Goal: Task Accomplishment & Management: Use online tool/utility

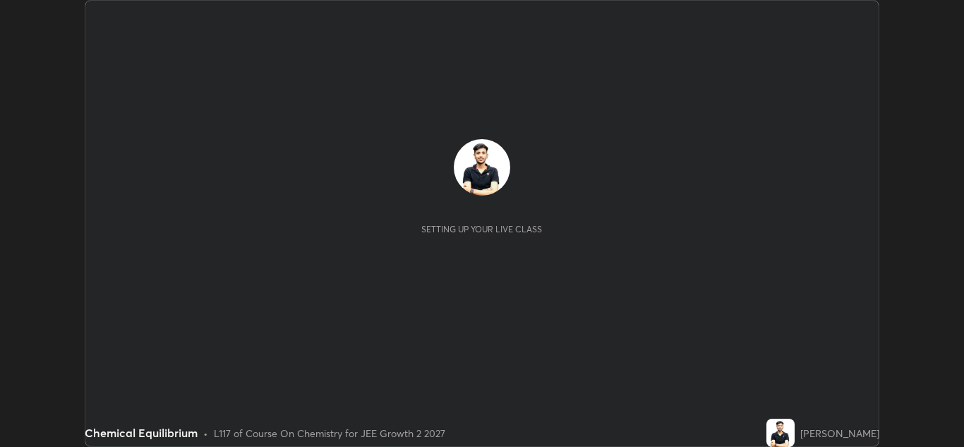
scroll to position [447, 964]
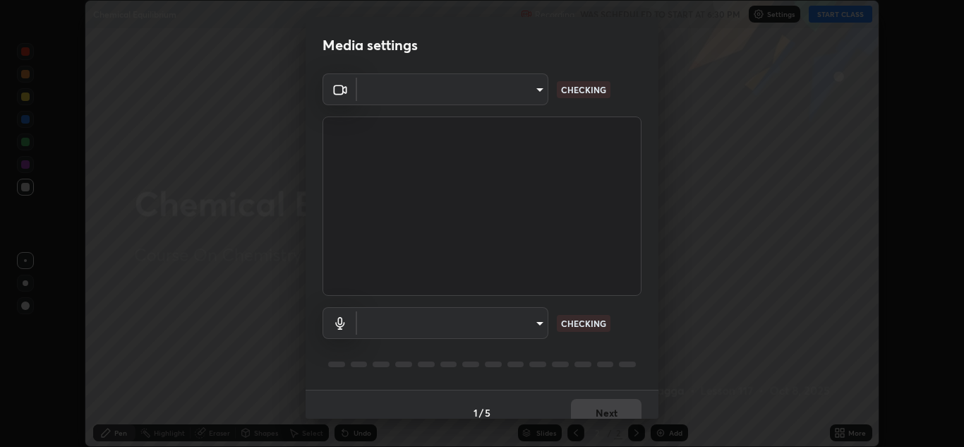
type input "ffb915138f5094fbba49c7dcbdc0b3377f3315ea980a35094b33733fc21d282d"
type input "communications"
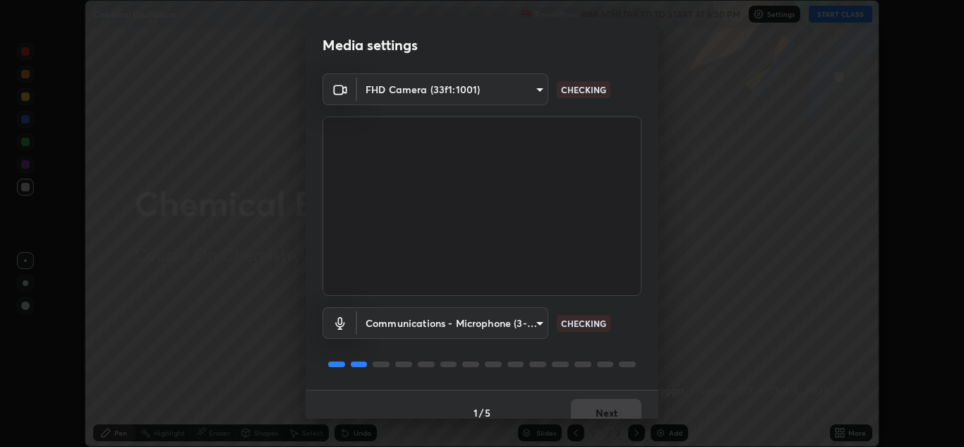
scroll to position [16, 0]
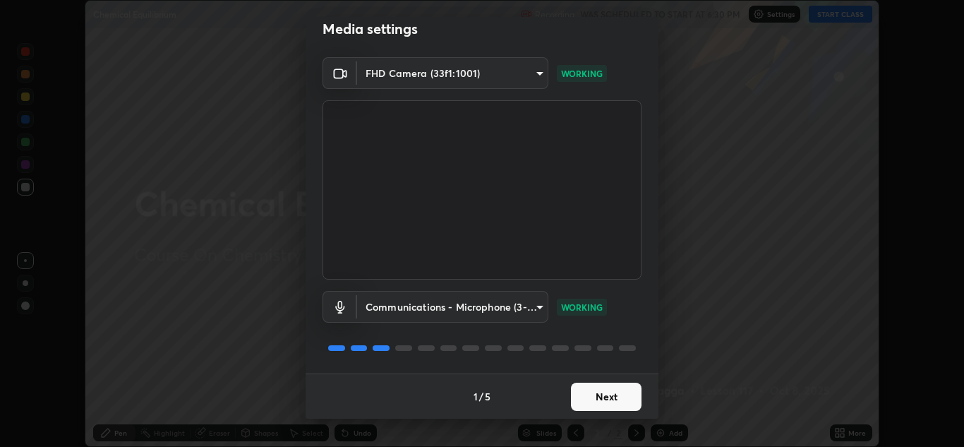
click at [598, 391] on button "Next" at bounding box center [606, 397] width 71 height 28
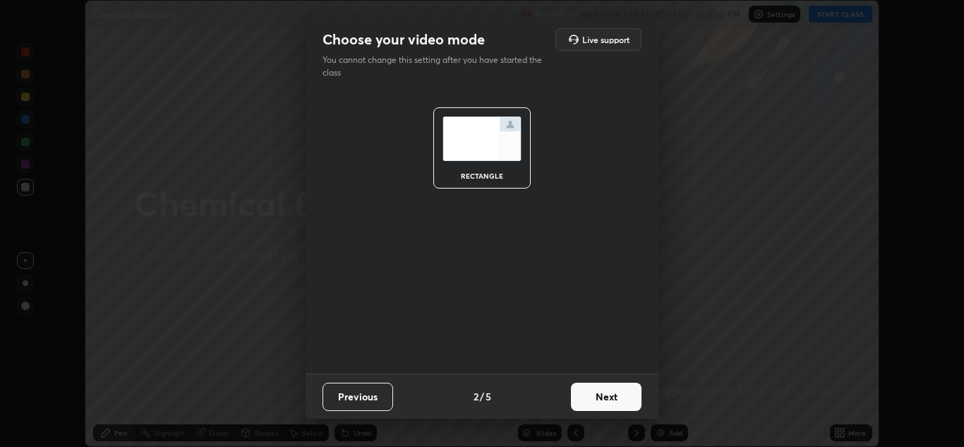
scroll to position [0, 0]
click at [594, 392] on button "Next" at bounding box center [606, 397] width 71 height 28
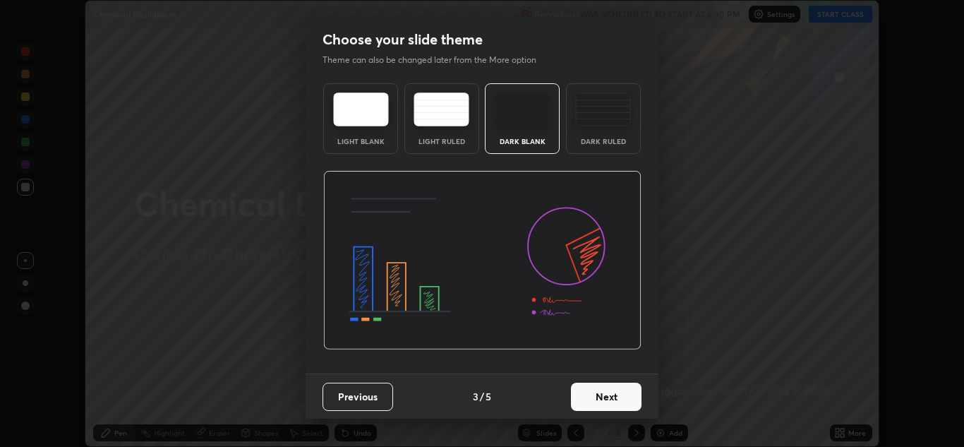
click at [597, 391] on button "Next" at bounding box center [606, 397] width 71 height 28
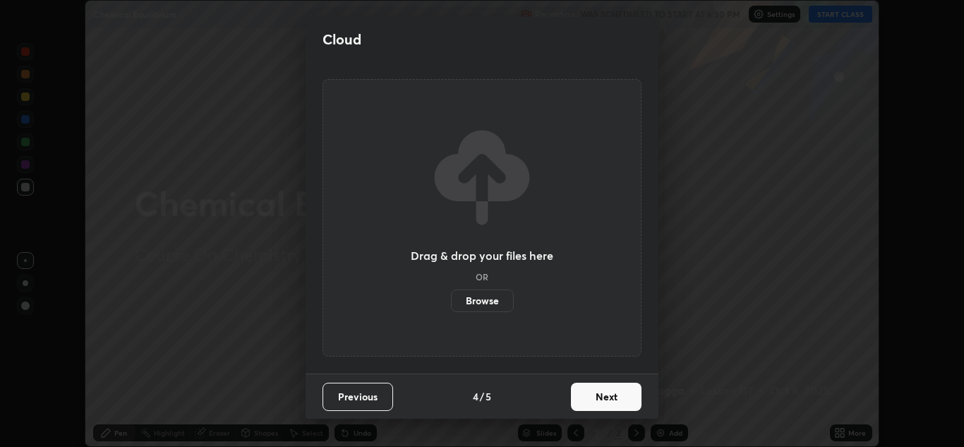
click at [598, 390] on button "Next" at bounding box center [606, 397] width 71 height 28
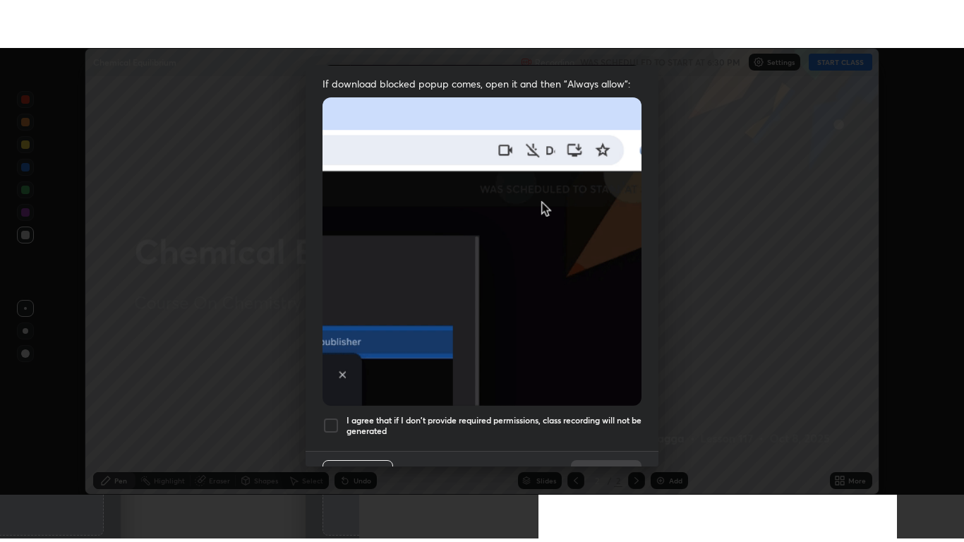
scroll to position [305, 0]
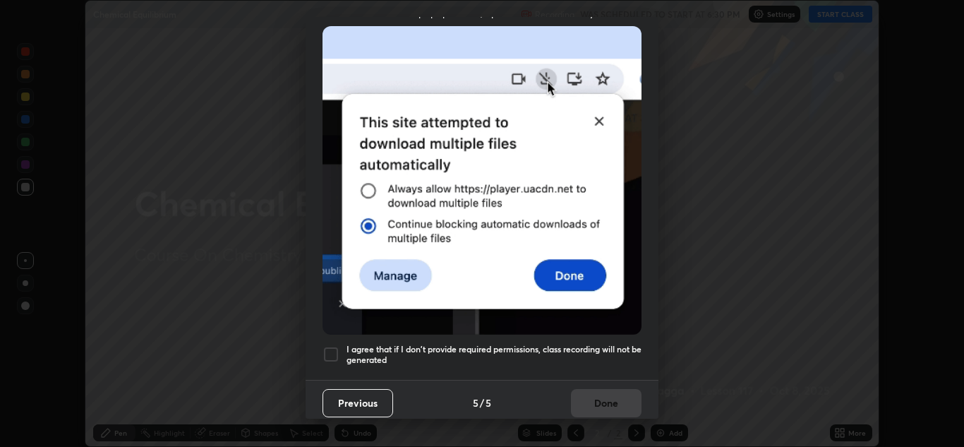
click at [337, 346] on div at bounding box center [331, 354] width 17 height 17
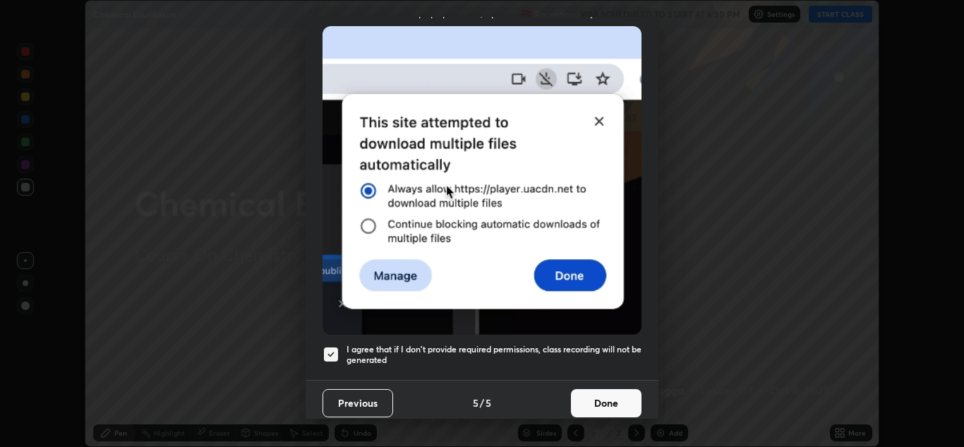
click at [594, 395] on button "Done" at bounding box center [606, 403] width 71 height 28
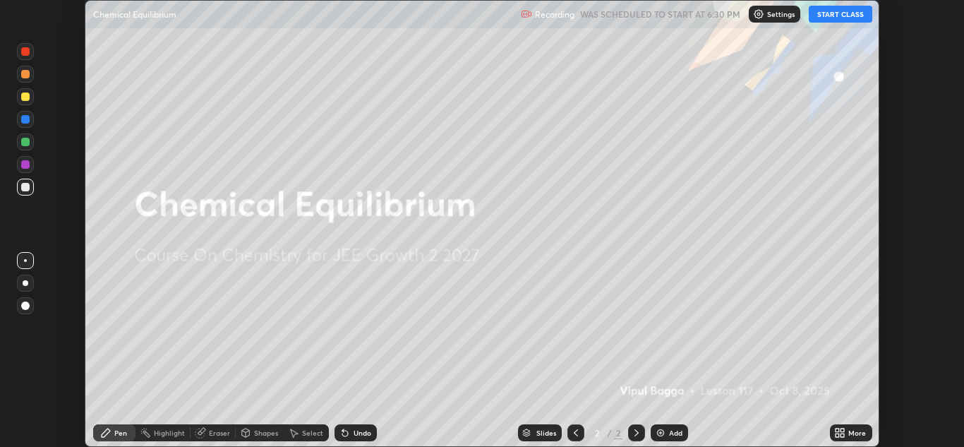
click at [832, 19] on button "START CLASS" at bounding box center [841, 14] width 64 height 17
click at [847, 433] on div "More" at bounding box center [851, 432] width 42 height 17
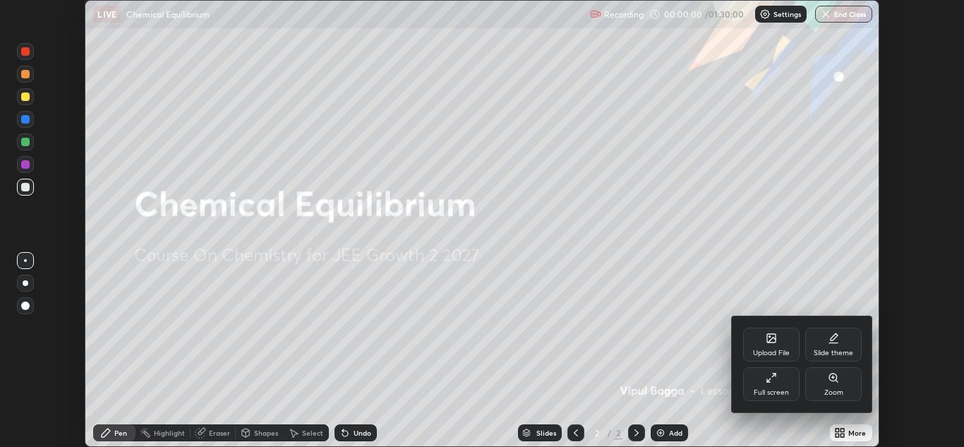
click at [772, 383] on icon at bounding box center [771, 377] width 11 height 11
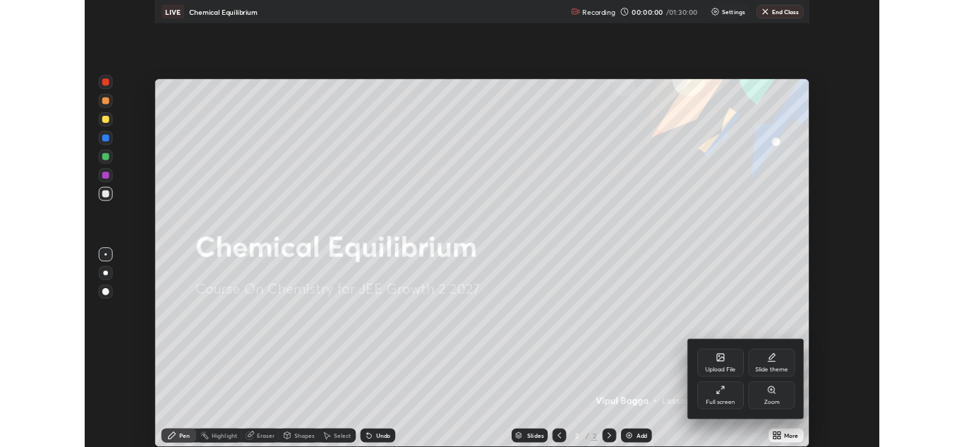
scroll to position [542, 964]
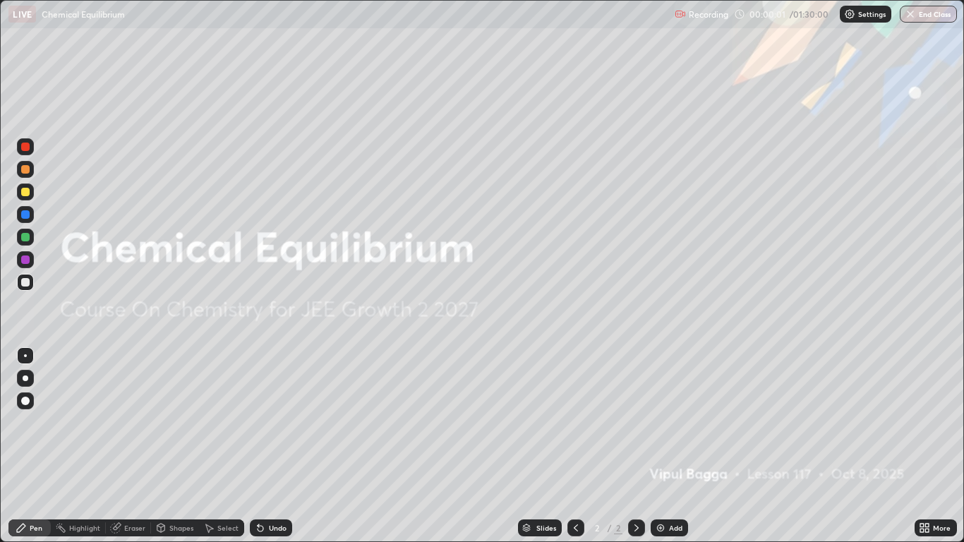
click at [32, 194] on div at bounding box center [25, 192] width 17 height 17
click at [29, 402] on div at bounding box center [25, 401] width 8 height 8
click at [661, 446] on img at bounding box center [660, 527] width 11 height 11
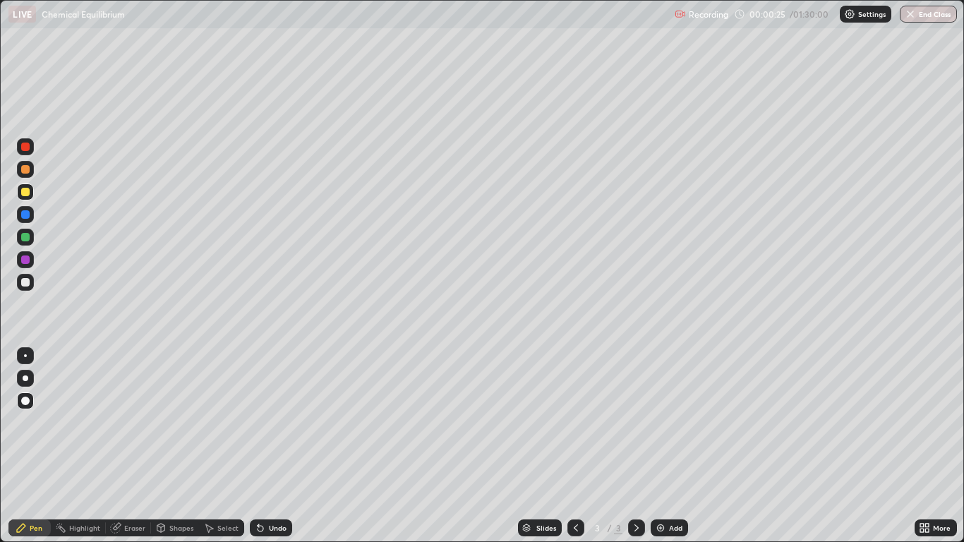
click at [181, 446] on div "Shapes" at bounding box center [181, 528] width 24 height 7
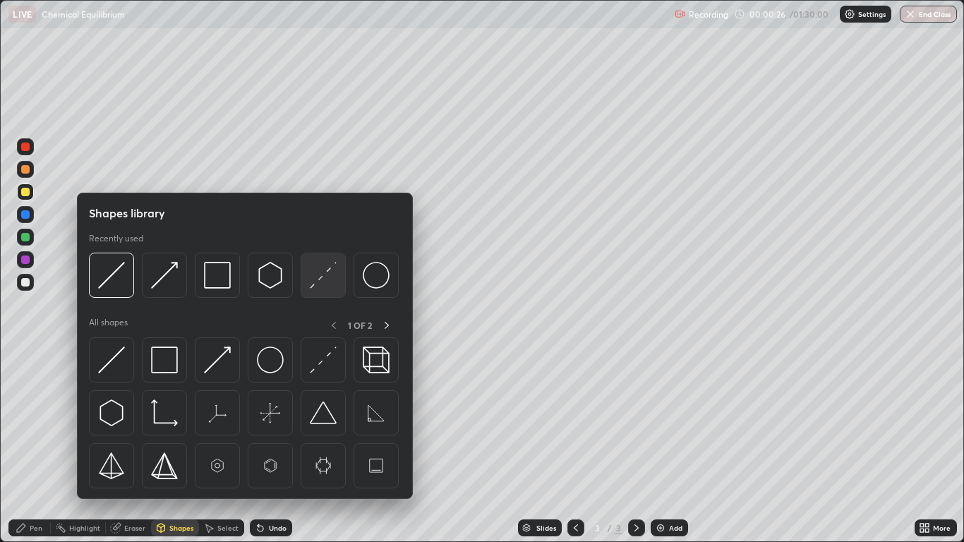
click at [309, 277] on div at bounding box center [323, 275] width 45 height 45
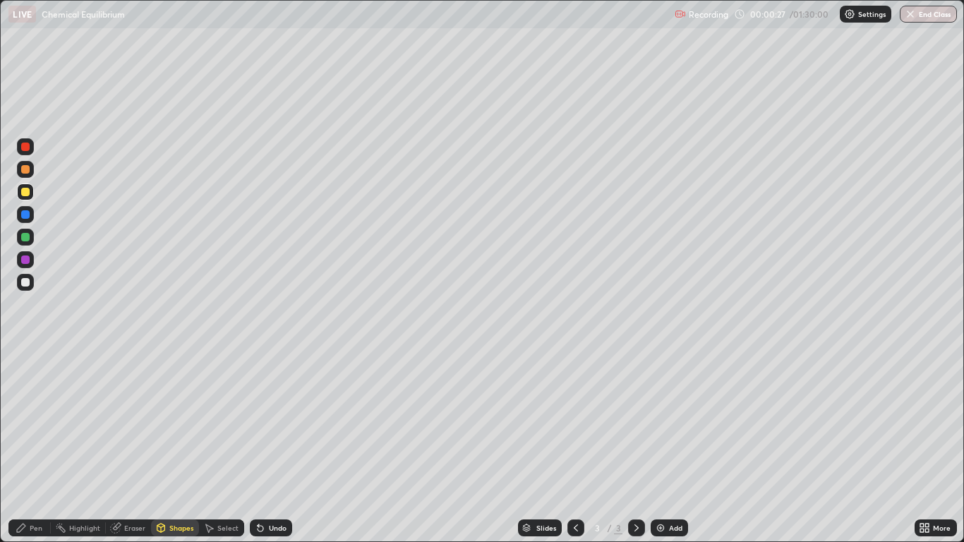
click at [23, 280] on div at bounding box center [25, 282] width 8 height 8
click at [35, 446] on div "Pen" at bounding box center [29, 528] width 42 height 17
click at [22, 285] on div at bounding box center [25, 282] width 8 height 8
click at [32, 446] on div "Pen" at bounding box center [36, 528] width 13 height 7
click at [29, 280] on div at bounding box center [25, 282] width 8 height 8
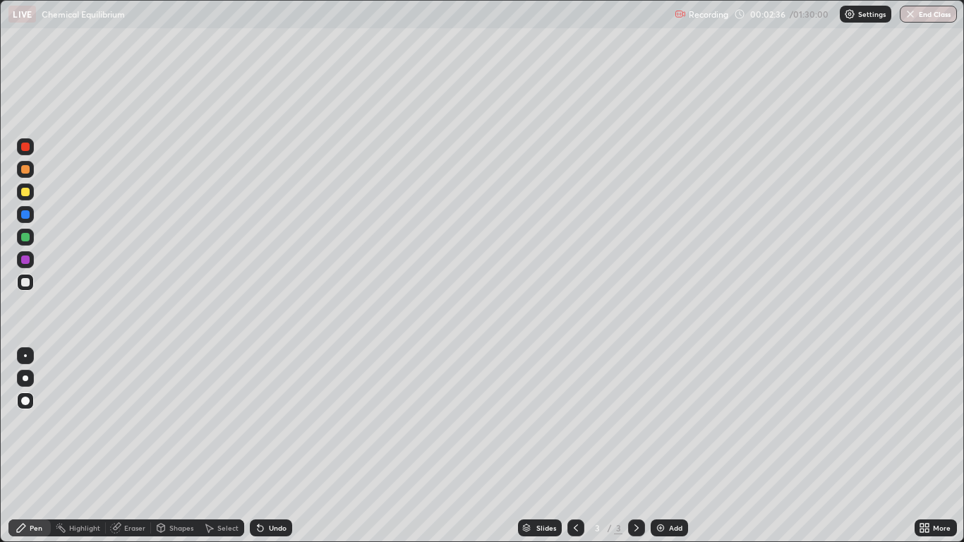
click at [24, 214] on div at bounding box center [25, 214] width 8 height 8
click at [37, 446] on div "Pen" at bounding box center [29, 528] width 42 height 17
click at [23, 284] on div at bounding box center [25, 282] width 8 height 8
click at [274, 446] on div "Undo" at bounding box center [278, 528] width 18 height 7
click at [27, 189] on div at bounding box center [25, 192] width 8 height 8
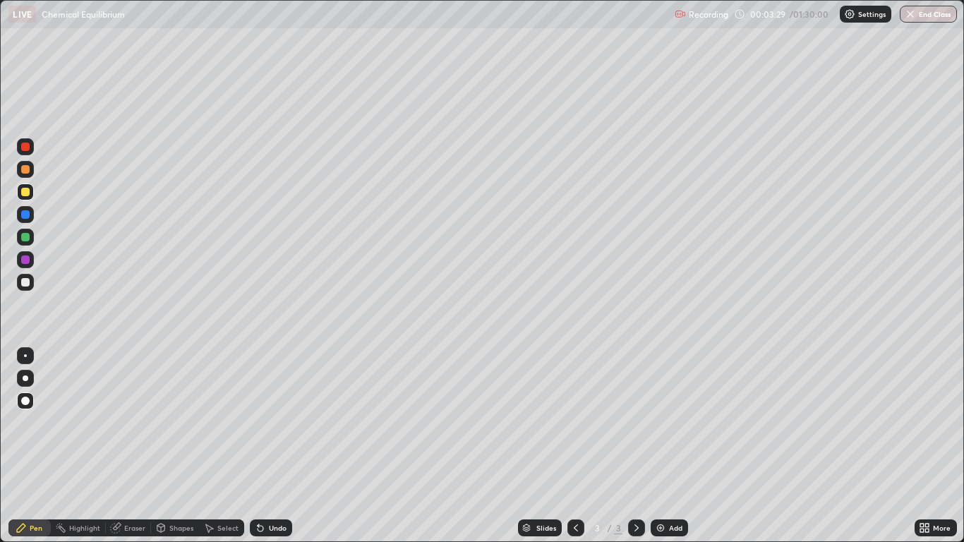
click at [31, 446] on div "Pen" at bounding box center [36, 528] width 13 height 7
click at [23, 285] on div at bounding box center [25, 282] width 8 height 8
click at [31, 446] on div "Pen" at bounding box center [29, 528] width 42 height 17
click at [667, 446] on div "Add" at bounding box center [669, 528] width 37 height 17
click at [169, 446] on div "Shapes" at bounding box center [181, 528] width 24 height 7
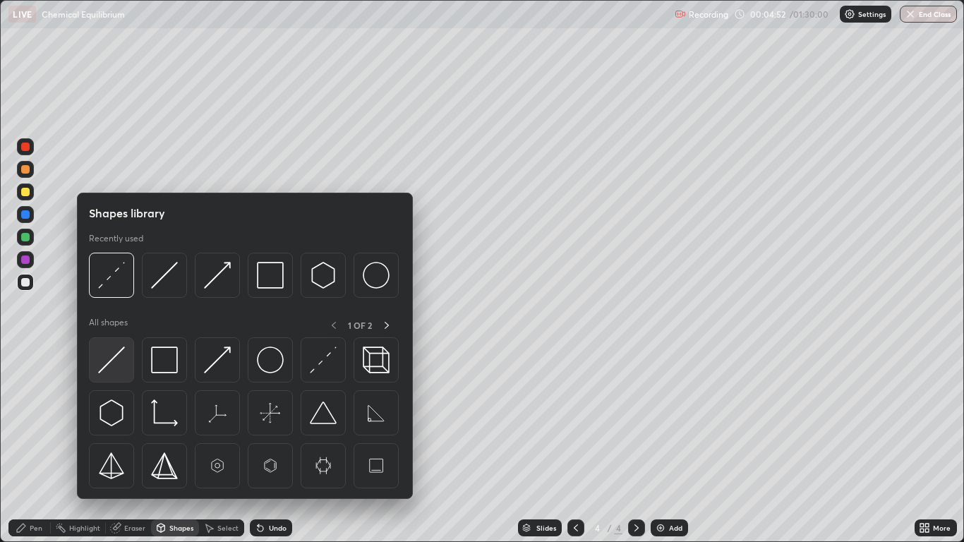
click at [108, 356] on img at bounding box center [111, 360] width 27 height 27
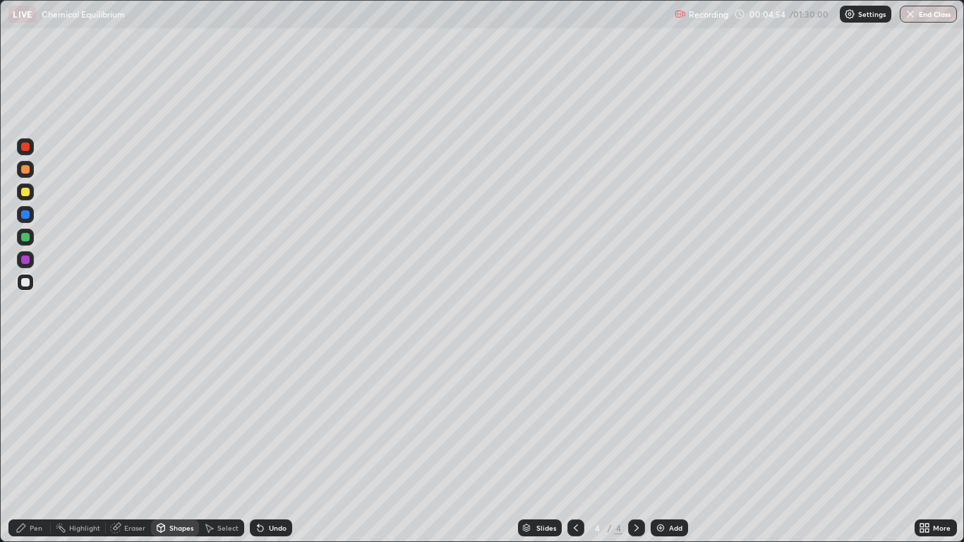
click at [32, 446] on div "Pen" at bounding box center [36, 528] width 13 height 7
click at [568, 446] on div at bounding box center [576, 528] width 17 height 17
click at [635, 446] on div at bounding box center [636, 528] width 17 height 17
click at [635, 446] on icon at bounding box center [636, 527] width 11 height 11
click at [663, 446] on img at bounding box center [660, 527] width 11 height 11
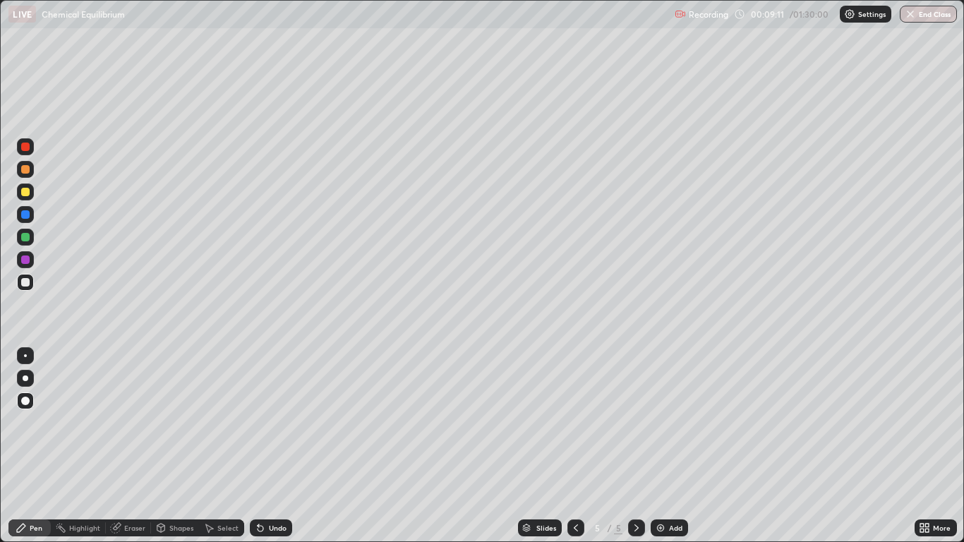
click at [174, 446] on div "Shapes" at bounding box center [181, 528] width 24 height 7
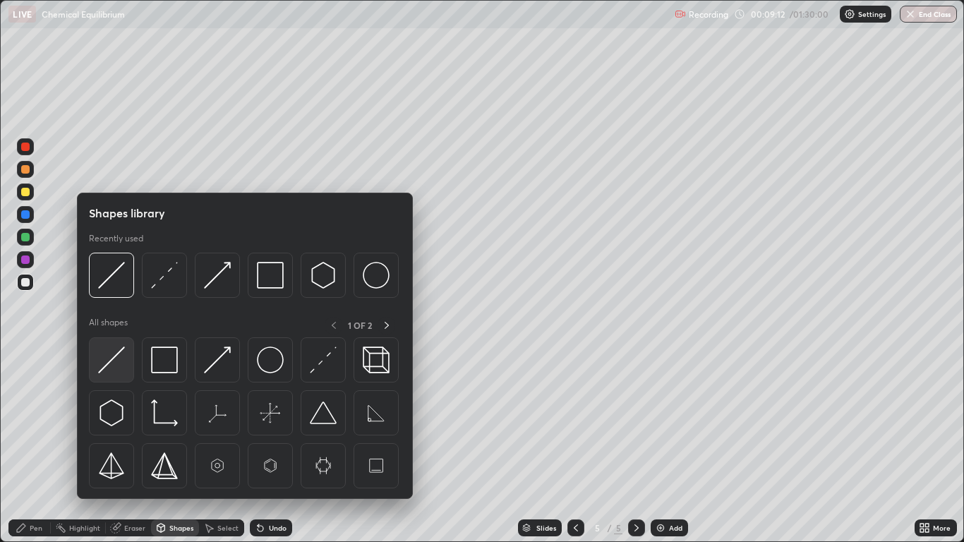
click at [108, 359] on img at bounding box center [111, 360] width 27 height 27
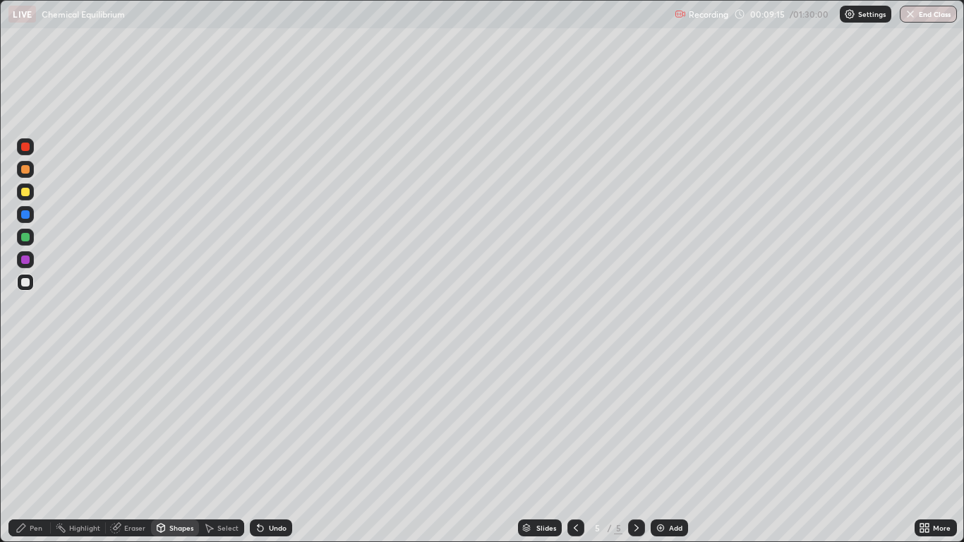
click at [30, 446] on div "Pen" at bounding box center [36, 528] width 13 height 7
click at [27, 283] on div at bounding box center [25, 282] width 8 height 8
click at [174, 446] on div "Shapes" at bounding box center [181, 528] width 24 height 7
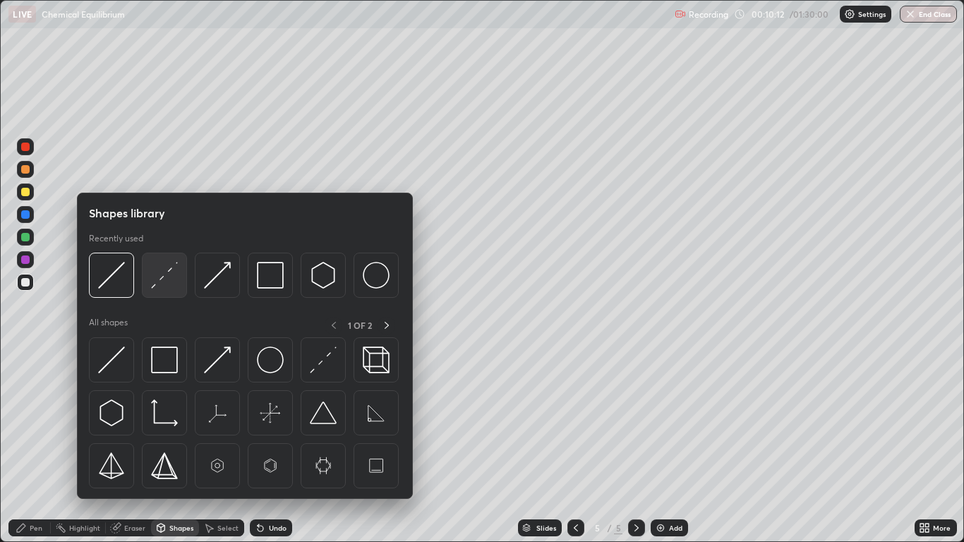
click at [156, 277] on img at bounding box center [164, 275] width 27 height 27
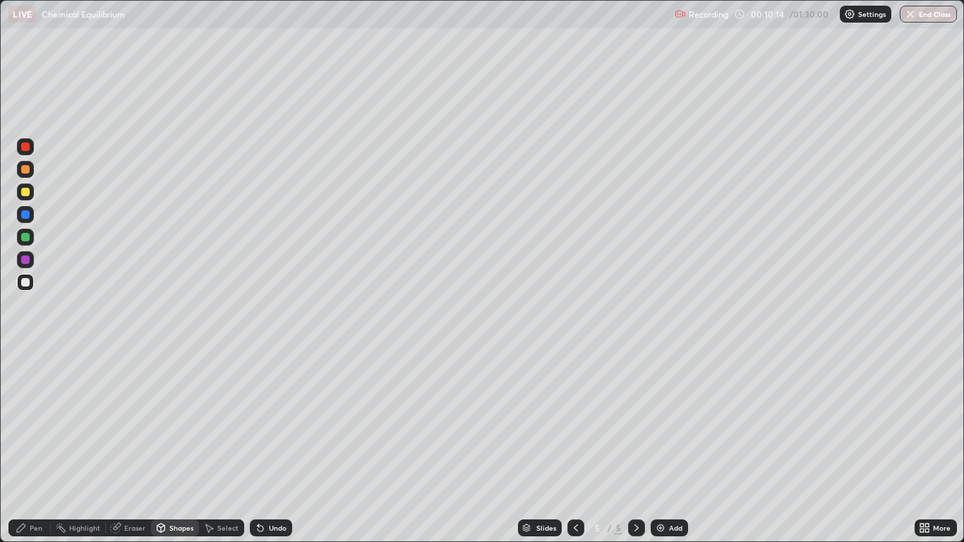
click at [42, 446] on div "Pen" at bounding box center [36, 528] width 13 height 7
click at [179, 446] on div "Shapes" at bounding box center [181, 528] width 24 height 7
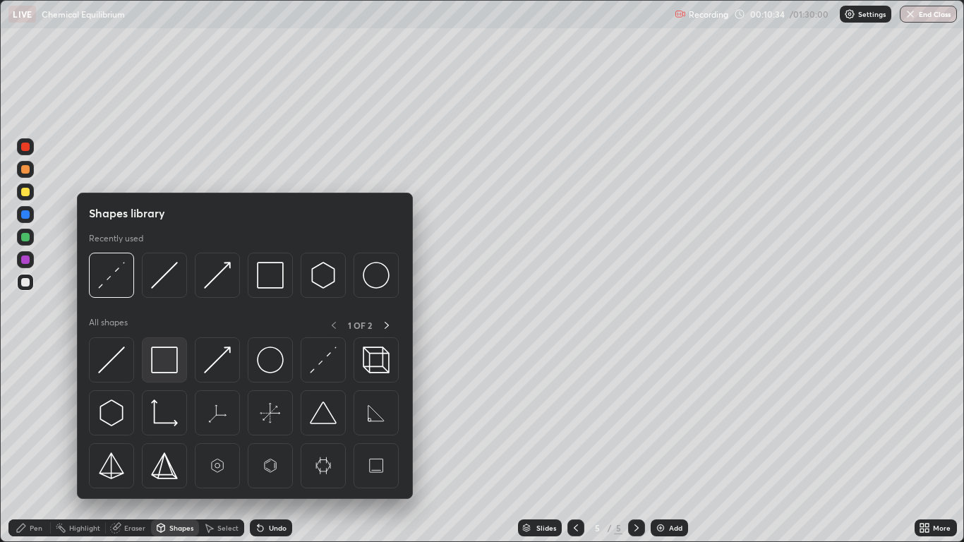
click at [166, 357] on img at bounding box center [164, 360] width 27 height 27
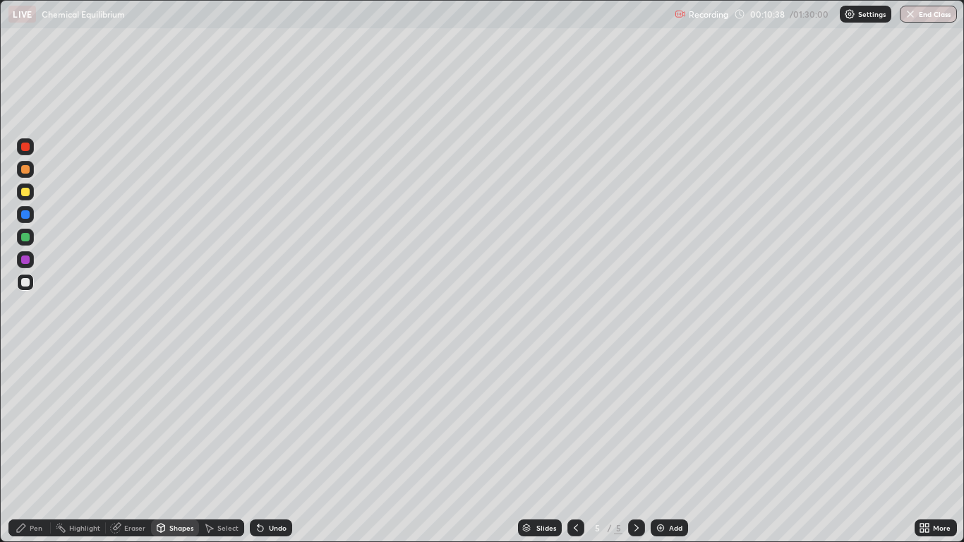
click at [30, 446] on div "Pen" at bounding box center [36, 528] width 13 height 7
click at [28, 446] on div "Pen" at bounding box center [29, 528] width 42 height 17
click at [664, 446] on img at bounding box center [660, 527] width 11 height 11
click at [174, 446] on div "Shapes" at bounding box center [181, 528] width 24 height 7
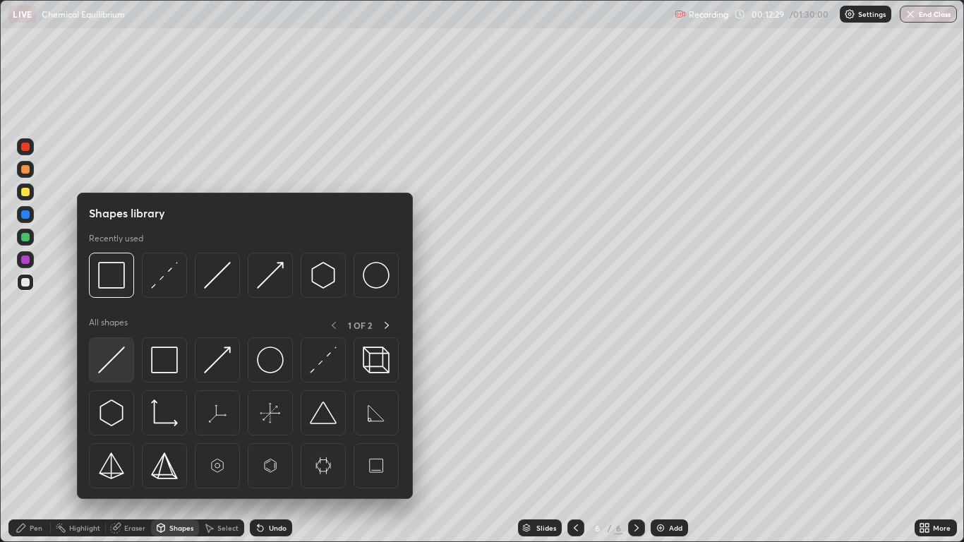
click at [114, 356] on img at bounding box center [111, 360] width 27 height 27
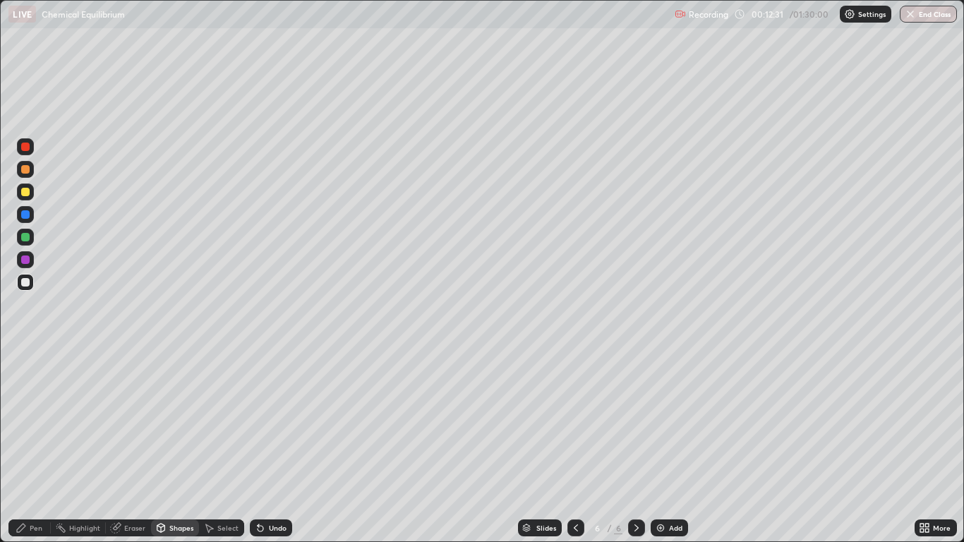
click at [38, 446] on div "Pen" at bounding box center [36, 528] width 13 height 7
click at [29, 191] on div at bounding box center [25, 192] width 8 height 8
click at [26, 282] on div at bounding box center [25, 282] width 8 height 8
click at [273, 446] on div "Undo" at bounding box center [271, 528] width 42 height 17
click at [283, 446] on div "Undo" at bounding box center [278, 528] width 18 height 7
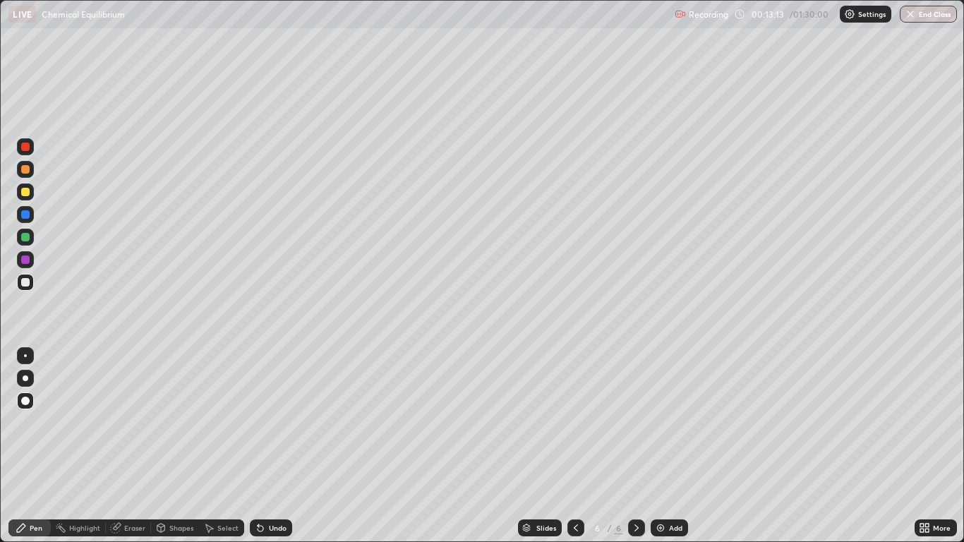
click at [25, 238] on div at bounding box center [25, 237] width 8 height 8
click at [23, 213] on div at bounding box center [25, 214] width 8 height 8
click at [25, 170] on div at bounding box center [25, 169] width 8 height 8
click at [26, 256] on div at bounding box center [25, 260] width 8 height 8
click at [26, 217] on div at bounding box center [25, 214] width 8 height 8
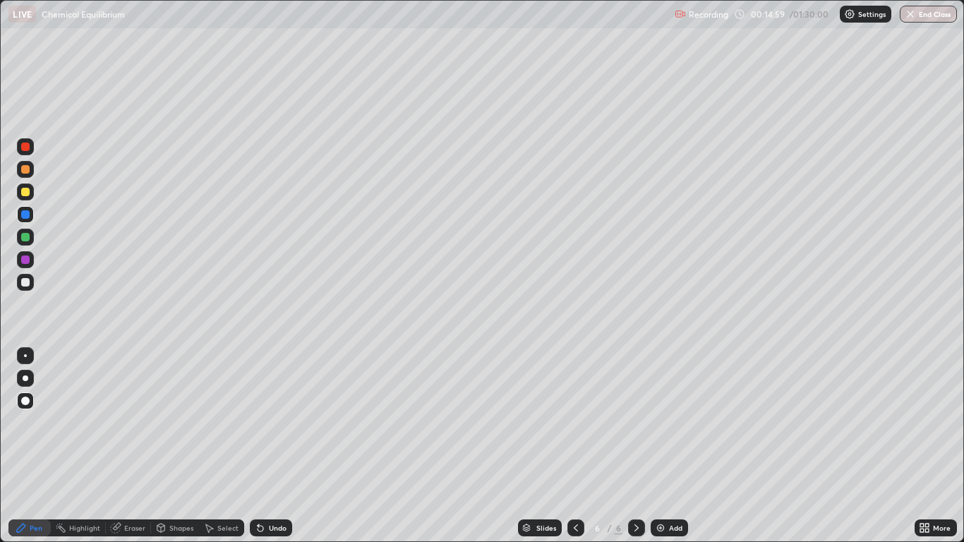
click at [28, 259] on div at bounding box center [25, 260] width 8 height 8
click at [23, 282] on div at bounding box center [25, 282] width 8 height 8
click at [33, 446] on div "Pen" at bounding box center [36, 528] width 13 height 7
click at [219, 446] on div "Select" at bounding box center [227, 528] width 21 height 7
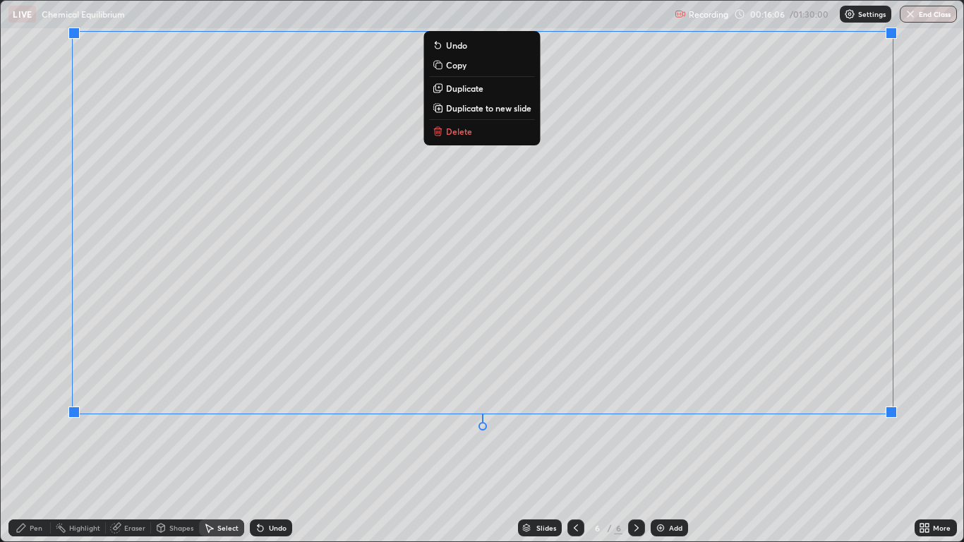
click at [501, 109] on p "Duplicate to new slide" at bounding box center [488, 107] width 85 height 11
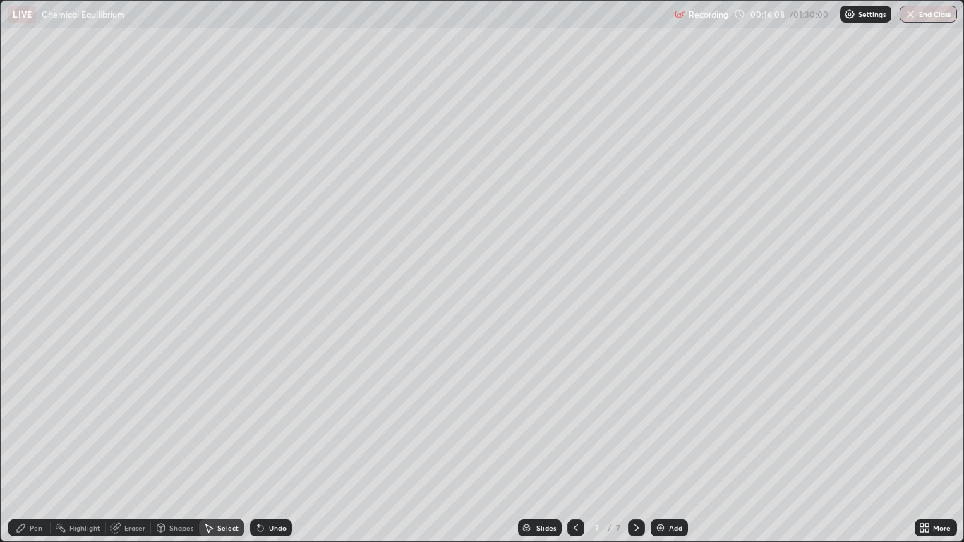
click at [110, 446] on div "0 ° Undo Copy Duplicate Duplicate to new slide Delete" at bounding box center [482, 271] width 962 height 541
click at [137, 446] on div "Eraser" at bounding box center [134, 528] width 21 height 7
click at [23, 446] on icon at bounding box center [22, 476] width 1 height 1
click at [37, 446] on div "Pen" at bounding box center [36, 528] width 13 height 7
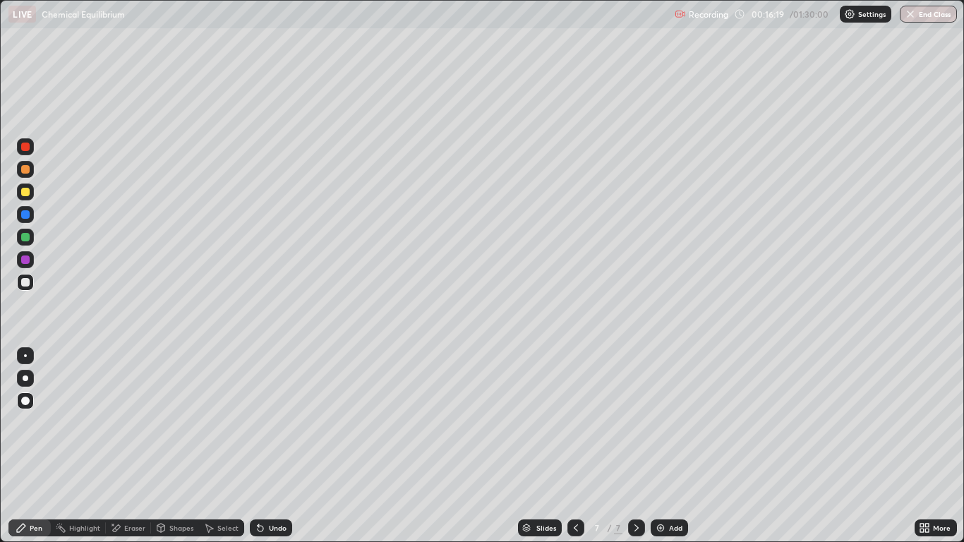
click at [24, 280] on div at bounding box center [25, 282] width 8 height 8
click at [133, 446] on div "Eraser" at bounding box center [134, 528] width 21 height 7
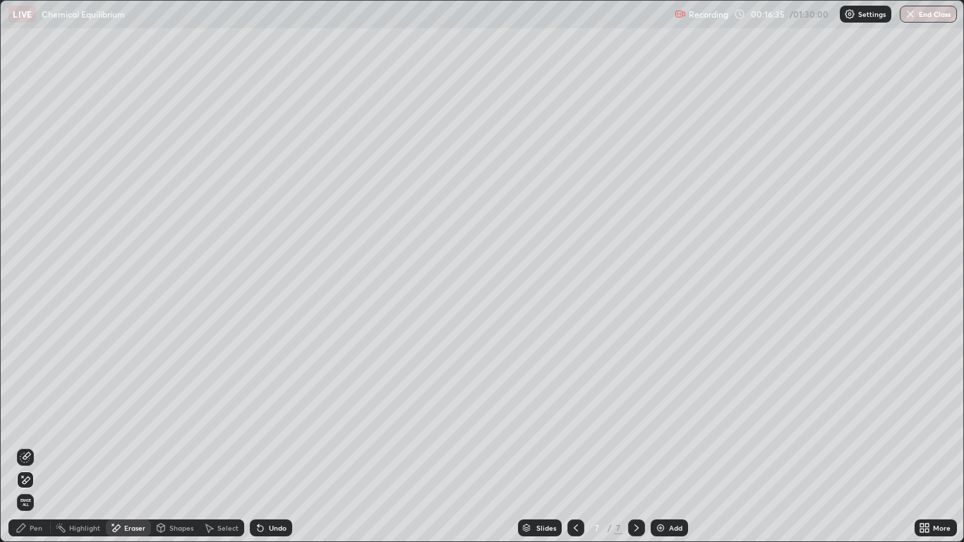
click at [42, 446] on div "Pen" at bounding box center [36, 528] width 13 height 7
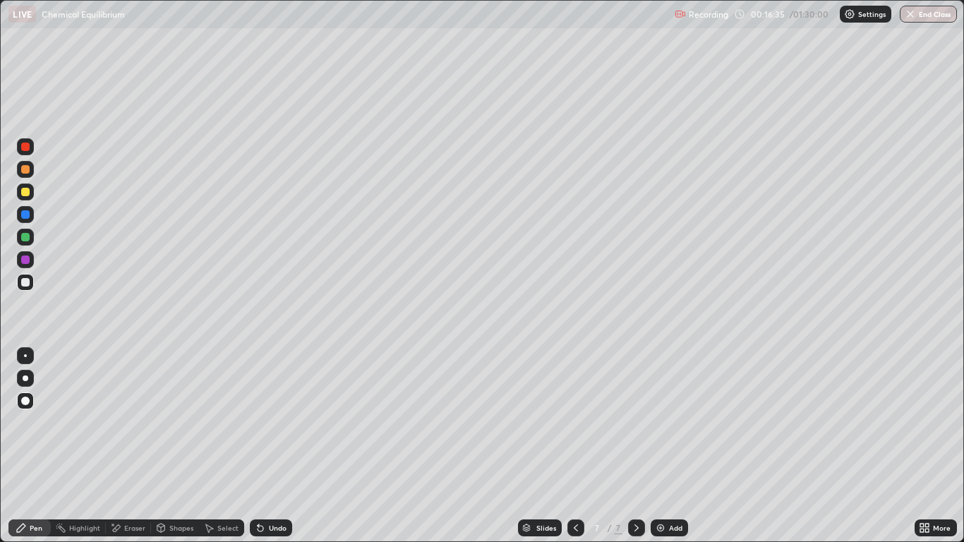
click at [25, 191] on div at bounding box center [25, 192] width 8 height 8
click at [138, 446] on div "Eraser" at bounding box center [134, 528] width 21 height 7
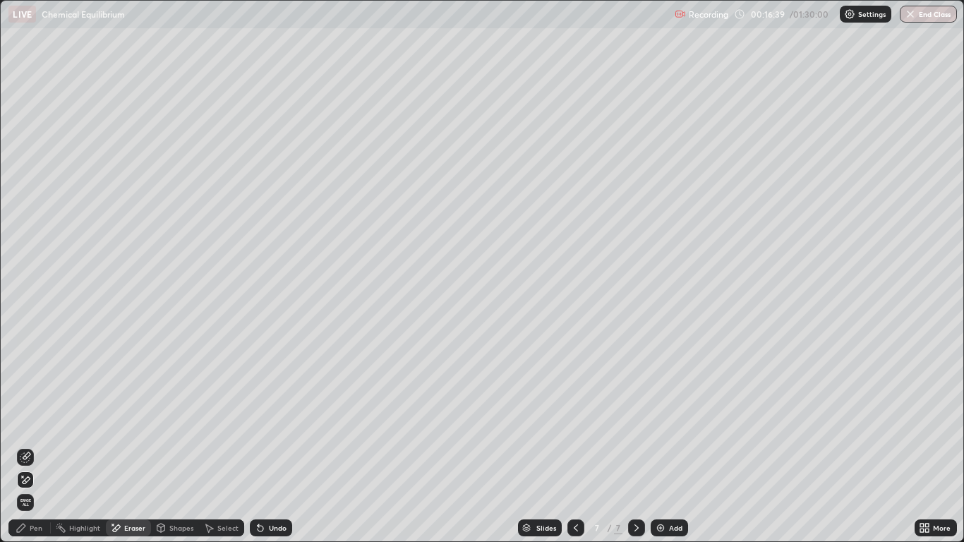
click at [23, 446] on icon at bounding box center [22, 476] width 1 height 1
click at [30, 446] on div "Pen" at bounding box center [36, 528] width 13 height 7
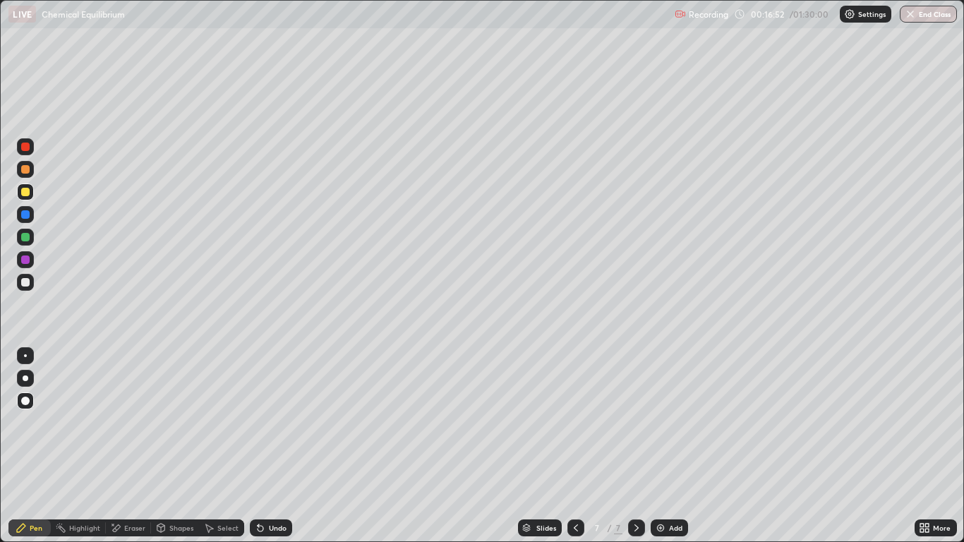
click at [29, 281] on div at bounding box center [25, 282] width 8 height 8
click at [24, 171] on div at bounding box center [25, 169] width 8 height 8
click at [25, 262] on div at bounding box center [25, 260] width 8 height 8
click at [28, 446] on div "Pen" at bounding box center [29, 528] width 42 height 17
click at [22, 282] on div at bounding box center [25, 282] width 8 height 8
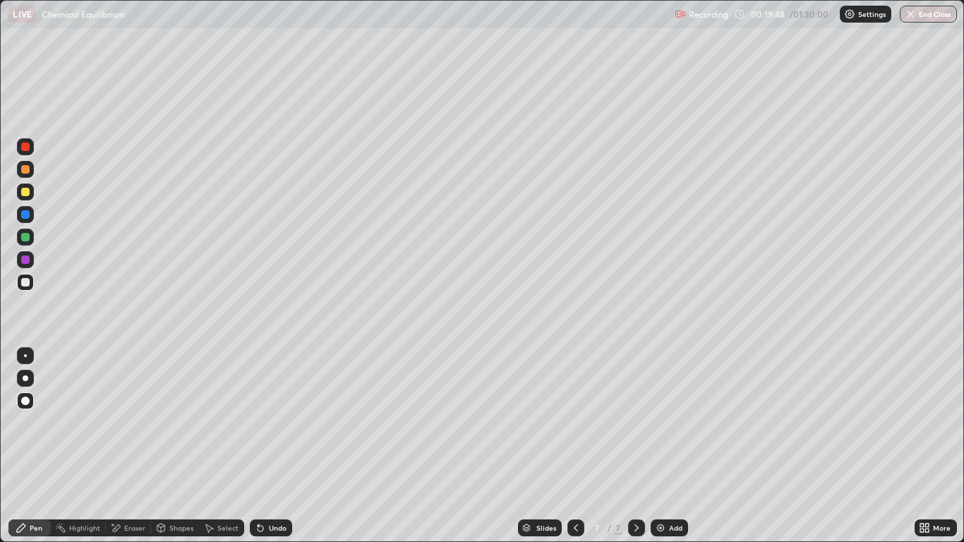
click at [41, 446] on div "Pen" at bounding box center [36, 528] width 13 height 7
click at [27, 280] on div at bounding box center [25, 282] width 8 height 8
click at [23, 280] on div at bounding box center [25, 282] width 8 height 8
click at [40, 446] on div "Pen" at bounding box center [36, 528] width 13 height 7
click at [662, 446] on img at bounding box center [660, 527] width 11 height 11
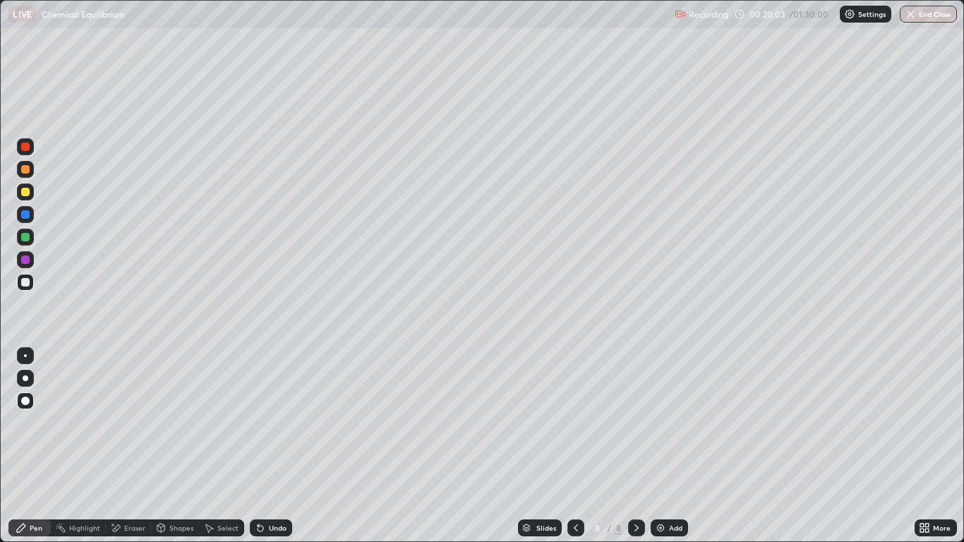
click at [172, 446] on div "Shapes" at bounding box center [181, 528] width 24 height 7
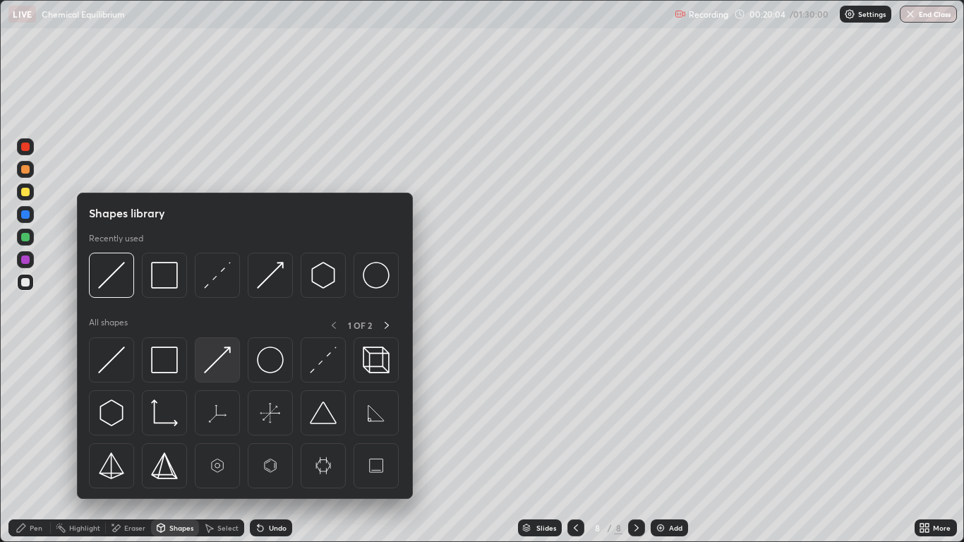
click at [215, 361] on img at bounding box center [217, 360] width 27 height 27
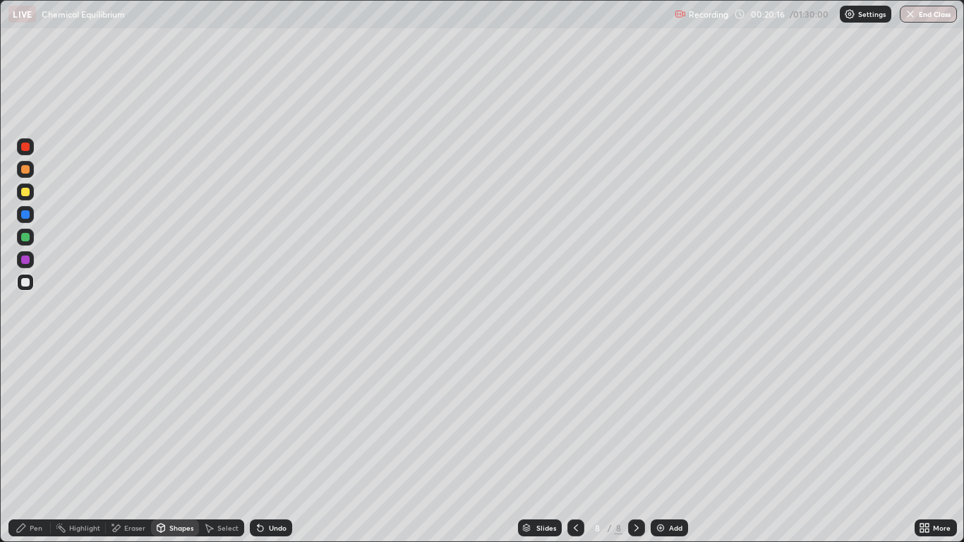
click at [36, 446] on div "Pen" at bounding box center [36, 528] width 13 height 7
click at [25, 195] on div at bounding box center [25, 192] width 8 height 8
click at [41, 446] on div "Pen" at bounding box center [29, 528] width 42 height 17
click at [25, 280] on div at bounding box center [25, 282] width 8 height 8
click at [26, 171] on div at bounding box center [25, 169] width 8 height 8
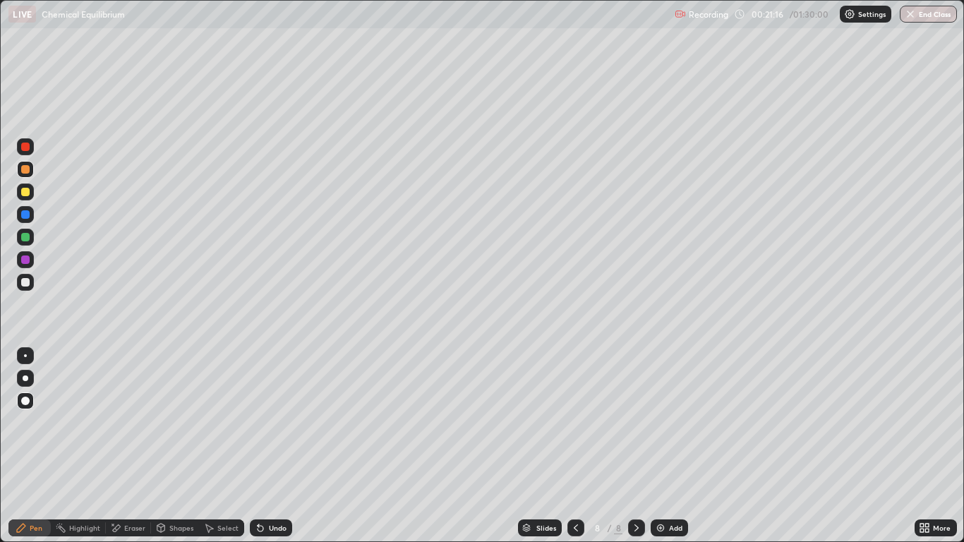
click at [27, 284] on div at bounding box center [25, 282] width 8 height 8
click at [275, 446] on div "Undo" at bounding box center [278, 528] width 18 height 7
click at [277, 446] on div "Undo" at bounding box center [278, 528] width 18 height 7
click at [227, 446] on div "Select" at bounding box center [227, 528] width 21 height 7
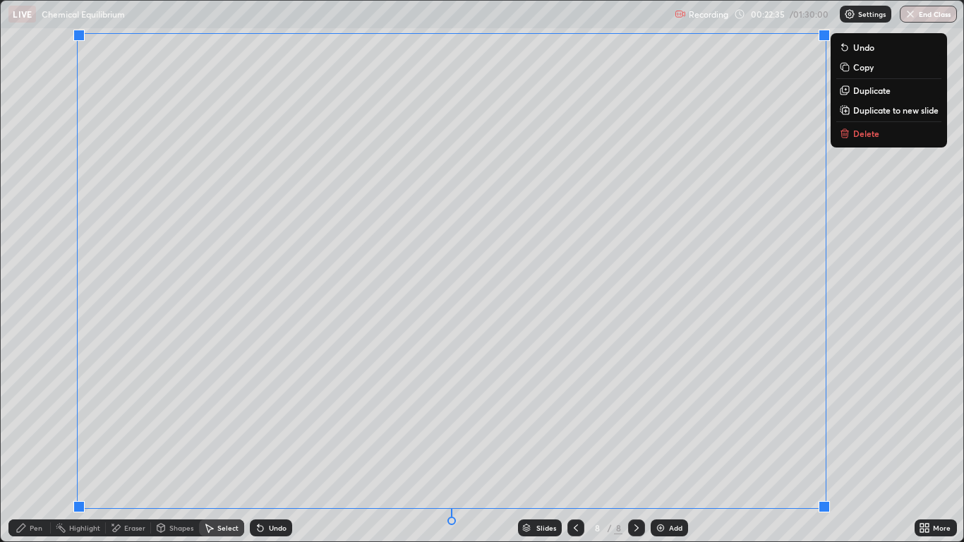
click at [865, 115] on p "Duplicate to new slide" at bounding box center [895, 109] width 85 height 11
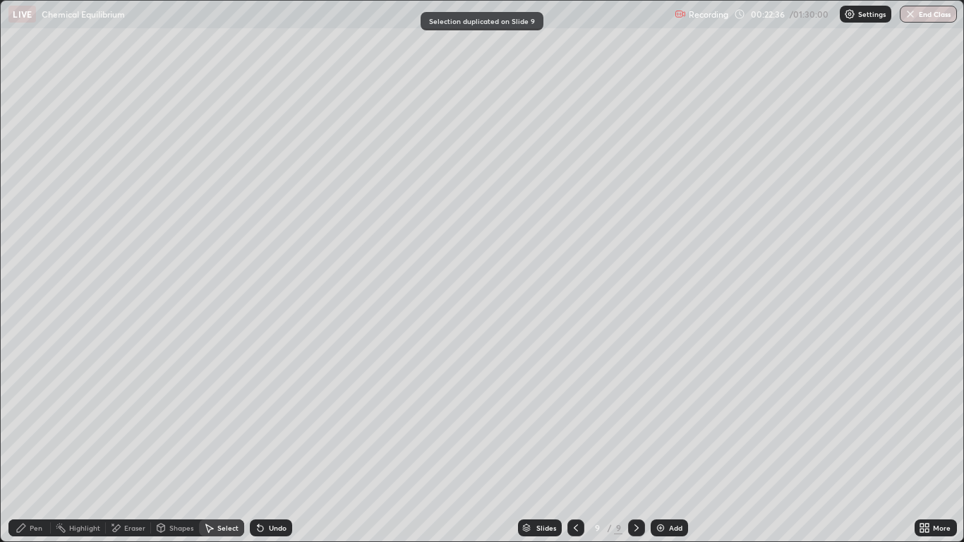
click at [575, 446] on icon at bounding box center [575, 527] width 11 height 11
click at [33, 446] on div "Pen" at bounding box center [29, 528] width 42 height 17
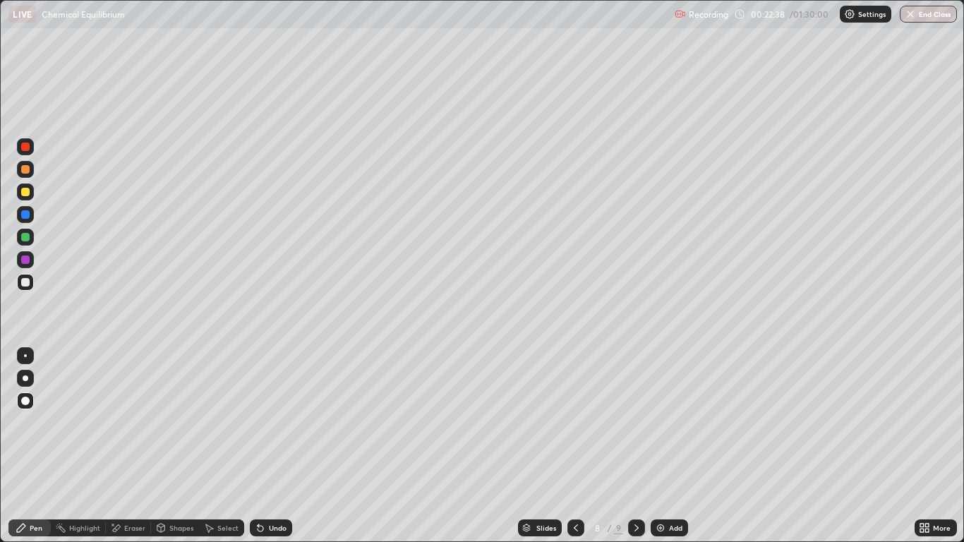
click at [23, 259] on div at bounding box center [25, 260] width 8 height 8
click at [275, 446] on div "Undo" at bounding box center [271, 528] width 42 height 17
click at [270, 446] on div "Undo" at bounding box center [278, 528] width 18 height 7
click at [269, 446] on div "Undo" at bounding box center [278, 528] width 18 height 7
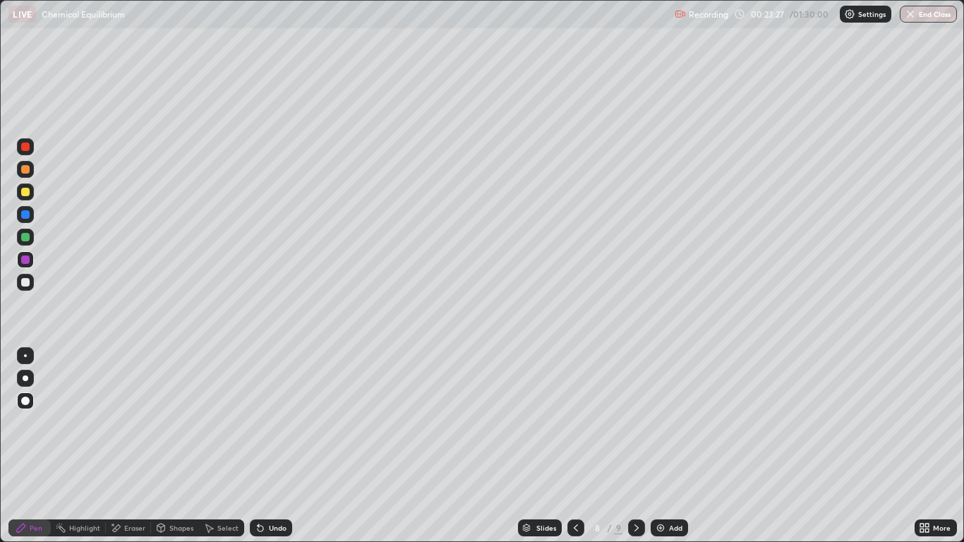
click at [274, 446] on div "Undo" at bounding box center [278, 528] width 18 height 7
click at [37, 446] on div "Pen" at bounding box center [36, 528] width 13 height 7
click at [28, 283] on div at bounding box center [25, 282] width 8 height 8
click at [27, 279] on div at bounding box center [25, 282] width 8 height 8
click at [38, 446] on div "Pen" at bounding box center [36, 528] width 13 height 7
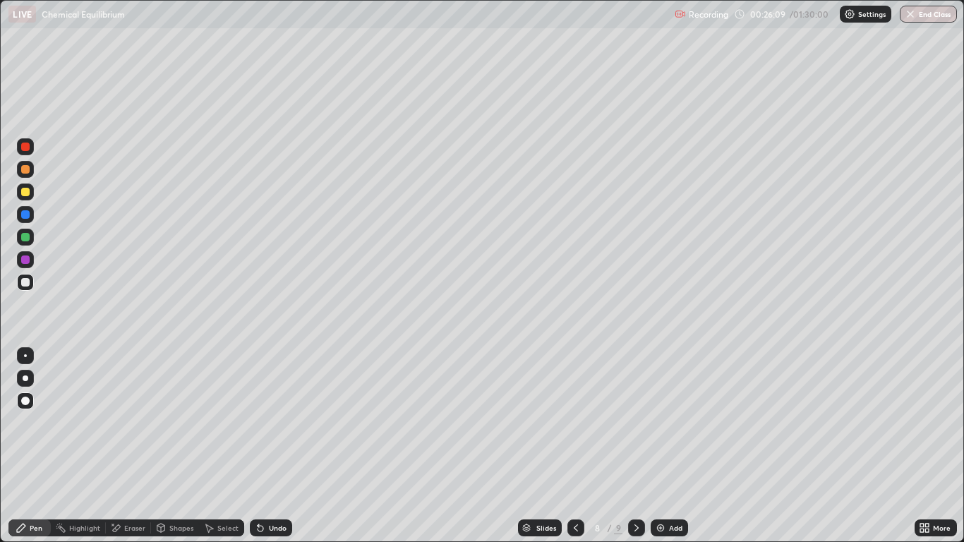
click at [25, 283] on div at bounding box center [25, 282] width 8 height 8
click at [635, 446] on icon at bounding box center [636, 527] width 11 height 11
click at [130, 446] on div "Eraser" at bounding box center [134, 528] width 21 height 7
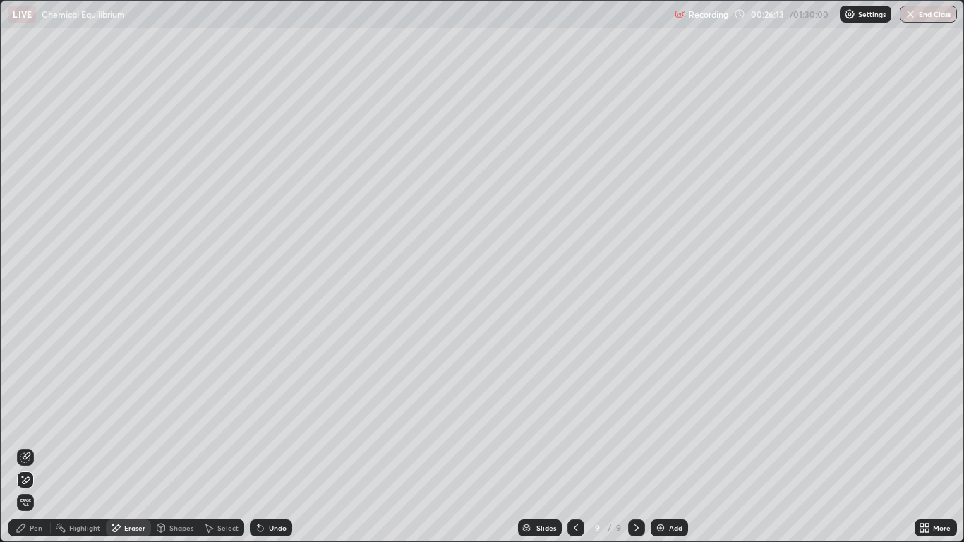
click at [23, 446] on icon at bounding box center [22, 476] width 1 height 1
click at [35, 446] on div "Pen" at bounding box center [36, 528] width 13 height 7
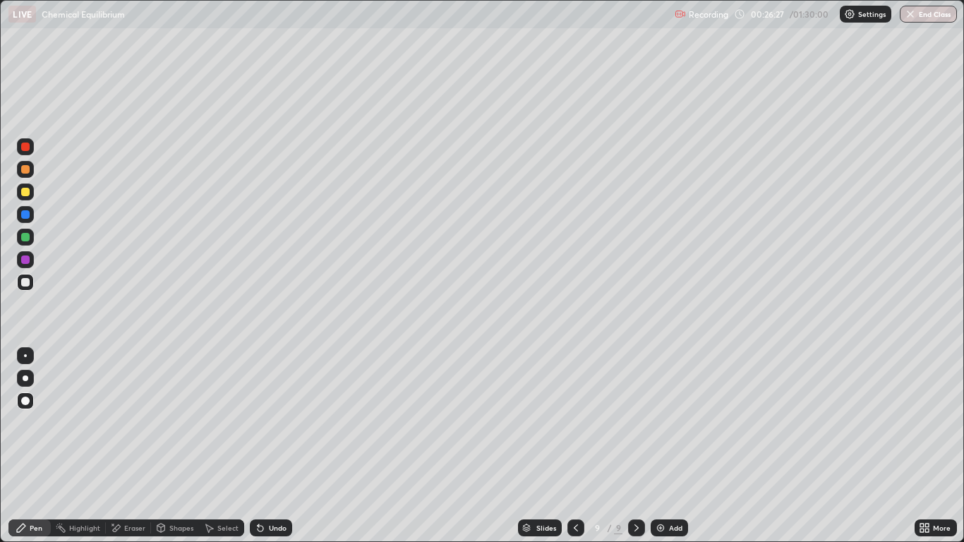
click at [27, 211] on div at bounding box center [25, 214] width 8 height 8
click at [176, 446] on div "Shapes" at bounding box center [181, 528] width 24 height 7
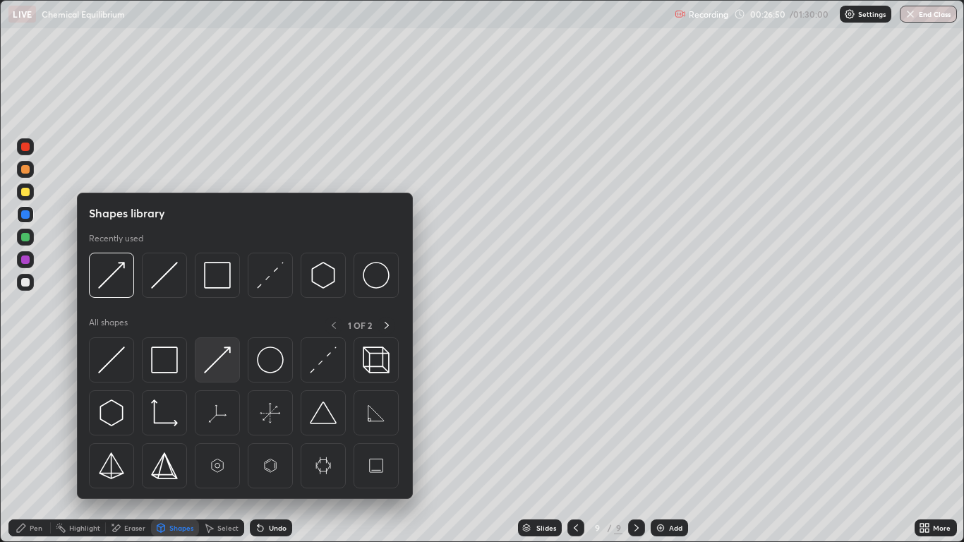
click at [212, 354] on img at bounding box center [217, 360] width 27 height 27
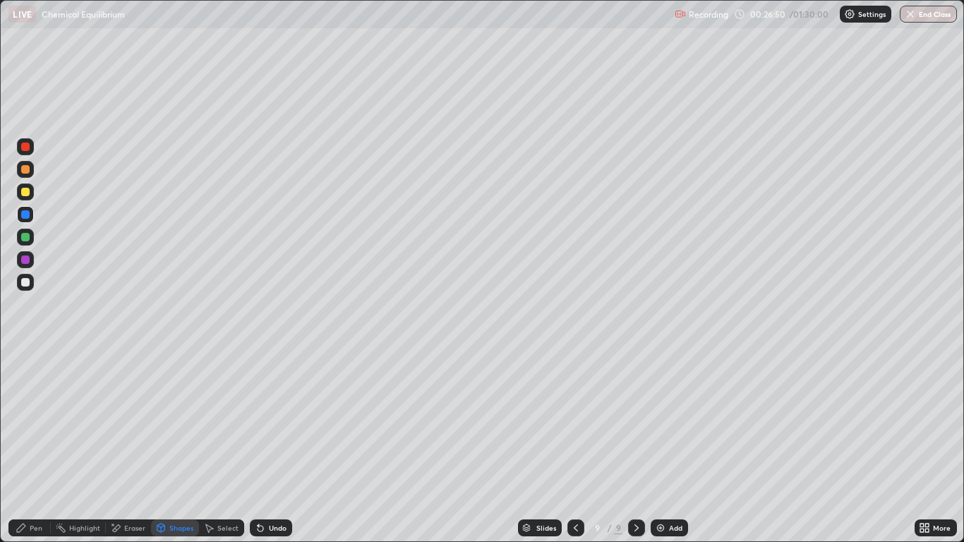
click at [40, 446] on div "Pen" at bounding box center [36, 528] width 13 height 7
click at [27, 378] on div at bounding box center [26, 379] width 6 height 6
click at [184, 446] on div "Shapes" at bounding box center [181, 528] width 24 height 7
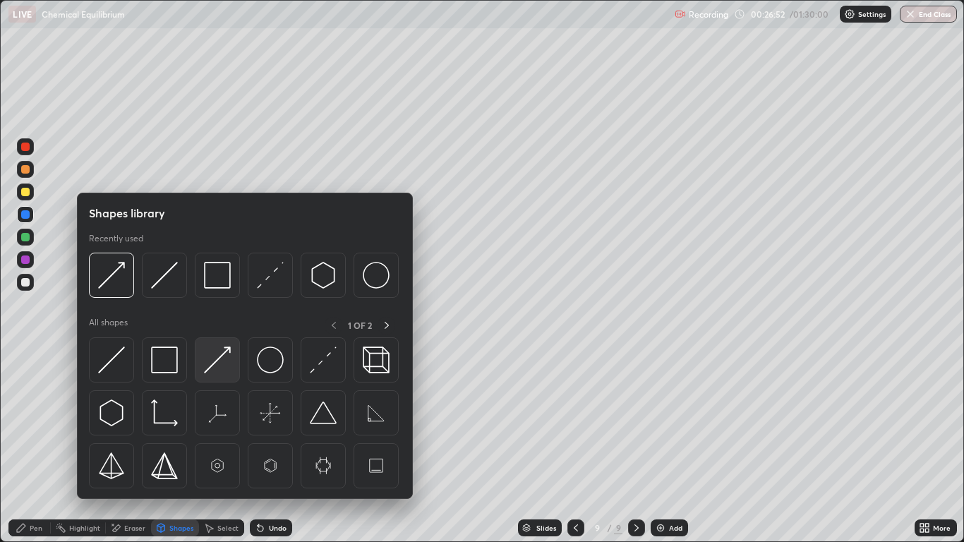
click at [215, 359] on img at bounding box center [217, 360] width 27 height 27
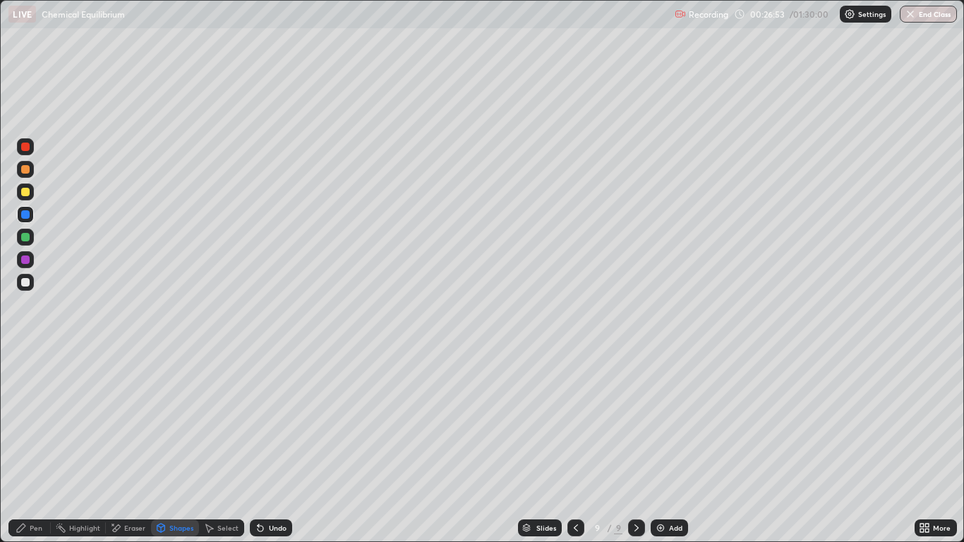
click at [28, 282] on div at bounding box center [25, 282] width 8 height 8
click at [28, 446] on div "Pen" at bounding box center [29, 528] width 42 height 17
click at [26, 213] on div at bounding box center [25, 214] width 8 height 8
click at [40, 446] on div "Pen" at bounding box center [36, 528] width 13 height 7
click at [26, 259] on div at bounding box center [25, 260] width 8 height 8
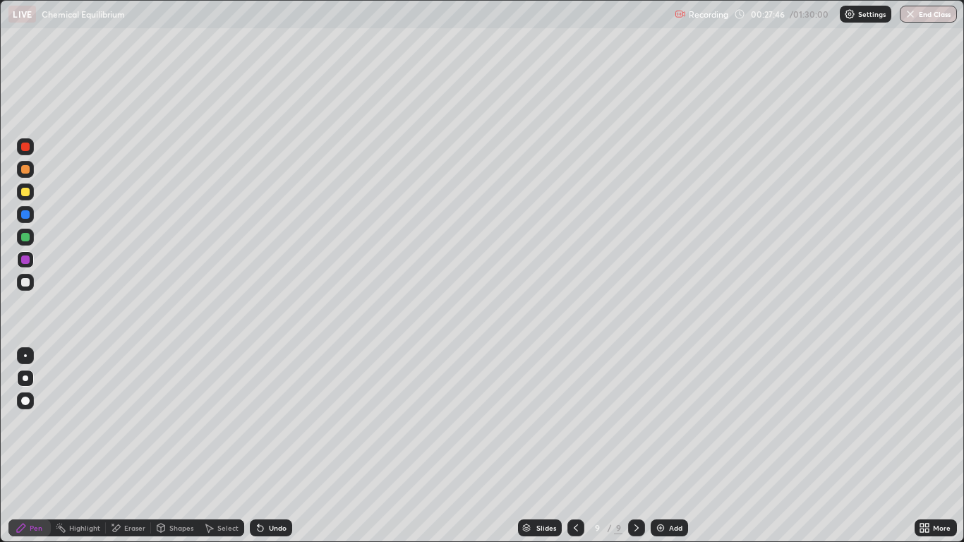
click at [179, 446] on div "Shapes" at bounding box center [181, 528] width 24 height 7
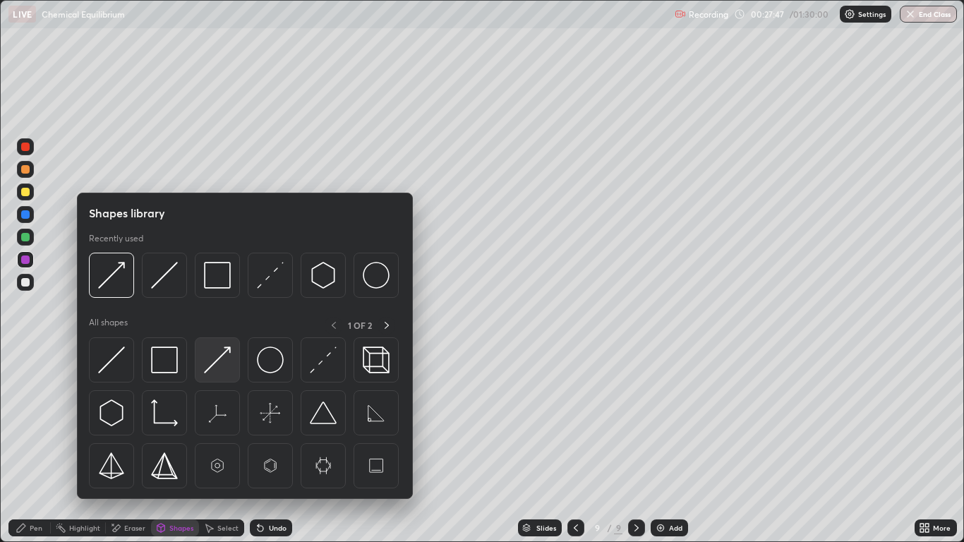
click at [214, 355] on img at bounding box center [217, 360] width 27 height 27
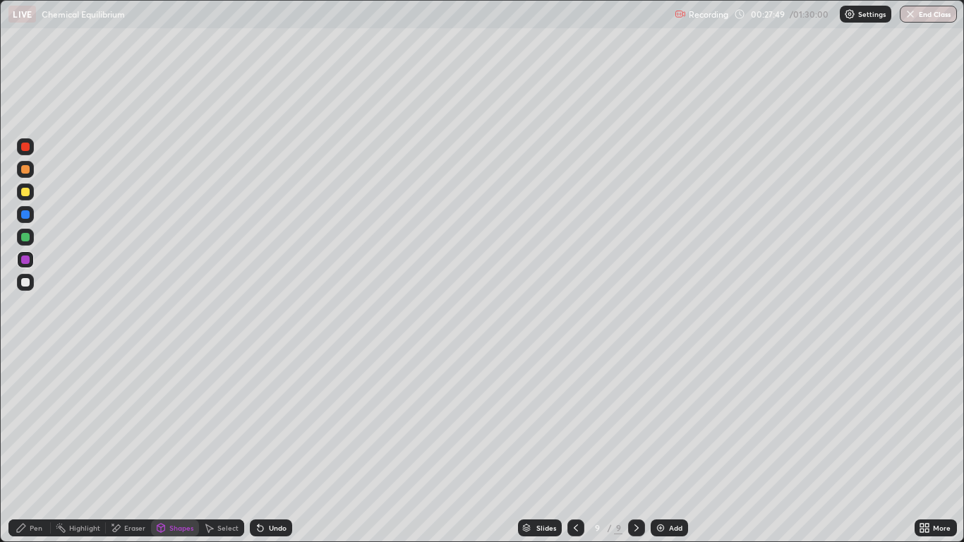
click at [25, 283] on div at bounding box center [25, 282] width 8 height 8
click at [40, 446] on div "Pen" at bounding box center [36, 528] width 13 height 7
click at [28, 282] on div at bounding box center [25, 282] width 8 height 8
click at [35, 446] on div "Pen" at bounding box center [36, 528] width 13 height 7
click at [28, 446] on div "Pen" at bounding box center [29, 528] width 42 height 17
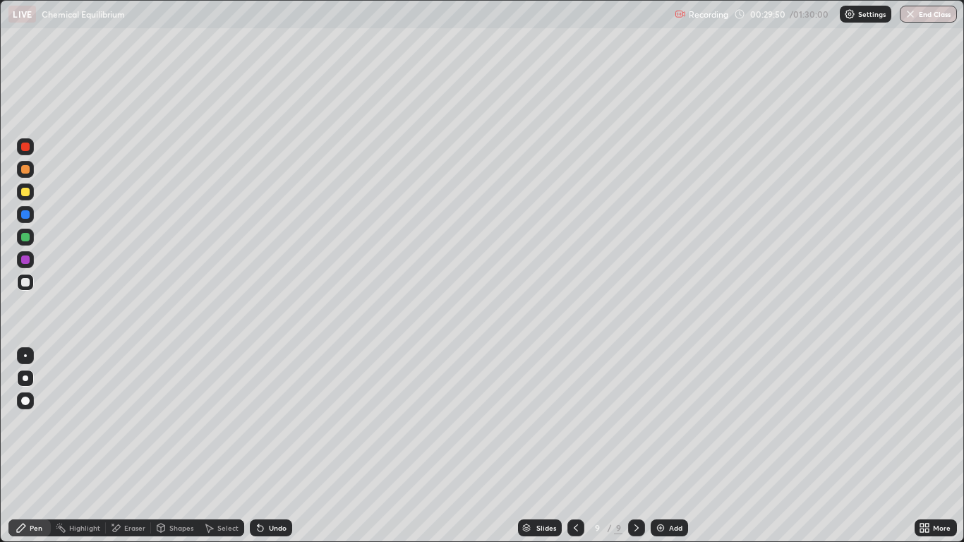
click at [34, 446] on div "Pen" at bounding box center [36, 528] width 13 height 7
click at [25, 280] on div at bounding box center [25, 282] width 8 height 8
click at [35, 446] on div "Pen" at bounding box center [36, 528] width 13 height 7
click at [29, 280] on div at bounding box center [25, 282] width 8 height 8
click at [34, 446] on div "Pen" at bounding box center [36, 528] width 13 height 7
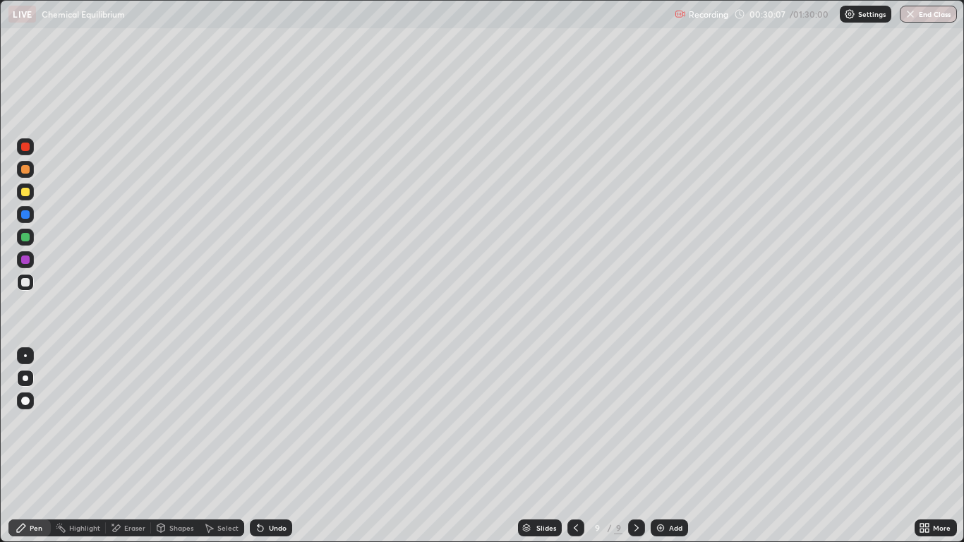
click at [31, 284] on div at bounding box center [25, 282] width 17 height 17
click at [28, 446] on div "Pen" at bounding box center [29, 528] width 42 height 17
click at [27, 282] on div at bounding box center [25, 282] width 8 height 8
click at [25, 446] on icon at bounding box center [21, 527] width 11 height 11
click at [25, 396] on div at bounding box center [25, 400] width 17 height 17
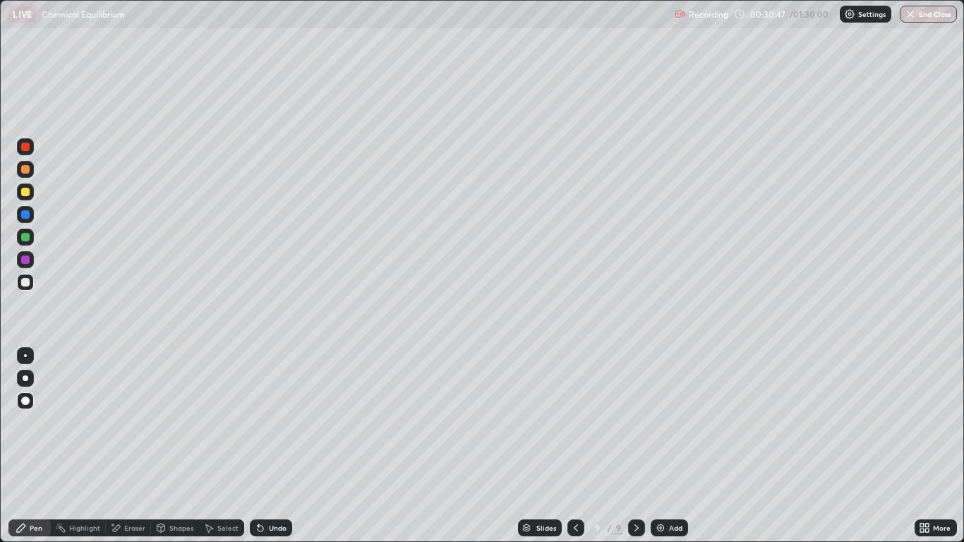
click at [672, 446] on div "Add" at bounding box center [675, 528] width 13 height 7
click at [275, 446] on div "Undo" at bounding box center [278, 528] width 18 height 7
click at [176, 446] on div "Shapes" at bounding box center [181, 528] width 24 height 7
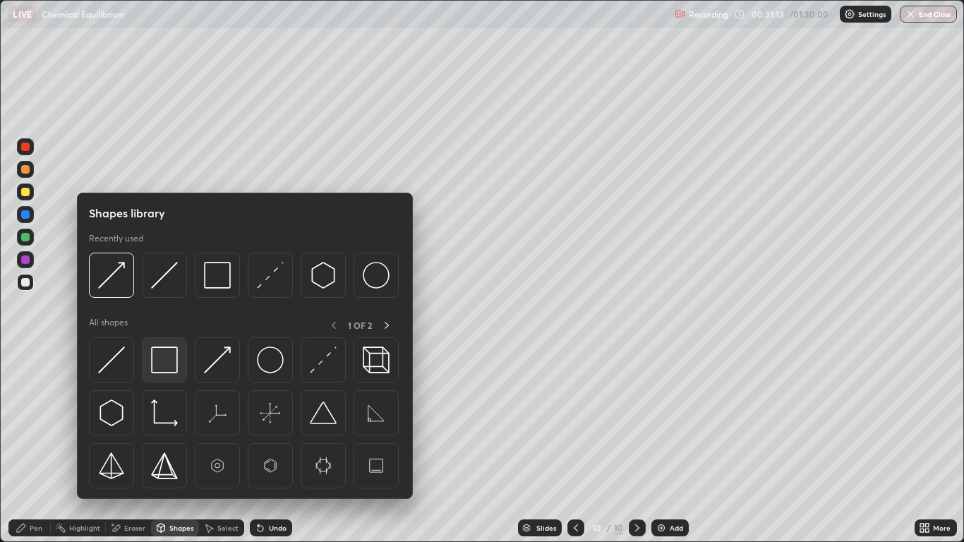
click at [156, 356] on img at bounding box center [164, 360] width 27 height 27
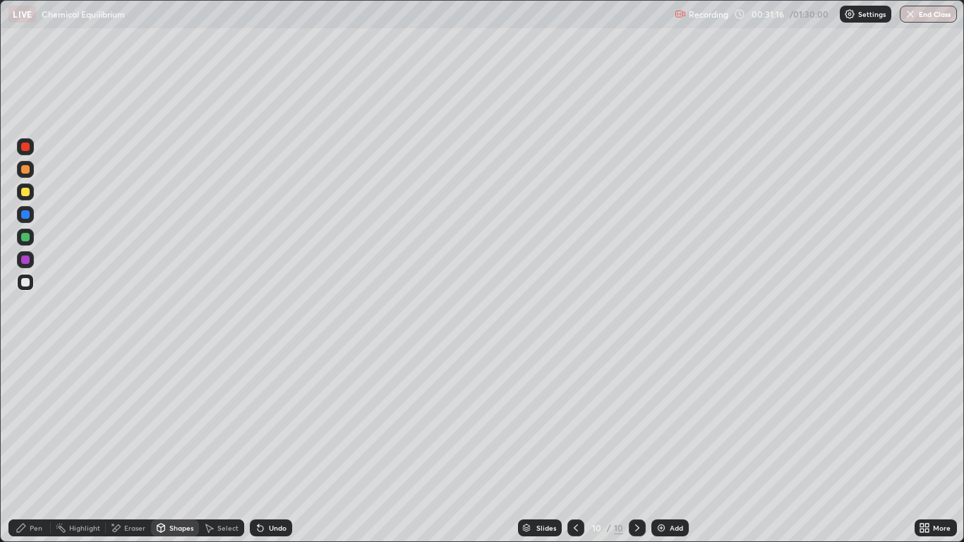
click at [35, 446] on div "Pen" at bounding box center [36, 528] width 13 height 7
click at [577, 446] on icon at bounding box center [575, 527] width 11 height 11
click at [573, 446] on icon at bounding box center [575, 527] width 11 height 11
click at [635, 446] on icon at bounding box center [637, 528] width 4 height 7
click at [575, 446] on icon at bounding box center [575, 527] width 11 height 11
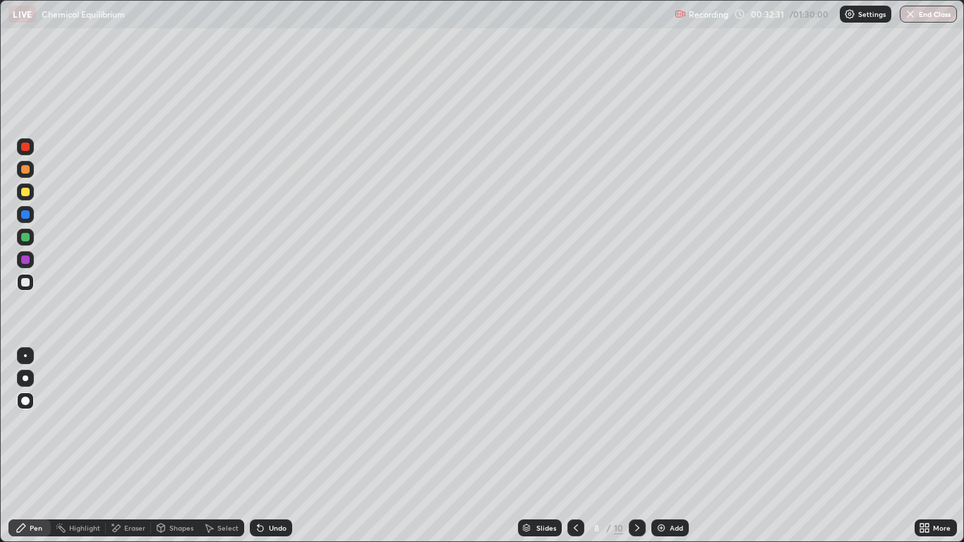
click at [227, 446] on div "Select" at bounding box center [227, 528] width 21 height 7
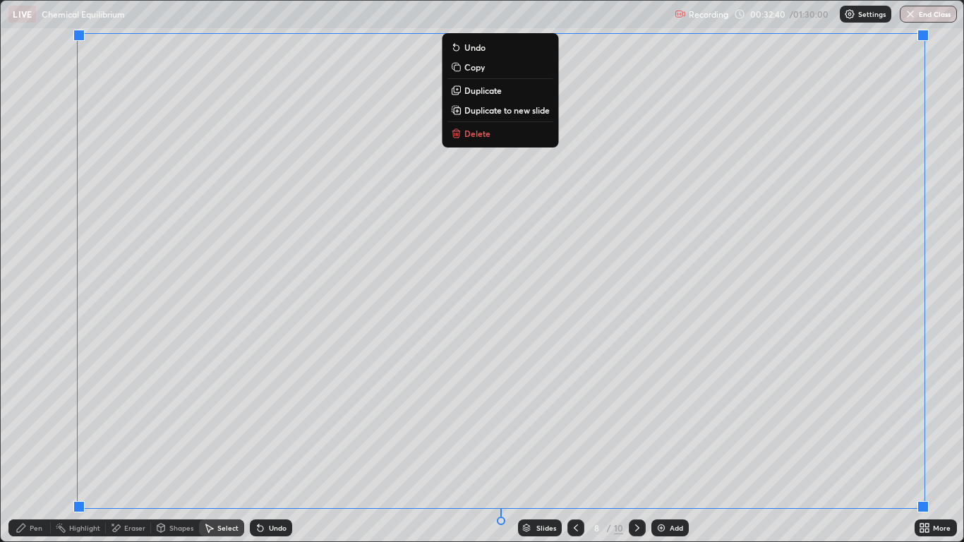
click at [473, 69] on p "Copy" at bounding box center [474, 66] width 20 height 11
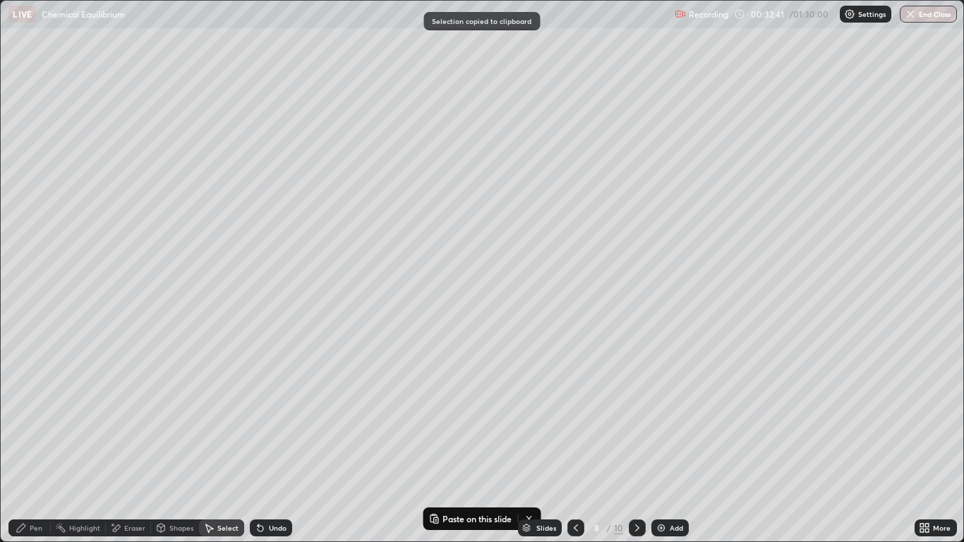
click at [638, 446] on icon at bounding box center [637, 527] width 11 height 11
click at [635, 446] on icon at bounding box center [637, 527] width 11 height 11
click at [660, 446] on img at bounding box center [661, 527] width 11 height 11
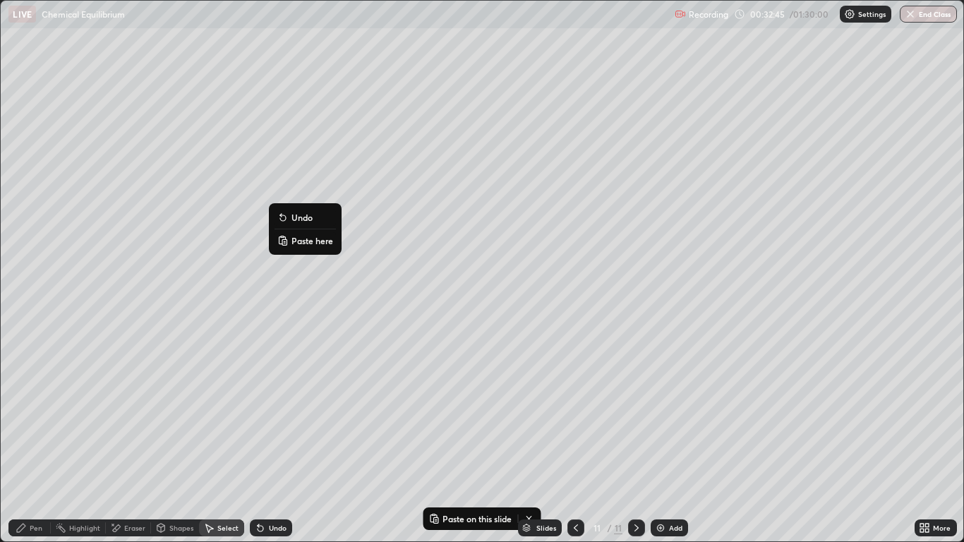
click at [306, 240] on p "Paste here" at bounding box center [313, 240] width 42 height 11
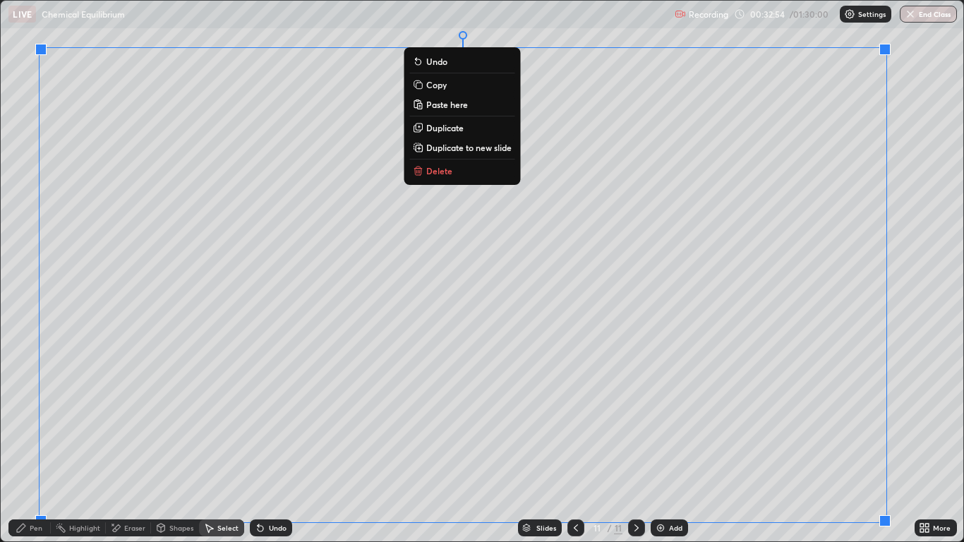
click at [131, 446] on div "Eraser" at bounding box center [128, 528] width 45 height 17
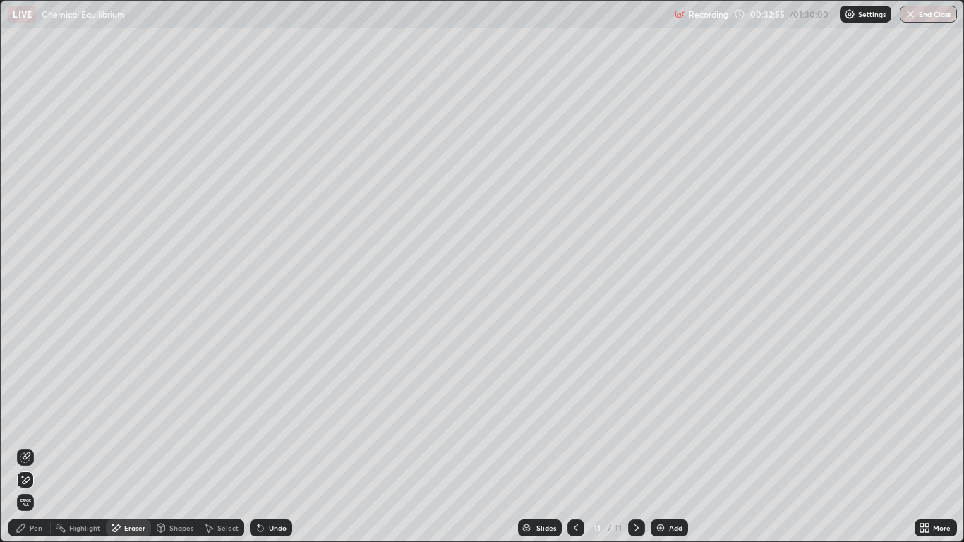
click at [23, 446] on icon at bounding box center [22, 476] width 1 height 1
click at [37, 446] on div "Pen" at bounding box center [29, 528] width 42 height 17
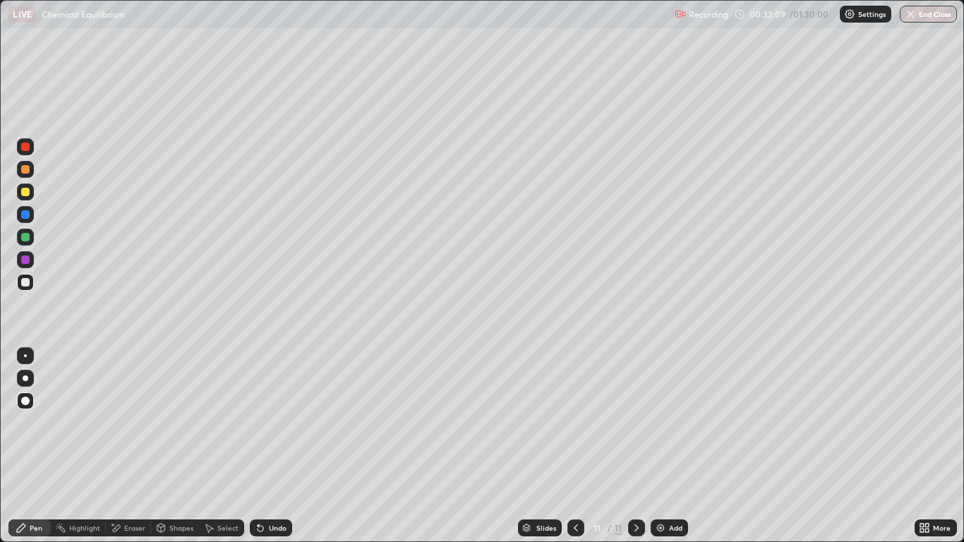
click at [25, 394] on div at bounding box center [25, 400] width 17 height 17
click at [27, 193] on div at bounding box center [25, 192] width 8 height 8
click at [191, 446] on div "Shapes" at bounding box center [181, 528] width 24 height 7
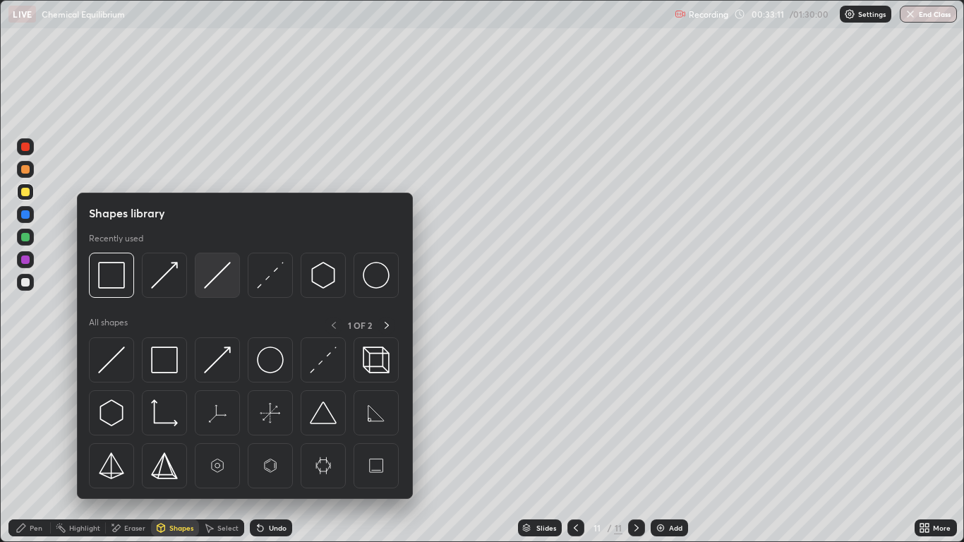
click at [212, 272] on img at bounding box center [217, 275] width 27 height 27
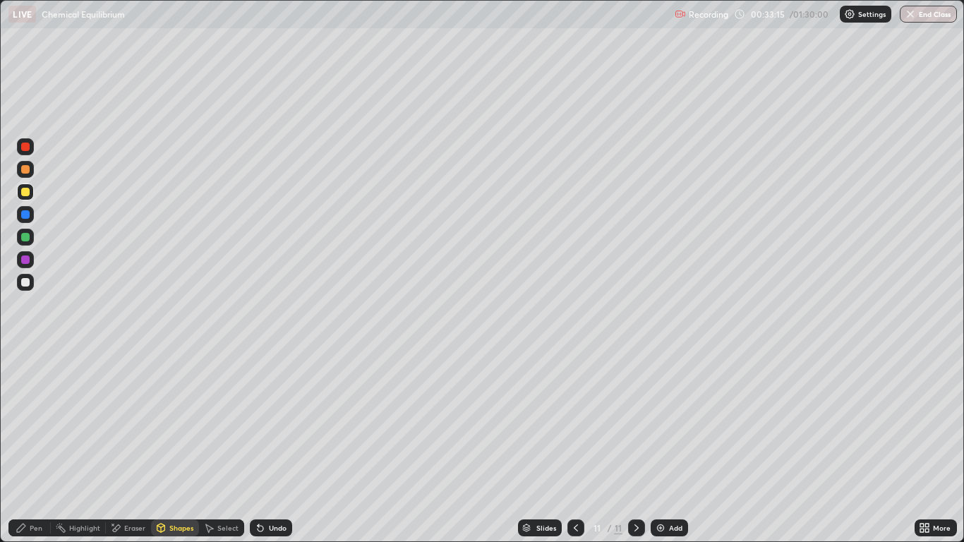
click at [38, 446] on div "Pen" at bounding box center [36, 528] width 13 height 7
click at [23, 279] on div at bounding box center [25, 282] width 8 height 8
click at [23, 146] on div at bounding box center [25, 147] width 8 height 8
click at [178, 446] on div "Shapes" at bounding box center [181, 528] width 24 height 7
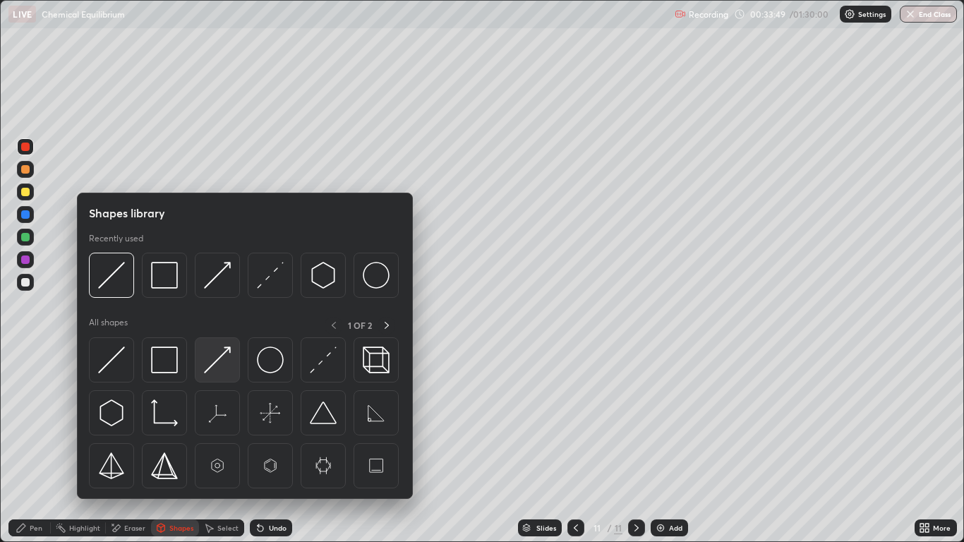
click at [215, 355] on img at bounding box center [217, 360] width 27 height 27
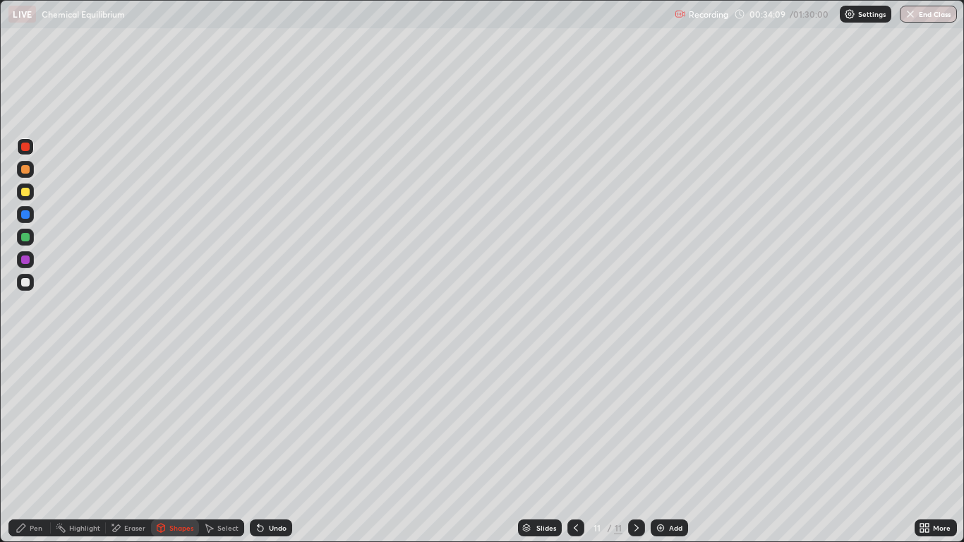
click at [33, 446] on div "Pen" at bounding box center [36, 528] width 13 height 7
click at [25, 148] on div at bounding box center [25, 147] width 8 height 8
click at [28, 258] on div at bounding box center [25, 260] width 8 height 8
click at [21, 446] on div "Pen" at bounding box center [29, 528] width 42 height 17
click at [26, 282] on div at bounding box center [25, 282] width 8 height 8
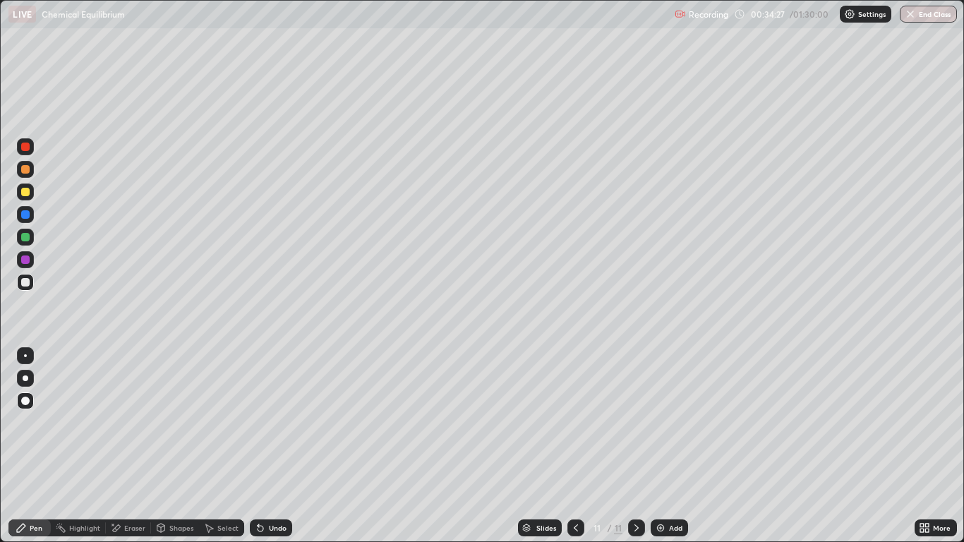
click at [21, 234] on div at bounding box center [25, 237] width 8 height 8
click at [25, 372] on div at bounding box center [25, 378] width 17 height 17
click at [23, 260] on div at bounding box center [25, 260] width 8 height 8
click at [24, 282] on div at bounding box center [25, 282] width 8 height 8
click at [669, 446] on div "Add" at bounding box center [675, 528] width 13 height 7
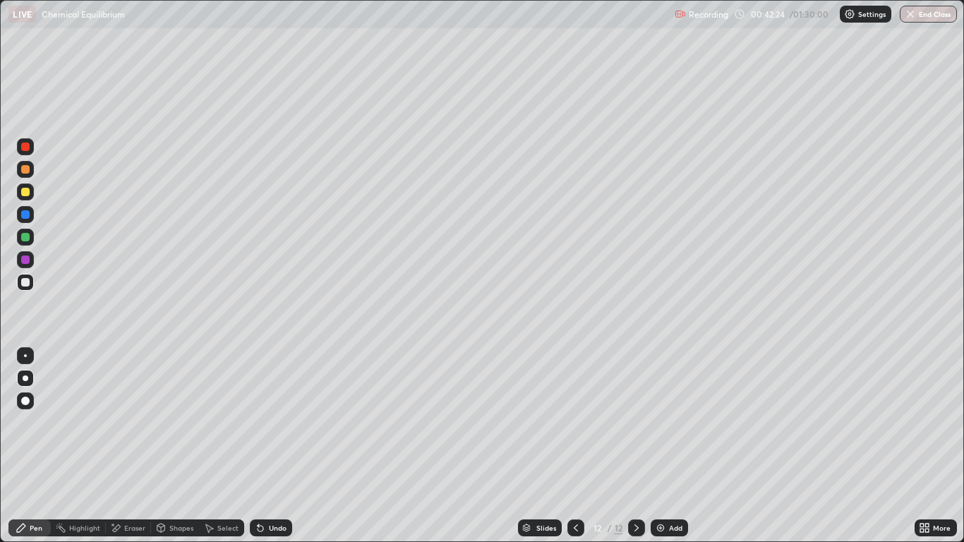
click at [26, 403] on div at bounding box center [25, 401] width 8 height 8
click at [269, 446] on div "Undo" at bounding box center [278, 528] width 18 height 7
click at [28, 194] on div at bounding box center [25, 192] width 8 height 8
click at [26, 216] on div at bounding box center [25, 214] width 8 height 8
click at [24, 236] on div at bounding box center [25, 237] width 8 height 8
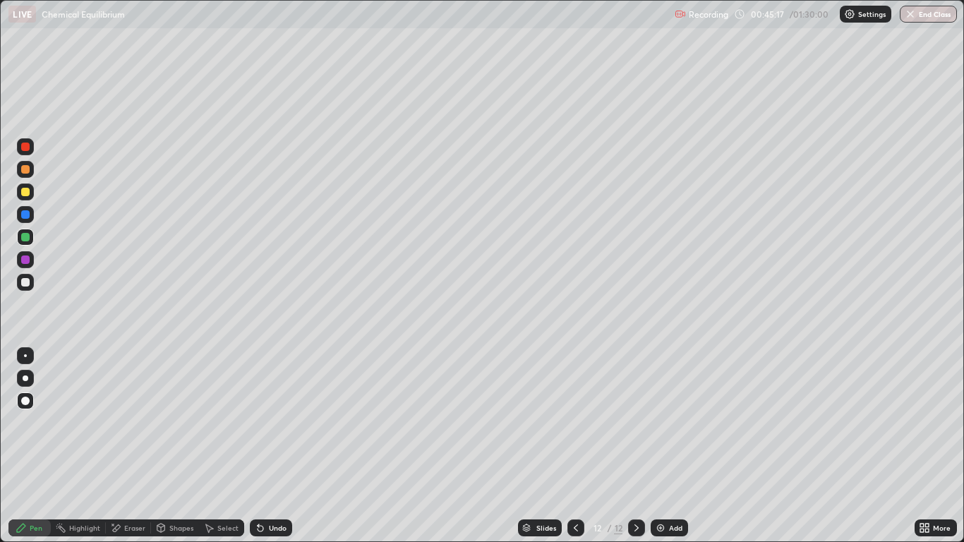
click at [271, 446] on div "Undo" at bounding box center [278, 528] width 18 height 7
click at [275, 446] on div "Undo" at bounding box center [278, 528] width 18 height 7
click at [272, 446] on div "Undo" at bounding box center [278, 528] width 18 height 7
click at [133, 446] on div "Eraser" at bounding box center [134, 528] width 21 height 7
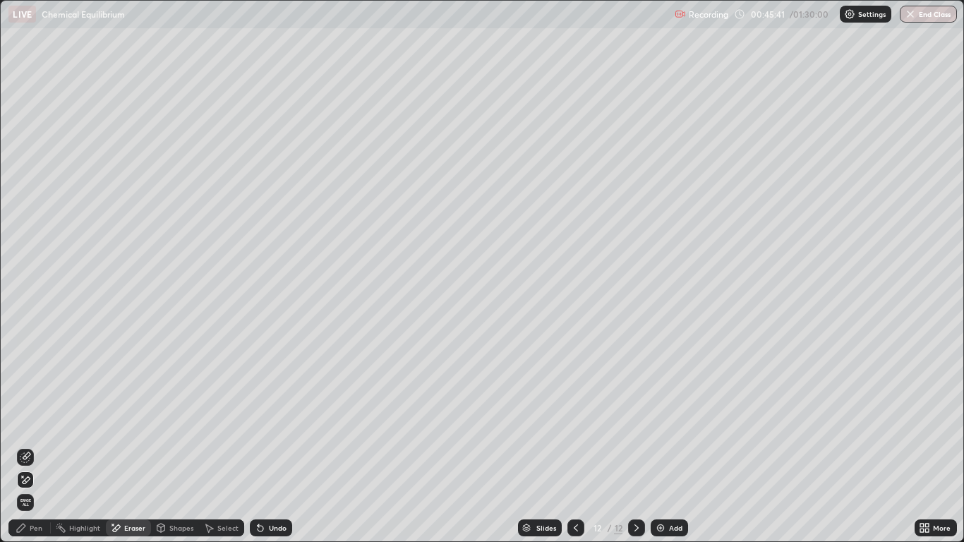
click at [29, 446] on icon at bounding box center [27, 479] width 8 height 7
click at [25, 446] on icon at bounding box center [21, 528] width 8 height 8
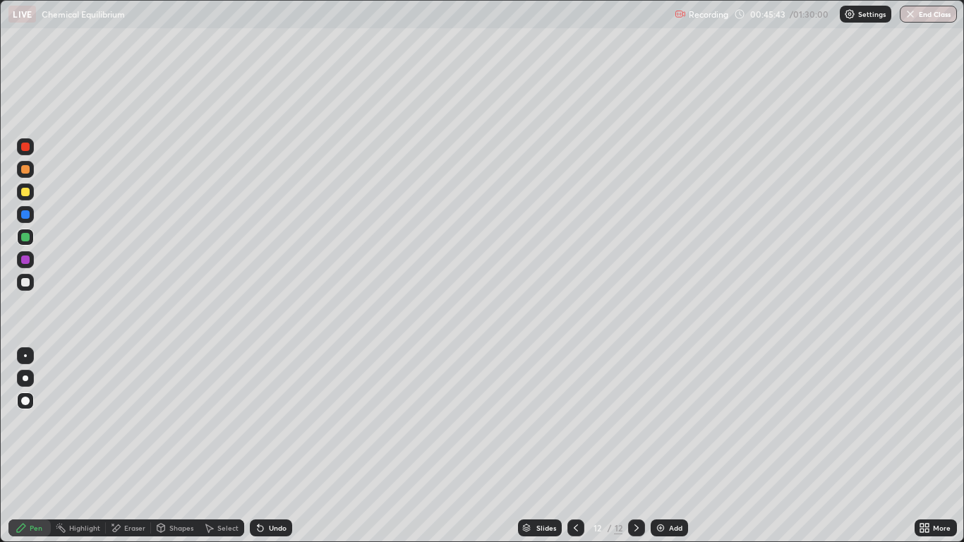
click at [25, 194] on div at bounding box center [25, 192] width 8 height 8
click at [24, 258] on div at bounding box center [25, 260] width 8 height 8
click at [28, 234] on div at bounding box center [25, 237] width 8 height 8
click at [22, 259] on div at bounding box center [25, 260] width 8 height 8
click at [128, 446] on div "Eraser" at bounding box center [134, 528] width 21 height 7
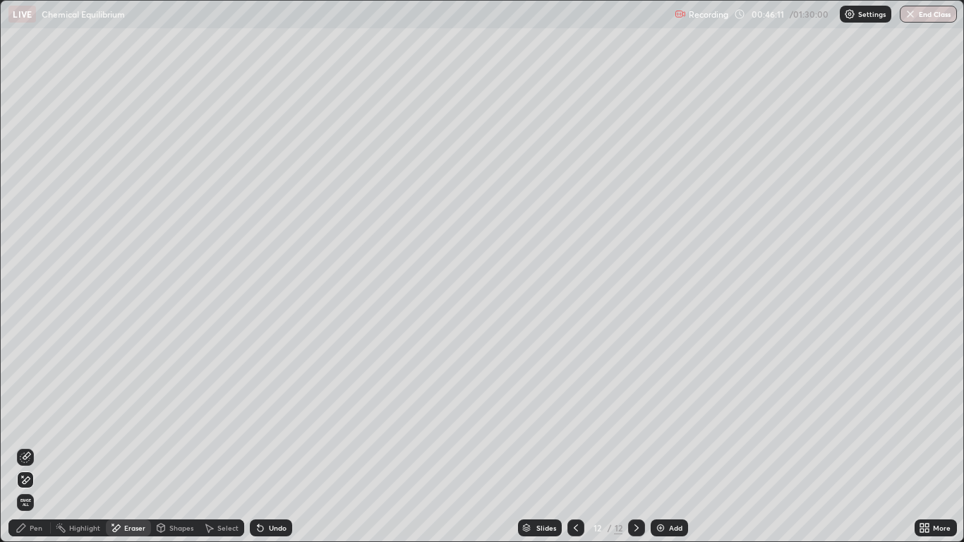
click at [37, 446] on div "Pen" at bounding box center [29, 528] width 42 height 17
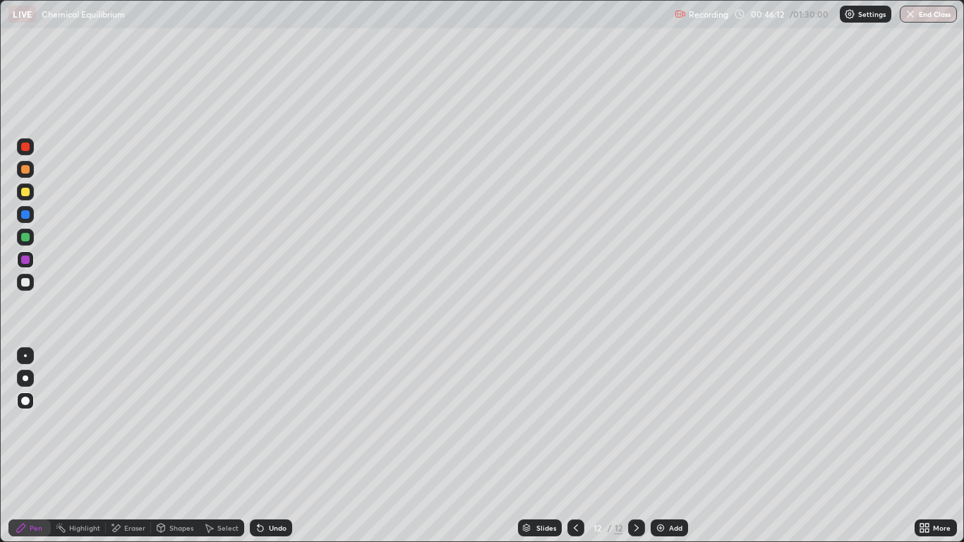
click at [32, 446] on div "Pen" at bounding box center [29, 528] width 42 height 17
click at [22, 145] on div at bounding box center [25, 147] width 8 height 8
click at [25, 281] on div at bounding box center [25, 282] width 8 height 8
click at [37, 446] on div "Pen" at bounding box center [36, 528] width 13 height 7
click at [655, 446] on img at bounding box center [660, 527] width 11 height 11
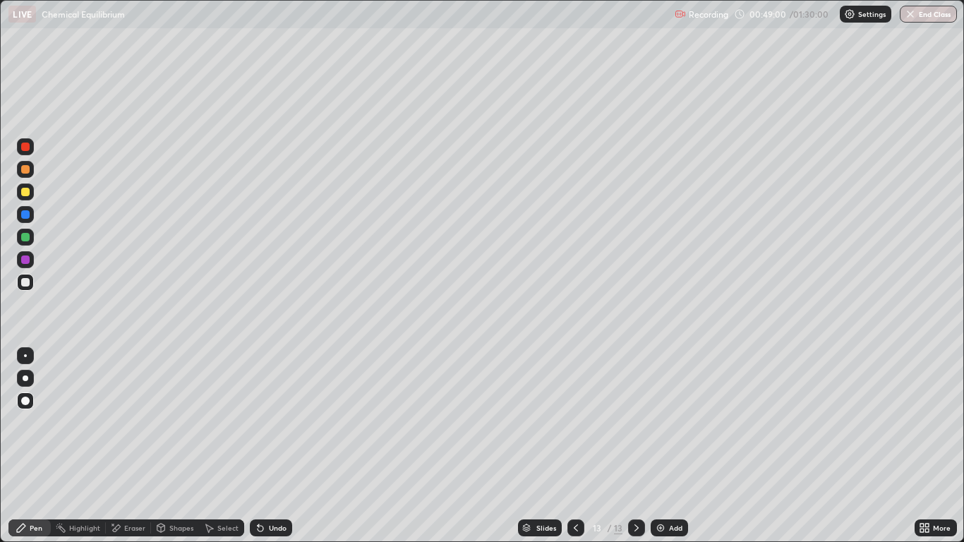
click at [23, 280] on div at bounding box center [25, 282] width 8 height 8
click at [23, 239] on div at bounding box center [25, 237] width 8 height 8
click at [280, 446] on div "Undo" at bounding box center [278, 528] width 18 height 7
click at [29, 258] on div at bounding box center [25, 260] width 8 height 8
click at [26, 280] on div at bounding box center [25, 282] width 8 height 8
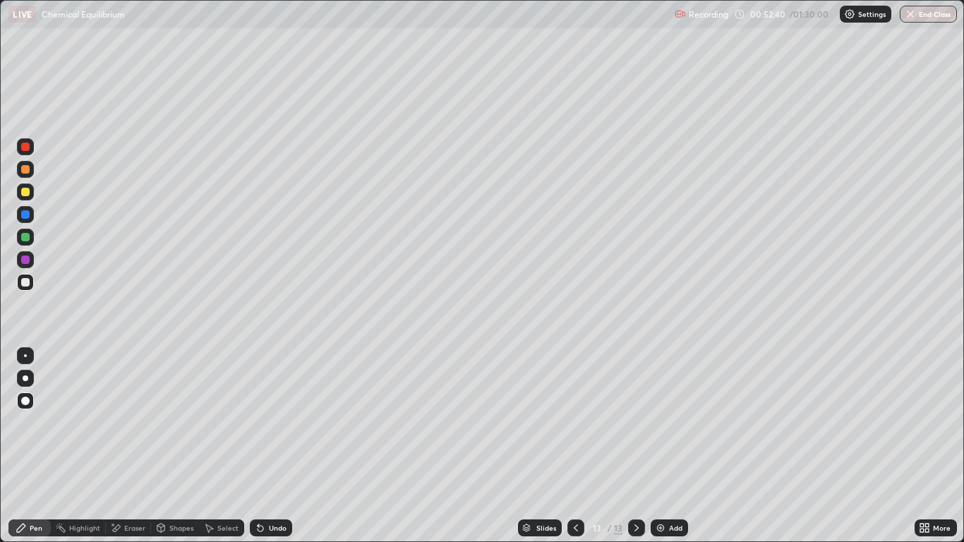
click at [25, 148] on div at bounding box center [25, 147] width 8 height 8
click at [671, 446] on div "Add" at bounding box center [675, 528] width 13 height 7
click at [25, 276] on div at bounding box center [25, 282] width 17 height 17
click at [270, 446] on div "Undo" at bounding box center [271, 528] width 42 height 17
click at [270, 446] on div "Undo" at bounding box center [278, 528] width 18 height 7
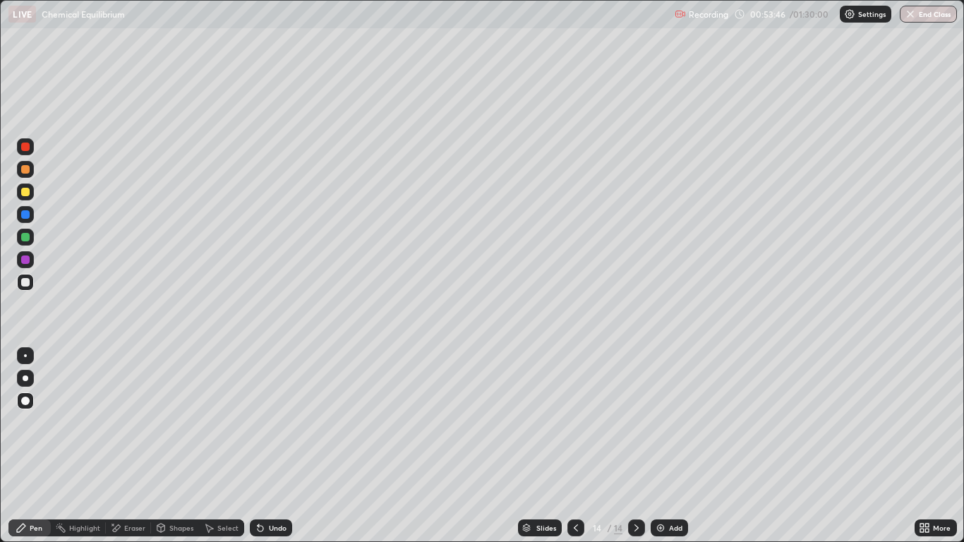
click at [270, 446] on div "Undo" at bounding box center [278, 528] width 18 height 7
click at [269, 446] on div "Undo" at bounding box center [278, 528] width 18 height 7
click at [265, 446] on div "Undo" at bounding box center [271, 528] width 42 height 17
click at [258, 446] on icon at bounding box center [261, 529] width 6 height 6
click at [267, 446] on div "Undo" at bounding box center [271, 528] width 42 height 17
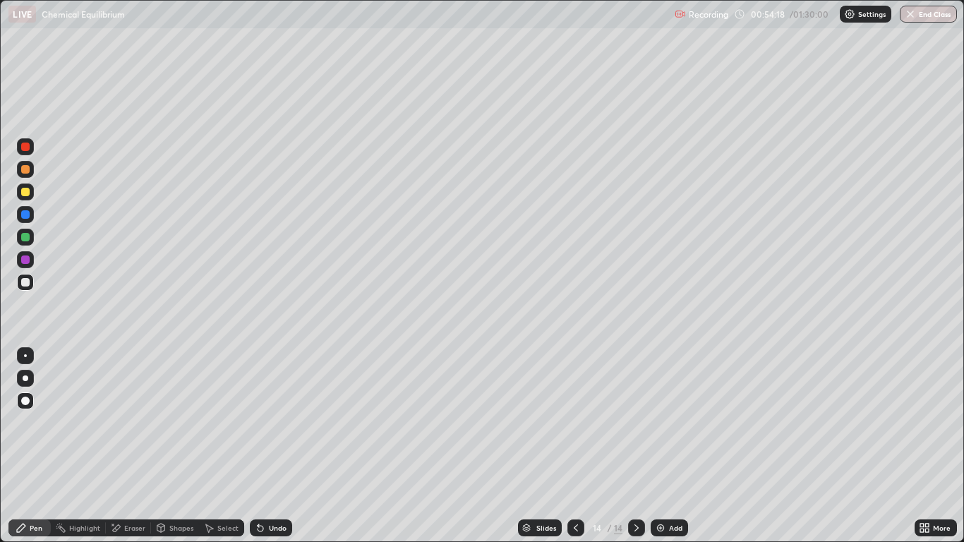
click at [27, 169] on div at bounding box center [25, 169] width 8 height 8
click at [269, 446] on div "Undo" at bounding box center [278, 528] width 18 height 7
click at [270, 446] on div "Undo" at bounding box center [278, 528] width 18 height 7
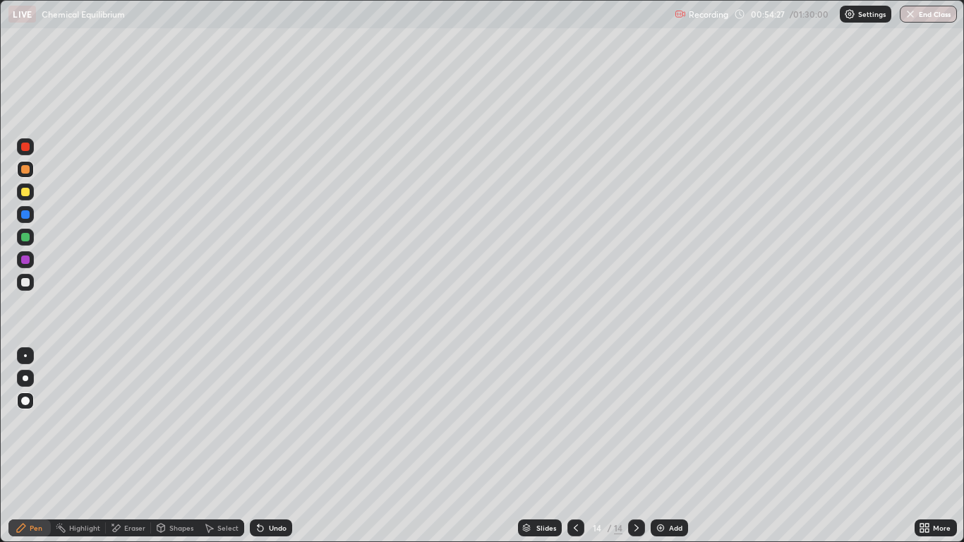
click at [266, 446] on div "Undo" at bounding box center [271, 528] width 42 height 17
click at [259, 446] on icon at bounding box center [261, 529] width 6 height 6
click at [260, 446] on icon at bounding box center [261, 529] width 6 height 6
click at [27, 212] on div at bounding box center [25, 214] width 8 height 8
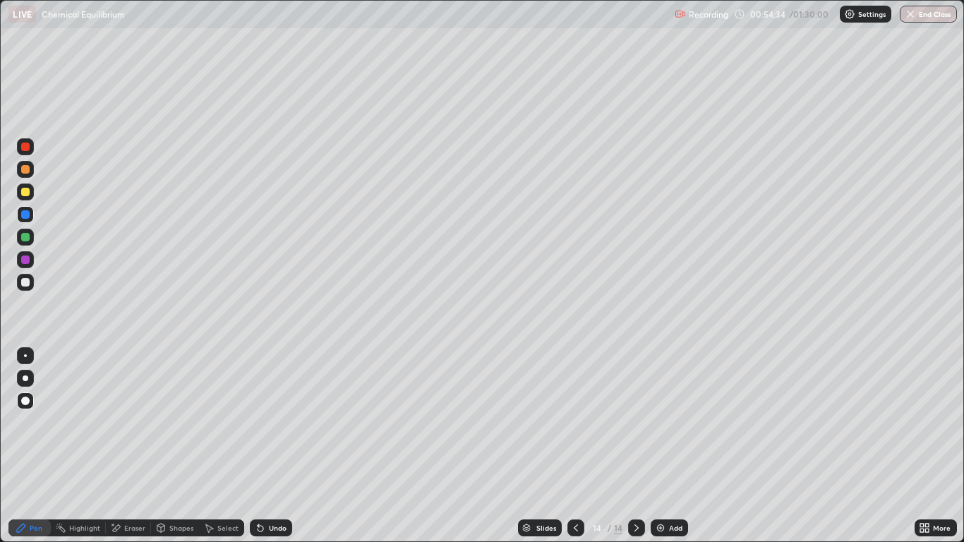
click at [272, 446] on div "Undo" at bounding box center [278, 528] width 18 height 7
click at [28, 239] on div at bounding box center [25, 237] width 8 height 8
click at [663, 446] on img at bounding box center [660, 527] width 11 height 11
click at [28, 194] on div at bounding box center [25, 192] width 8 height 8
click at [24, 401] on div at bounding box center [25, 401] width 8 height 8
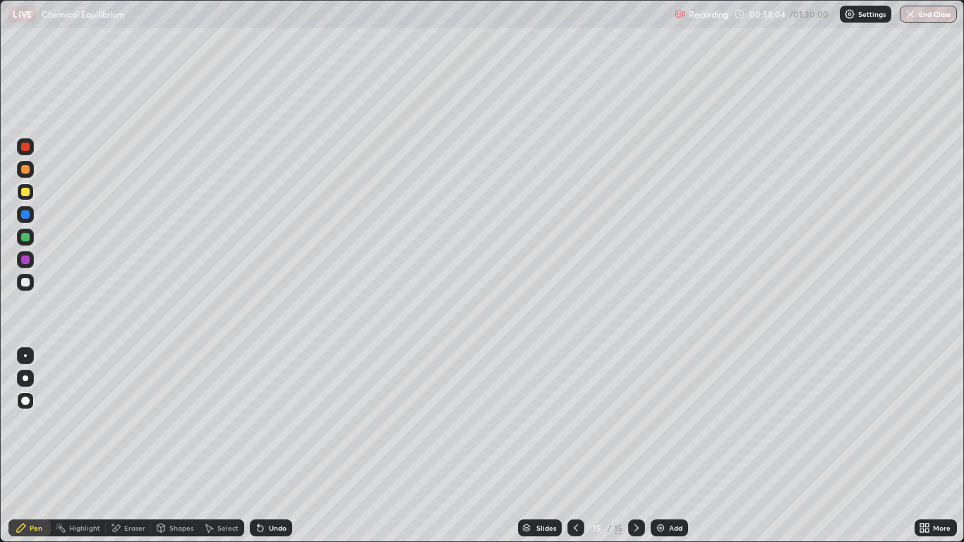
click at [178, 446] on div "Shapes" at bounding box center [175, 528] width 48 height 17
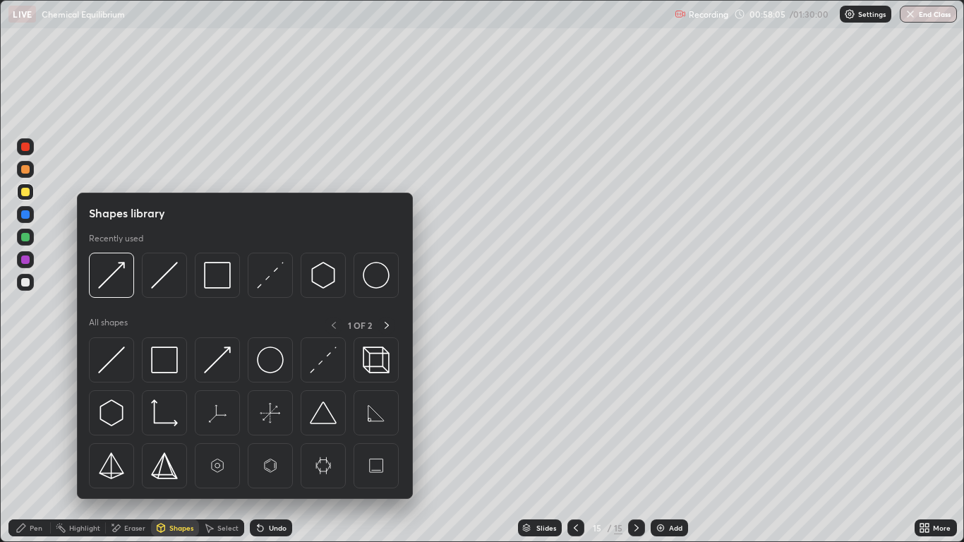
click at [174, 446] on div "Shapes" at bounding box center [175, 528] width 48 height 17
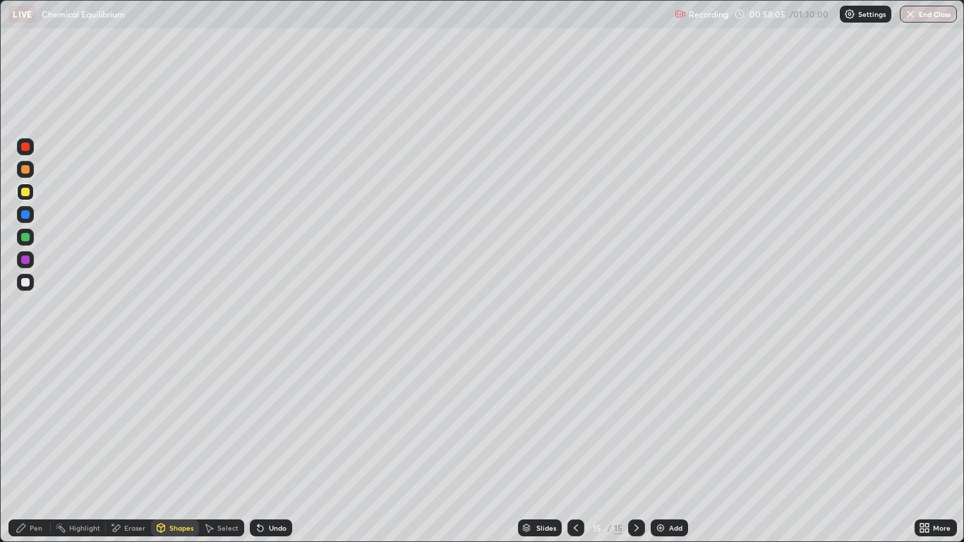
click at [184, 446] on div "Shapes" at bounding box center [175, 528] width 48 height 17
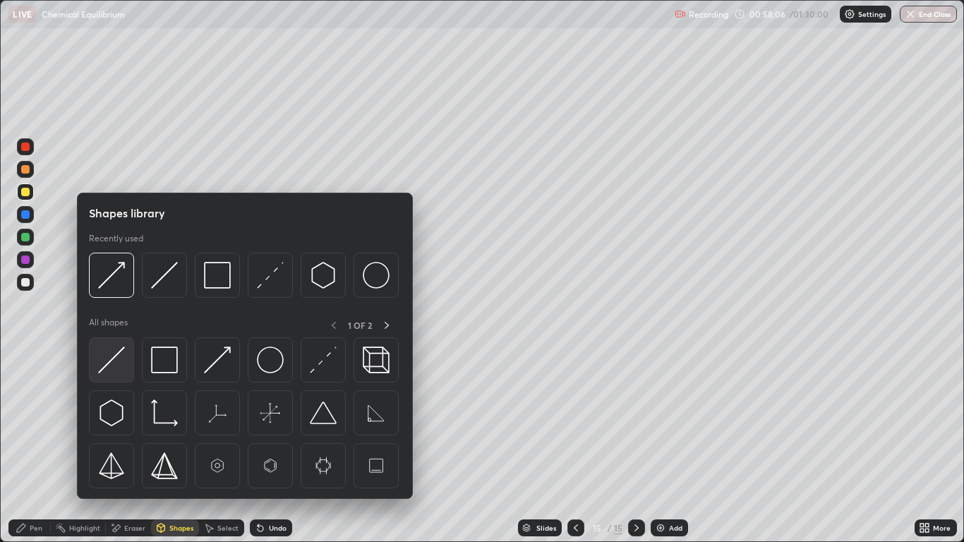
click at [114, 347] on img at bounding box center [111, 360] width 27 height 27
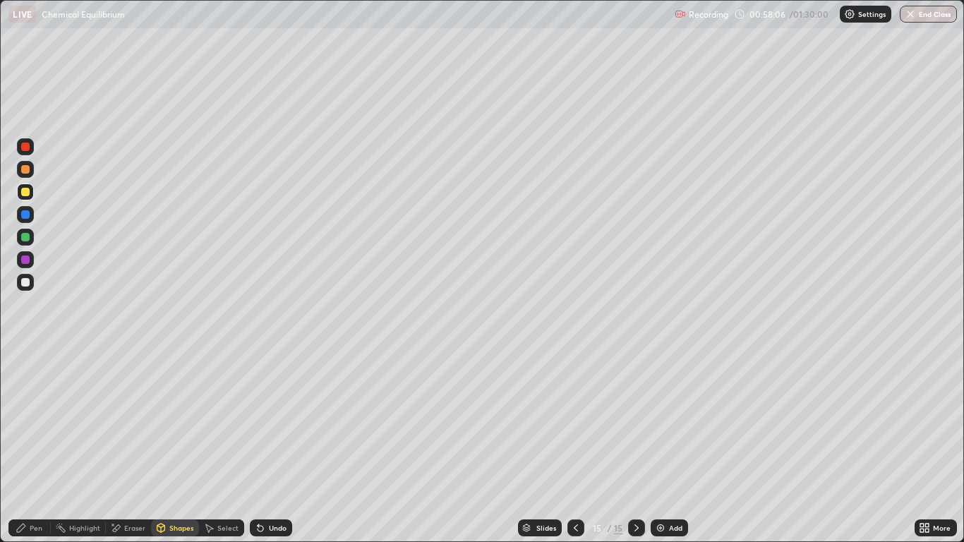
click at [27, 276] on div at bounding box center [25, 282] width 17 height 17
click at [191, 446] on div "Shapes" at bounding box center [175, 528] width 48 height 17
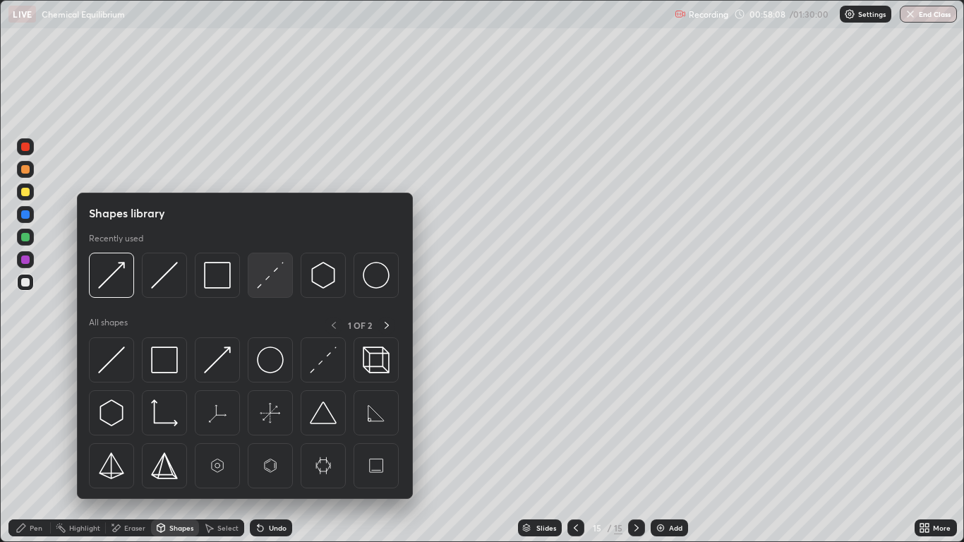
click at [270, 276] on img at bounding box center [270, 275] width 27 height 27
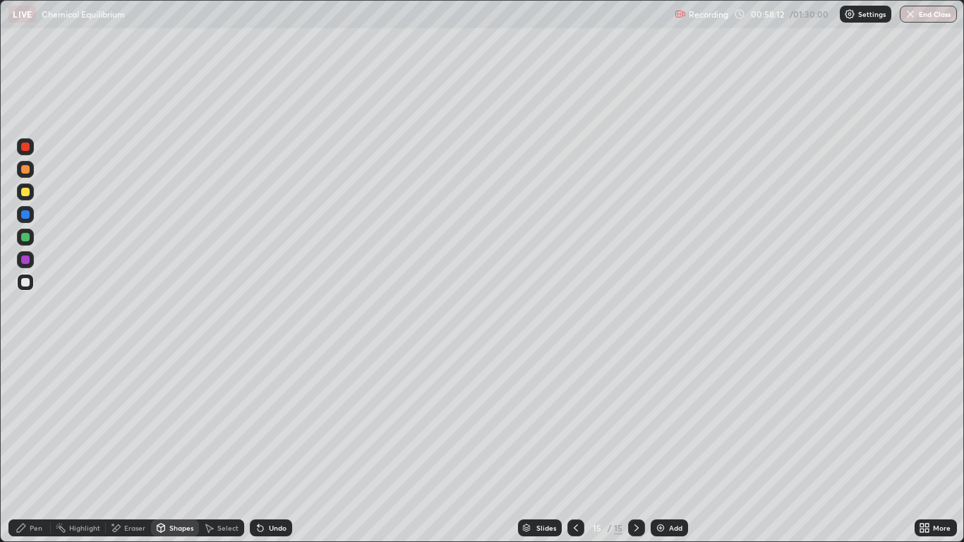
click at [23, 446] on icon at bounding box center [21, 528] width 8 height 8
click at [26, 289] on div at bounding box center [25, 282] width 17 height 17
click at [25, 283] on div at bounding box center [25, 282] width 8 height 8
click at [32, 446] on div "Pen" at bounding box center [36, 528] width 13 height 7
click at [140, 446] on div "Eraser" at bounding box center [134, 528] width 21 height 7
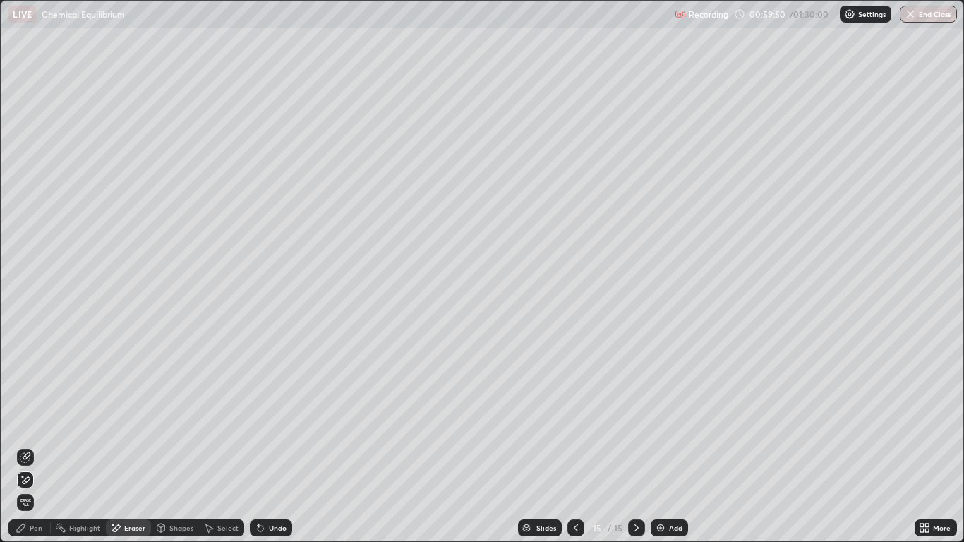
click at [179, 446] on div "Shapes" at bounding box center [181, 528] width 24 height 7
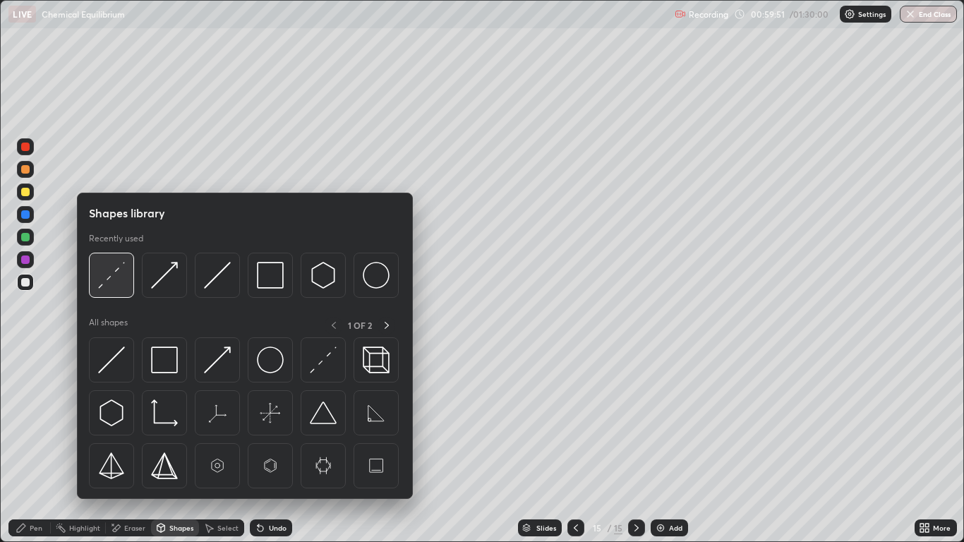
click at [100, 277] on img at bounding box center [111, 275] width 27 height 27
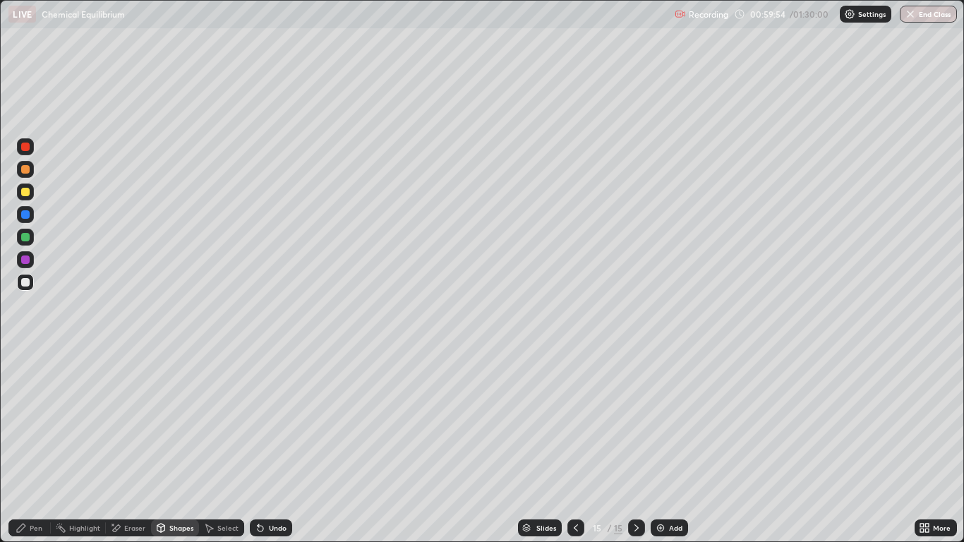
click at [35, 446] on div "Pen" at bounding box center [29, 528] width 42 height 17
click at [36, 446] on div "Pen" at bounding box center [36, 528] width 13 height 7
click at [28, 263] on div at bounding box center [25, 260] width 8 height 8
click at [24, 277] on div at bounding box center [25, 282] width 17 height 17
click at [36, 446] on div "Pen" at bounding box center [29, 528] width 42 height 17
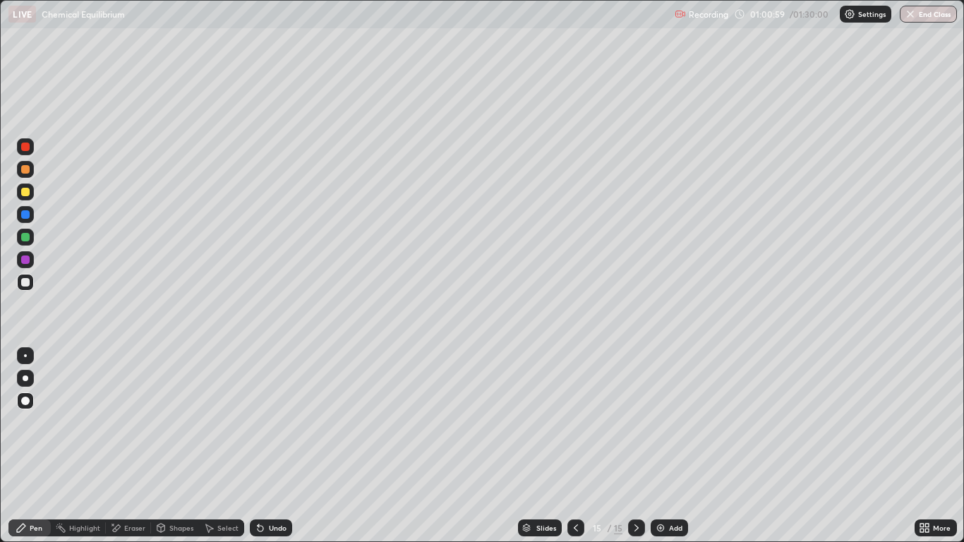
click at [269, 446] on div "Undo" at bounding box center [278, 528] width 18 height 7
click at [275, 446] on div "Undo" at bounding box center [278, 528] width 18 height 7
click at [278, 446] on div "Undo" at bounding box center [278, 528] width 18 height 7
click at [276, 446] on div "Undo" at bounding box center [278, 528] width 18 height 7
click at [25, 260] on div at bounding box center [25, 260] width 8 height 8
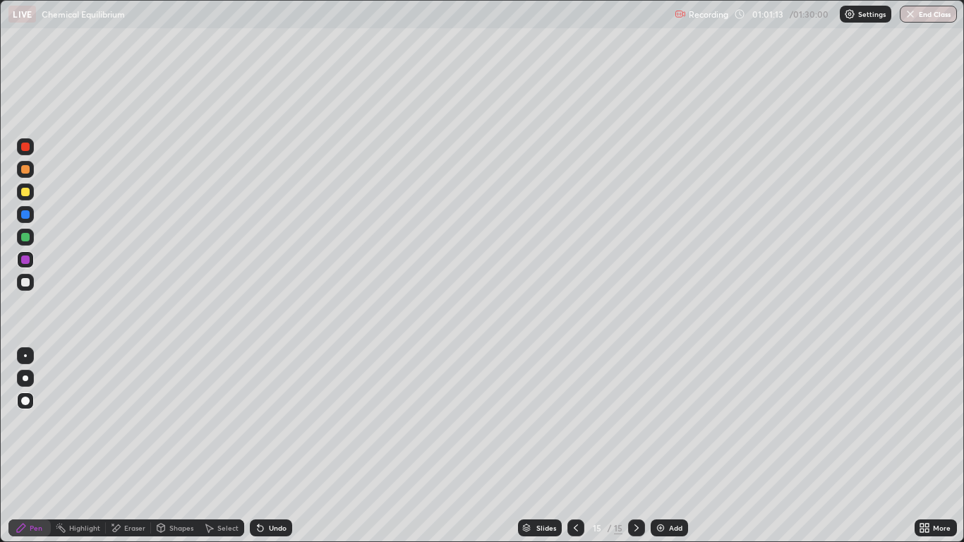
click at [28, 281] on div at bounding box center [25, 282] width 8 height 8
click at [179, 446] on div "Shapes" at bounding box center [181, 528] width 24 height 7
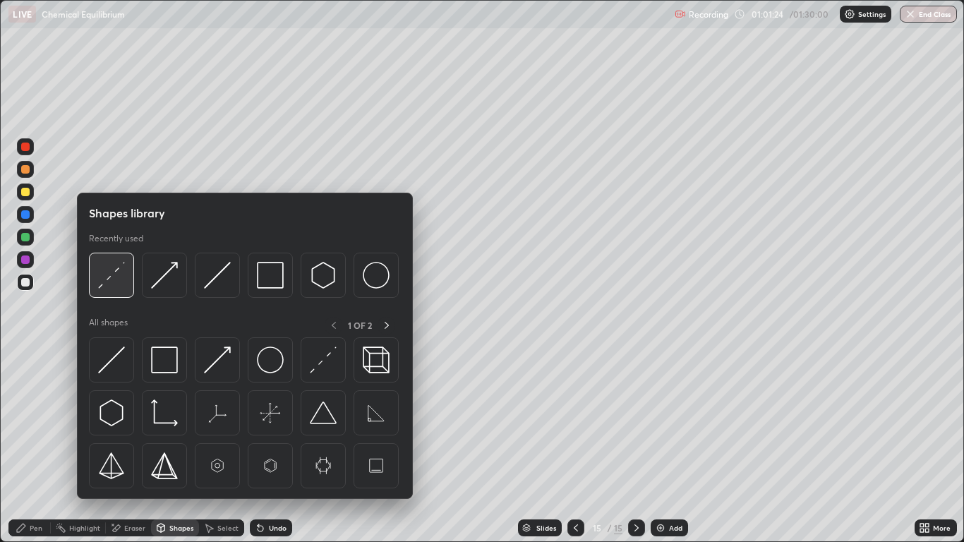
click at [117, 279] on img at bounding box center [111, 275] width 27 height 27
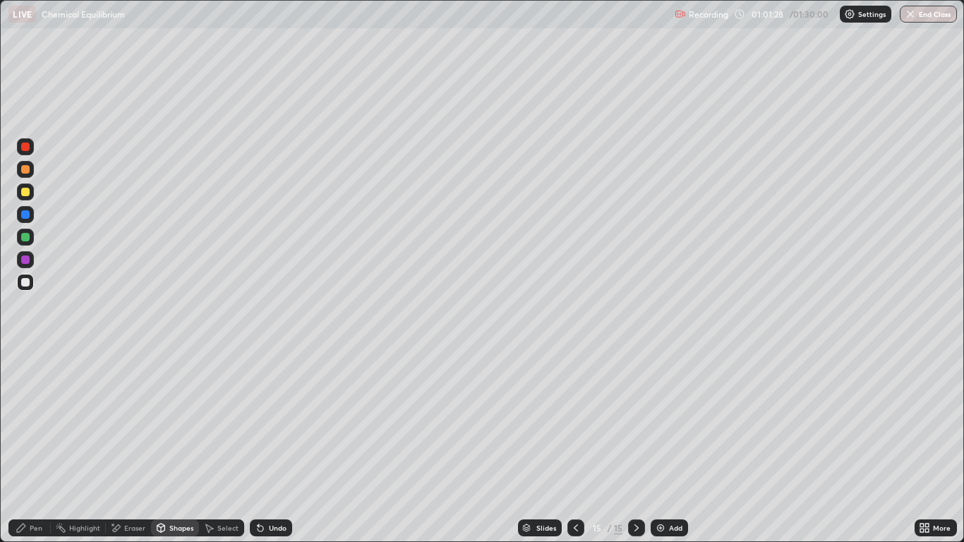
click at [35, 446] on div "Pen" at bounding box center [36, 528] width 13 height 7
click at [29, 284] on div at bounding box center [25, 282] width 8 height 8
click at [265, 446] on div "Undo" at bounding box center [271, 528] width 42 height 17
click at [259, 446] on icon at bounding box center [261, 529] width 6 height 6
click at [269, 446] on div "Undo" at bounding box center [278, 528] width 18 height 7
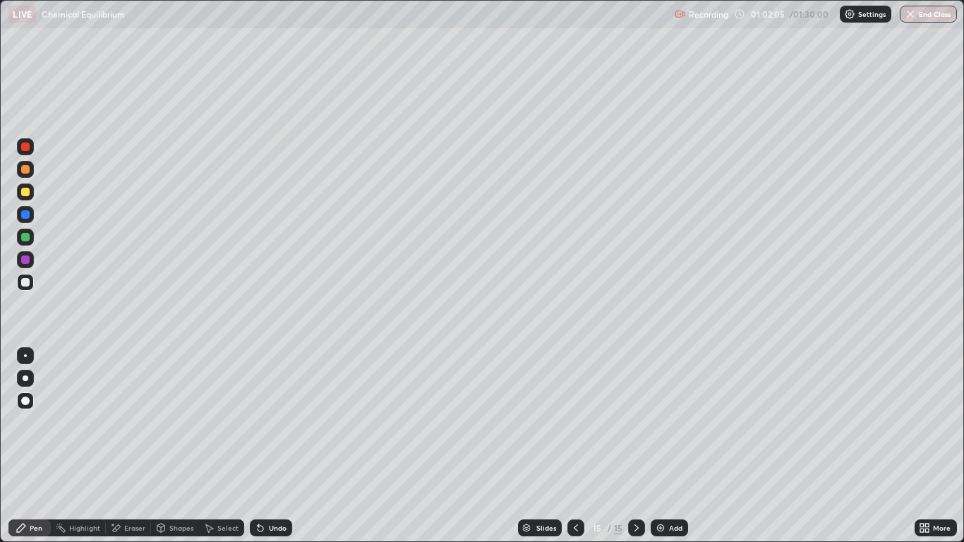
click at [277, 446] on div "Undo" at bounding box center [271, 528] width 42 height 17
click at [270, 446] on div "Undo" at bounding box center [271, 528] width 42 height 17
click at [28, 168] on div at bounding box center [25, 169] width 8 height 8
click at [666, 446] on div "Add" at bounding box center [669, 528] width 37 height 17
click at [34, 446] on div "Pen" at bounding box center [36, 528] width 13 height 7
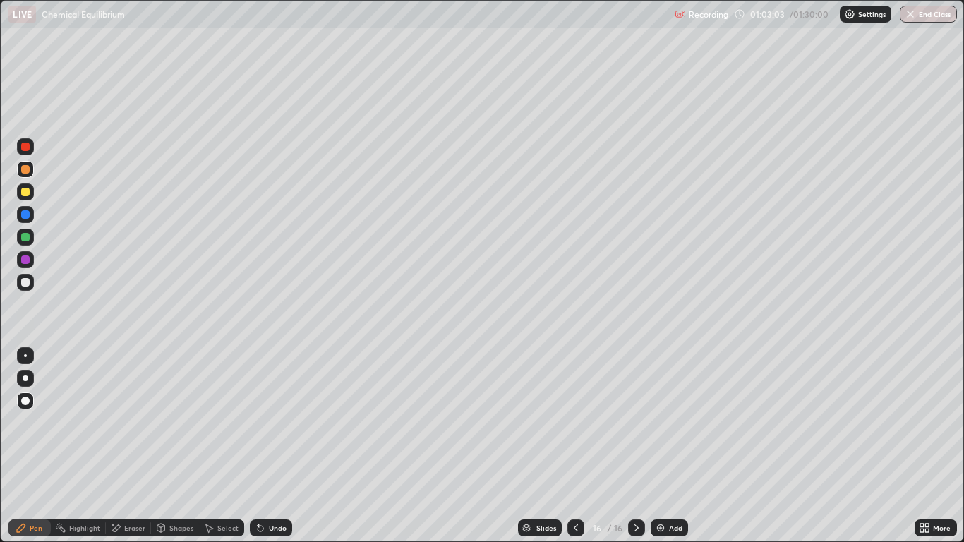
click at [25, 281] on div at bounding box center [25, 282] width 8 height 8
click at [279, 446] on div "Undo" at bounding box center [278, 528] width 18 height 7
click at [280, 446] on div "Undo" at bounding box center [278, 528] width 18 height 7
click at [176, 446] on div "Shapes" at bounding box center [181, 528] width 24 height 7
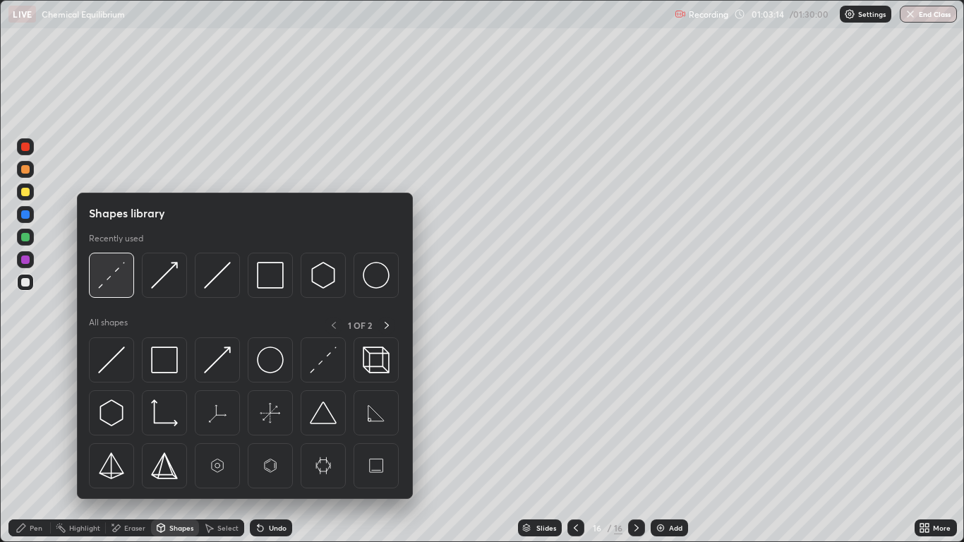
click at [107, 280] on img at bounding box center [111, 275] width 27 height 27
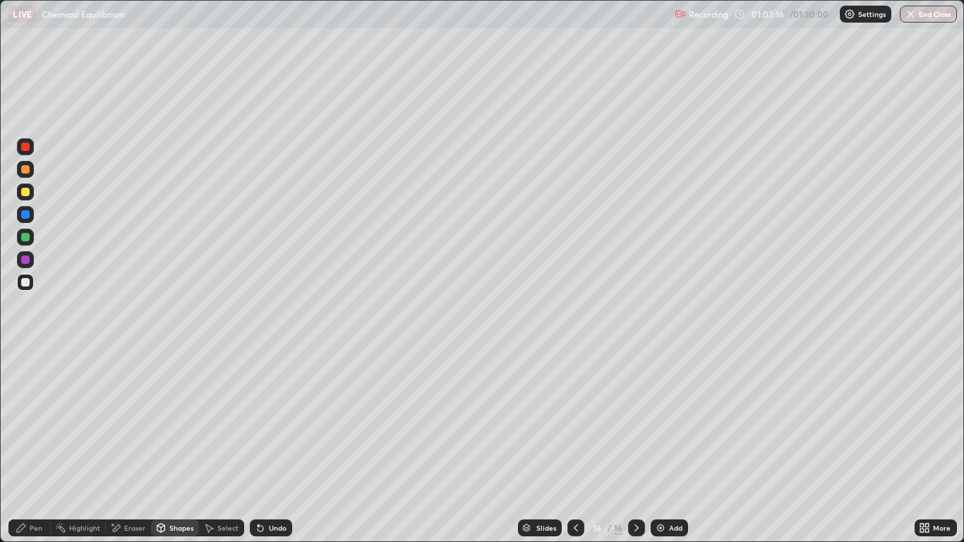
click at [36, 446] on div "Pen" at bounding box center [36, 528] width 13 height 7
click at [577, 446] on icon at bounding box center [575, 527] width 11 height 11
click at [29, 172] on div at bounding box center [25, 169] width 8 height 8
click at [258, 446] on icon at bounding box center [260, 527] width 11 height 11
click at [27, 285] on div at bounding box center [25, 282] width 8 height 8
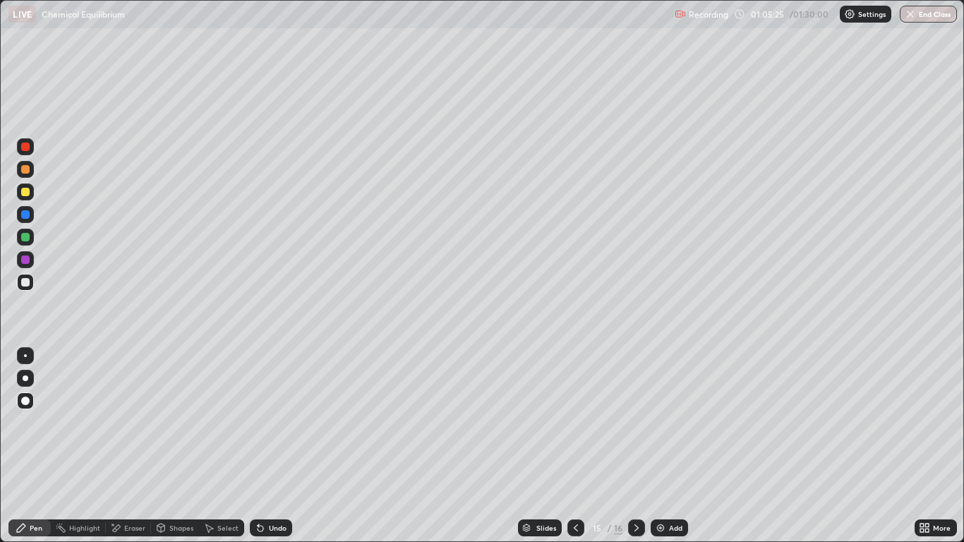
click at [39, 446] on div "Pen" at bounding box center [36, 528] width 13 height 7
click at [31, 446] on div "Pen" at bounding box center [36, 528] width 13 height 7
click at [636, 446] on icon at bounding box center [636, 527] width 11 height 11
click at [25, 282] on div at bounding box center [25, 282] width 8 height 8
click at [666, 446] on div "Add" at bounding box center [669, 528] width 37 height 17
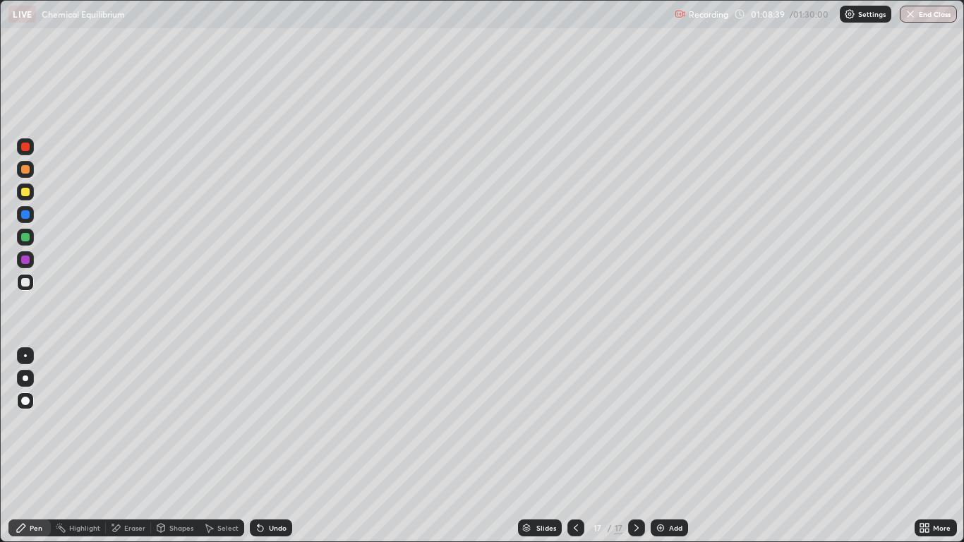
click at [137, 446] on div "Eraser" at bounding box center [134, 528] width 21 height 7
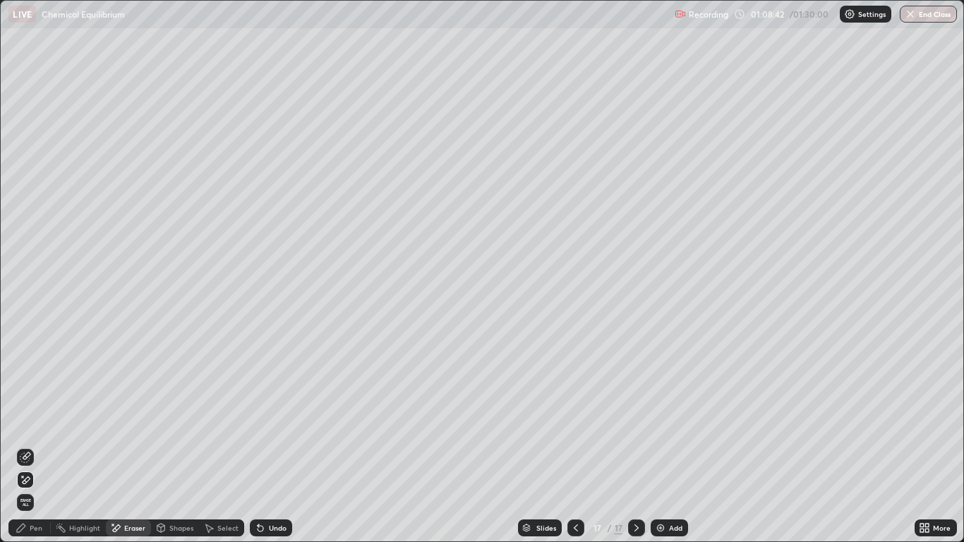
click at [34, 446] on div "Pen" at bounding box center [36, 528] width 13 height 7
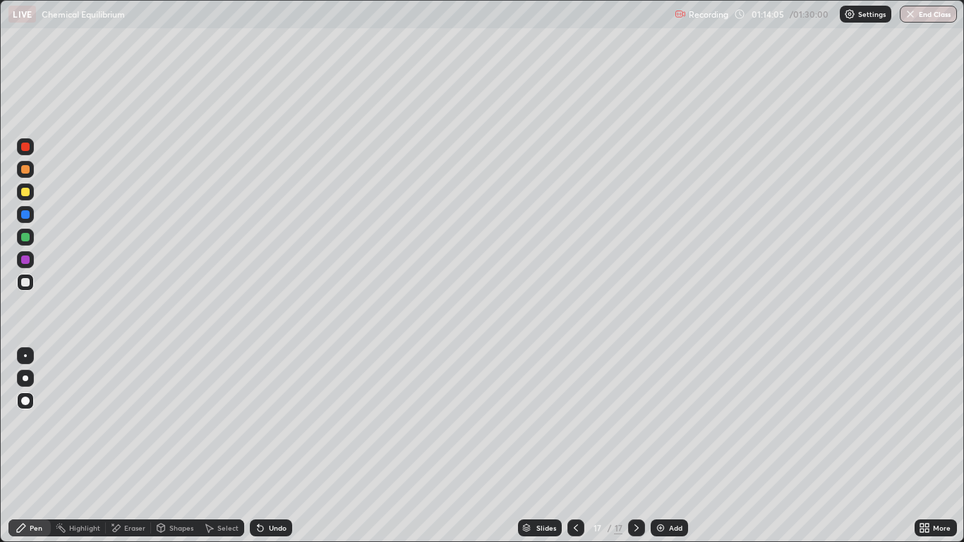
click at [273, 446] on div "Undo" at bounding box center [278, 528] width 18 height 7
click at [277, 446] on div "Undo" at bounding box center [271, 528] width 42 height 17
click at [30, 446] on div "Pen" at bounding box center [29, 528] width 42 height 17
click at [22, 285] on div at bounding box center [25, 282] width 8 height 8
click at [267, 446] on div "Undo" at bounding box center [271, 528] width 42 height 17
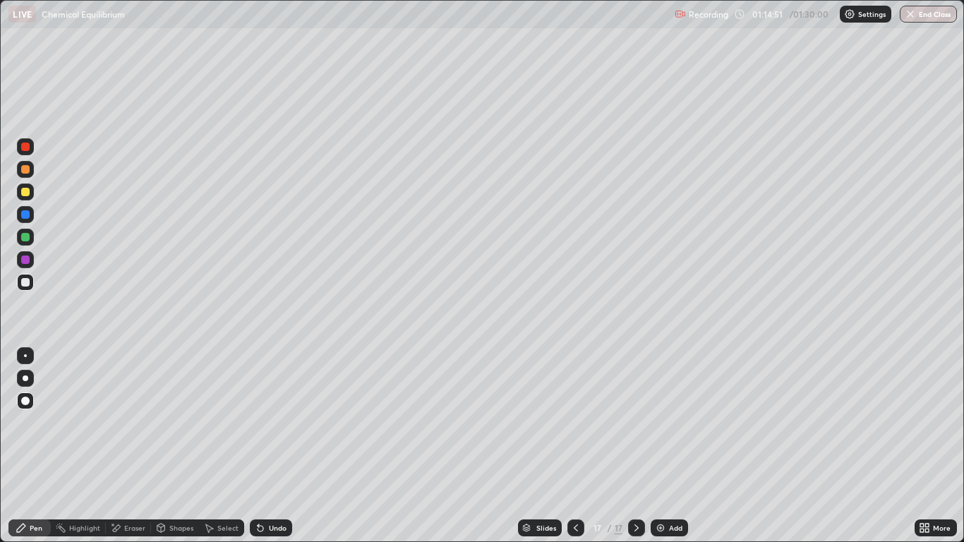
click at [265, 446] on div "Undo" at bounding box center [271, 528] width 42 height 17
click at [270, 446] on div "Undo" at bounding box center [278, 528] width 18 height 7
click at [275, 446] on div "Undo" at bounding box center [278, 528] width 18 height 7
click at [268, 446] on div "Undo" at bounding box center [271, 528] width 42 height 17
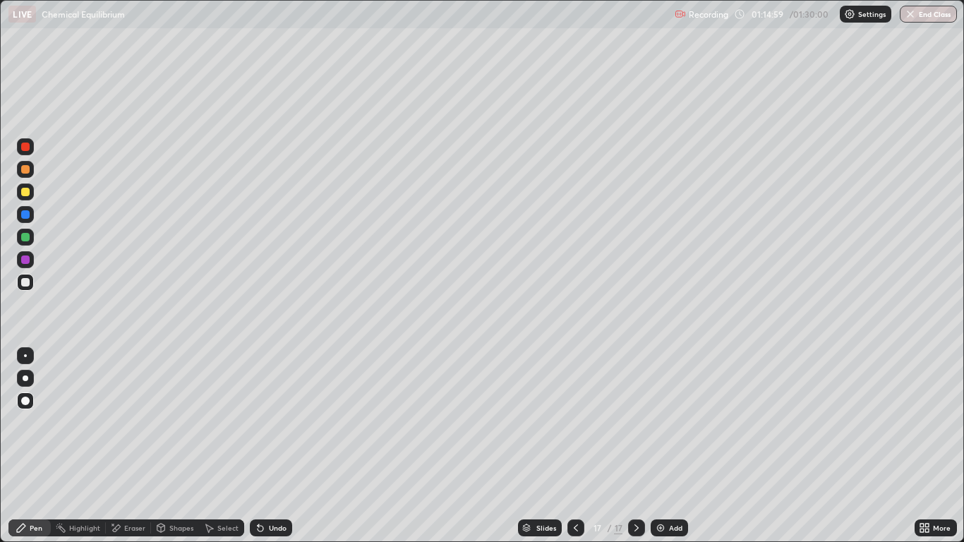
click at [265, 446] on div "Undo" at bounding box center [271, 528] width 42 height 17
click at [275, 446] on div "Undo" at bounding box center [271, 528] width 42 height 17
click at [277, 446] on div "Undo" at bounding box center [278, 528] width 18 height 7
click at [278, 446] on div "Undo" at bounding box center [278, 528] width 18 height 7
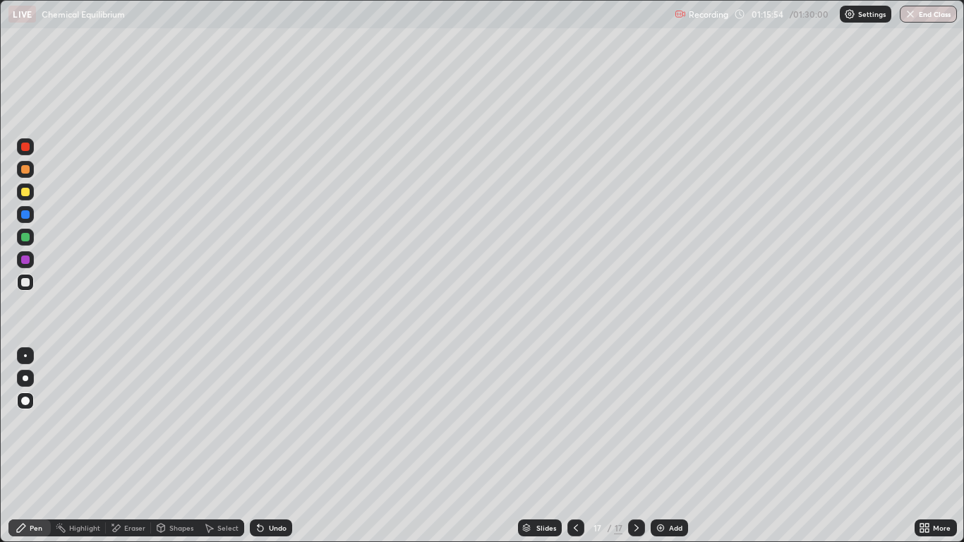
click at [268, 446] on div "Undo" at bounding box center [271, 528] width 42 height 17
click at [272, 446] on div "Undo" at bounding box center [278, 528] width 18 height 7
click at [272, 446] on div "Undo" at bounding box center [271, 528] width 42 height 17
click at [273, 446] on div "Undo" at bounding box center [271, 528] width 42 height 17
click at [271, 446] on div "Undo" at bounding box center [271, 528] width 42 height 17
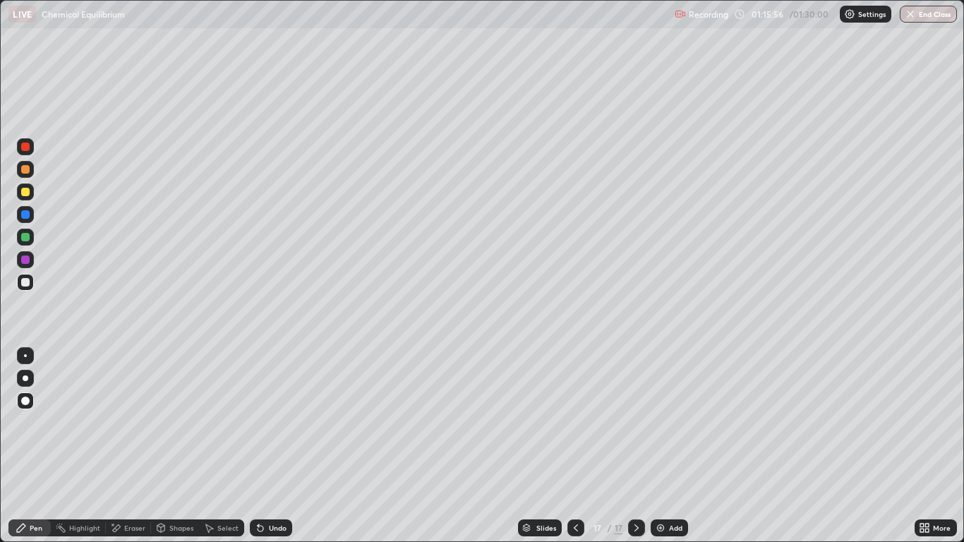
click at [265, 446] on div "Undo" at bounding box center [271, 528] width 42 height 17
click at [270, 446] on div "Undo" at bounding box center [278, 528] width 18 height 7
click at [273, 446] on div "Undo" at bounding box center [278, 528] width 18 height 7
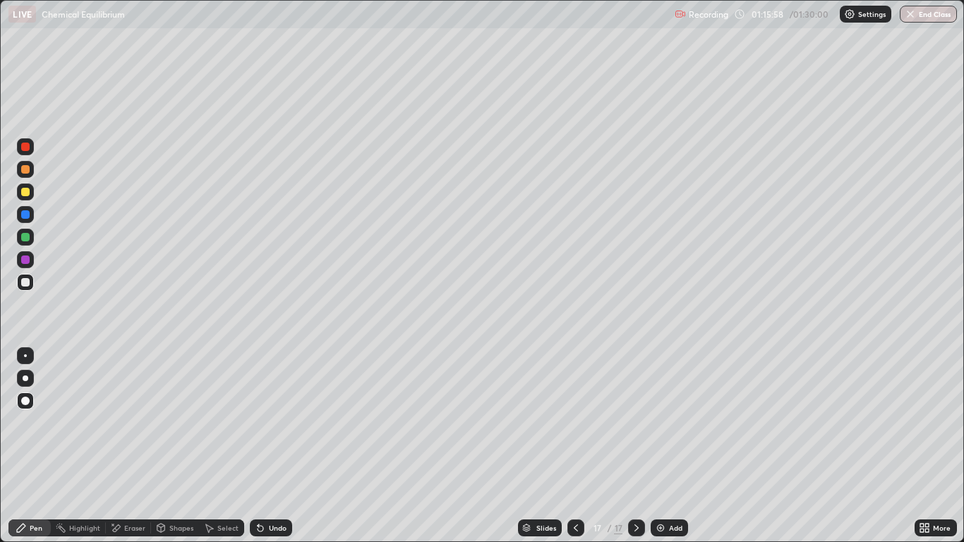
click at [277, 446] on div "Undo" at bounding box center [278, 528] width 18 height 7
click at [581, 446] on div at bounding box center [576, 528] width 17 height 17
click at [575, 446] on icon at bounding box center [575, 527] width 11 height 11
click at [637, 446] on div at bounding box center [636, 528] width 17 height 17
click at [635, 446] on icon at bounding box center [637, 528] width 4 height 7
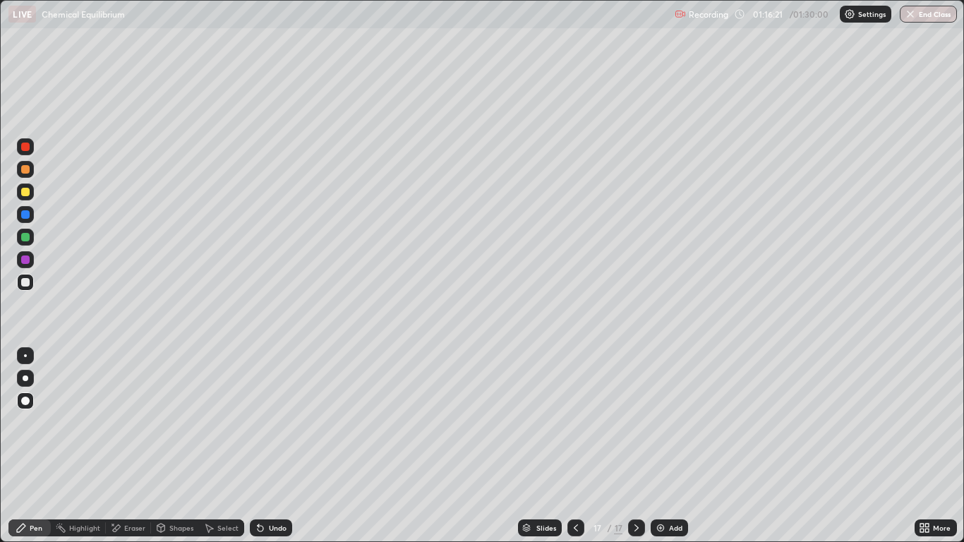
click at [575, 446] on icon at bounding box center [575, 527] width 11 height 11
click at [575, 446] on icon at bounding box center [576, 528] width 4 height 7
click at [637, 446] on icon at bounding box center [636, 527] width 11 height 11
click at [636, 446] on icon at bounding box center [636, 527] width 11 height 11
click at [24, 239] on div at bounding box center [25, 237] width 8 height 8
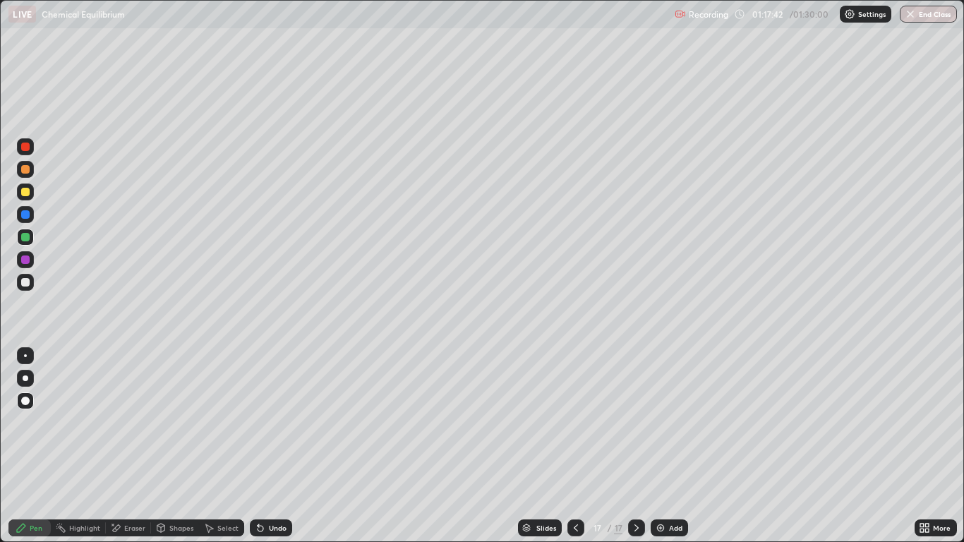
click at [27, 256] on div at bounding box center [25, 260] width 8 height 8
click at [31, 446] on div "Pen" at bounding box center [36, 528] width 13 height 7
click at [25, 276] on div at bounding box center [25, 282] width 17 height 17
click at [666, 446] on div "Add" at bounding box center [669, 528] width 37 height 17
click at [26, 282] on div at bounding box center [25, 282] width 8 height 8
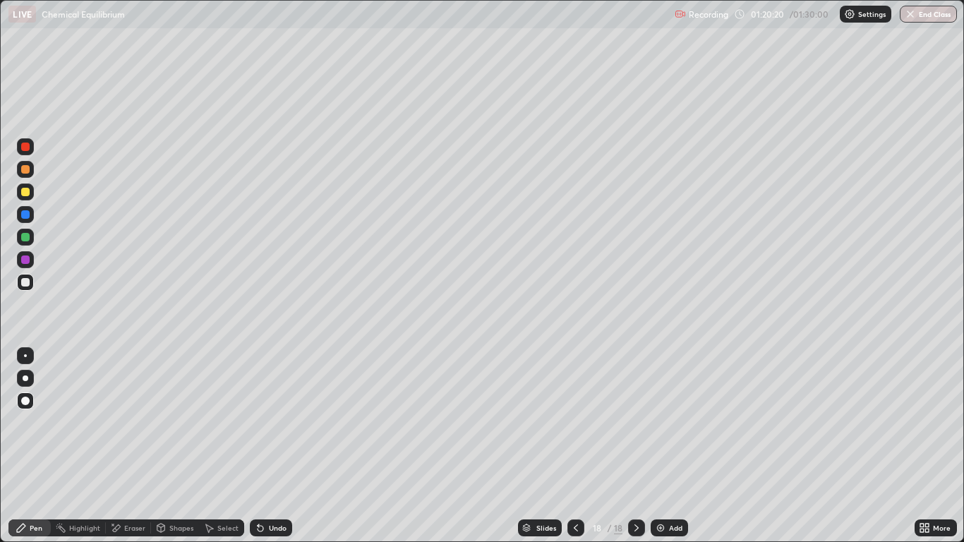
click at [25, 191] on div at bounding box center [25, 192] width 8 height 8
click at [674, 446] on div "Add" at bounding box center [675, 528] width 13 height 7
click at [25, 283] on div at bounding box center [25, 282] width 8 height 8
click at [28, 284] on div at bounding box center [25, 282] width 8 height 8
click at [23, 239] on div at bounding box center [25, 237] width 8 height 8
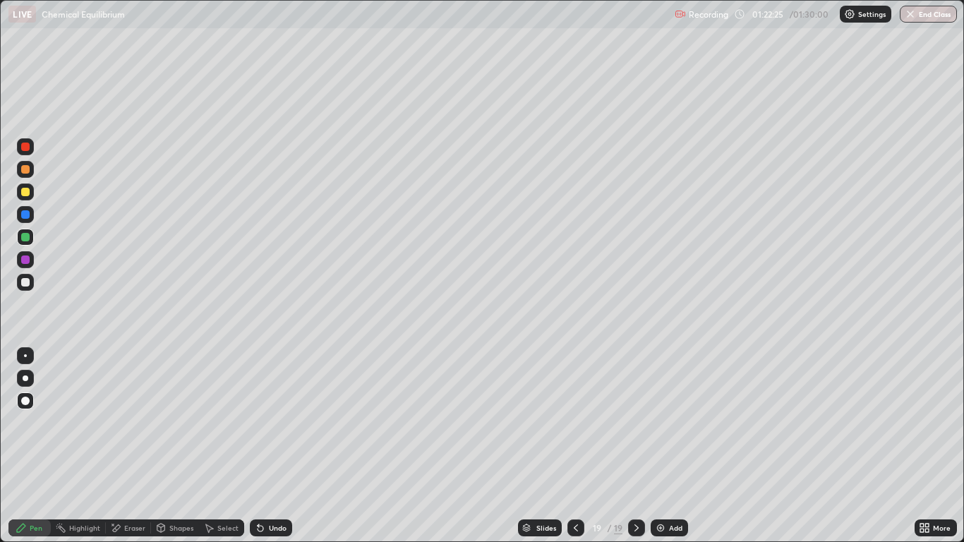
click at [281, 446] on div "Undo" at bounding box center [278, 528] width 18 height 7
click at [31, 265] on div at bounding box center [25, 259] width 17 height 17
click at [277, 446] on div "Undo" at bounding box center [271, 528] width 42 height 17
click at [28, 212] on div at bounding box center [25, 214] width 8 height 8
click at [275, 446] on div "Undo" at bounding box center [278, 528] width 18 height 7
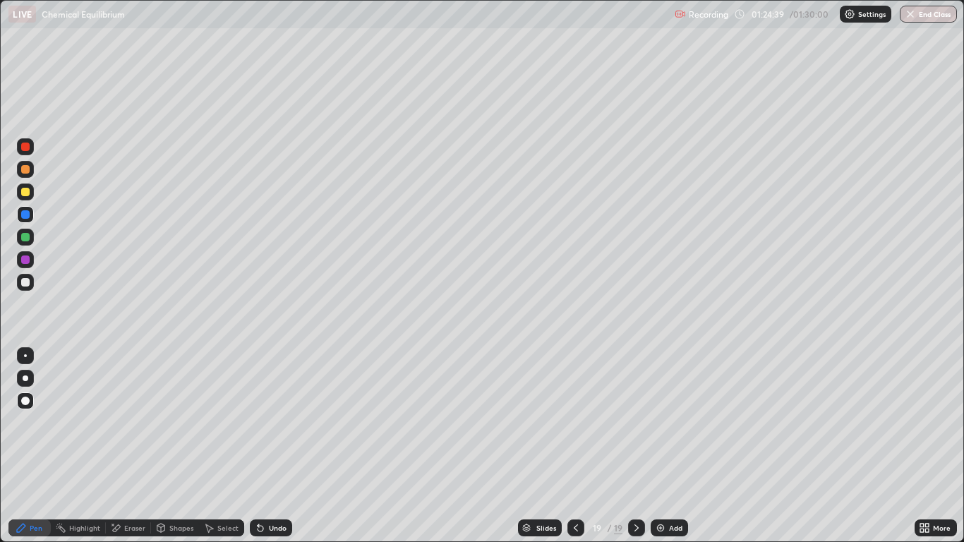
click at [275, 446] on div "Undo" at bounding box center [278, 528] width 18 height 7
click at [277, 446] on div "Undo" at bounding box center [278, 528] width 18 height 7
click at [666, 446] on div "Add" at bounding box center [669, 528] width 37 height 17
click at [24, 282] on div at bounding box center [25, 282] width 8 height 8
click at [275, 446] on div "Undo" at bounding box center [271, 528] width 42 height 17
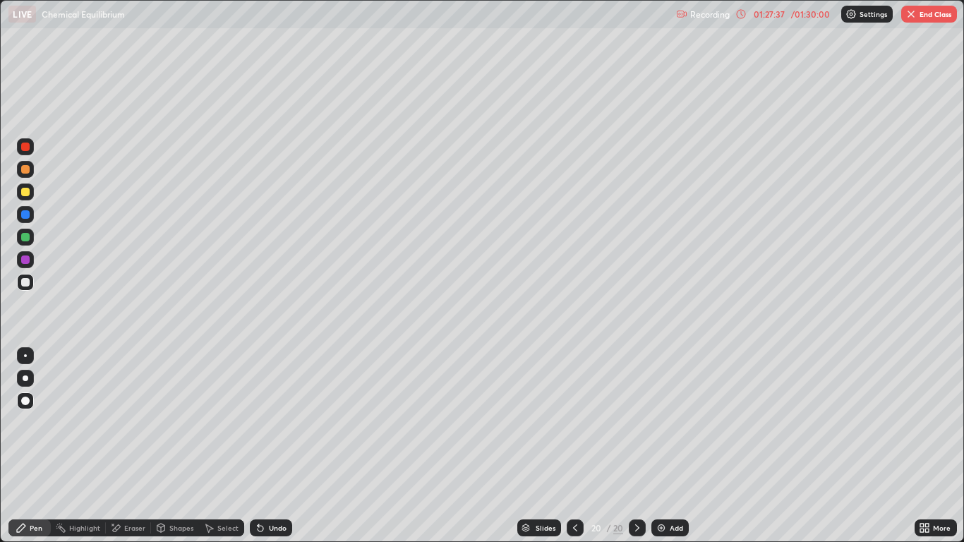
click at [24, 168] on div at bounding box center [25, 169] width 8 height 8
click at [575, 446] on icon at bounding box center [575, 527] width 11 height 11
click at [637, 446] on icon at bounding box center [637, 527] width 11 height 11
click at [22, 145] on div at bounding box center [25, 147] width 8 height 8
click at [577, 446] on icon at bounding box center [575, 527] width 11 height 11
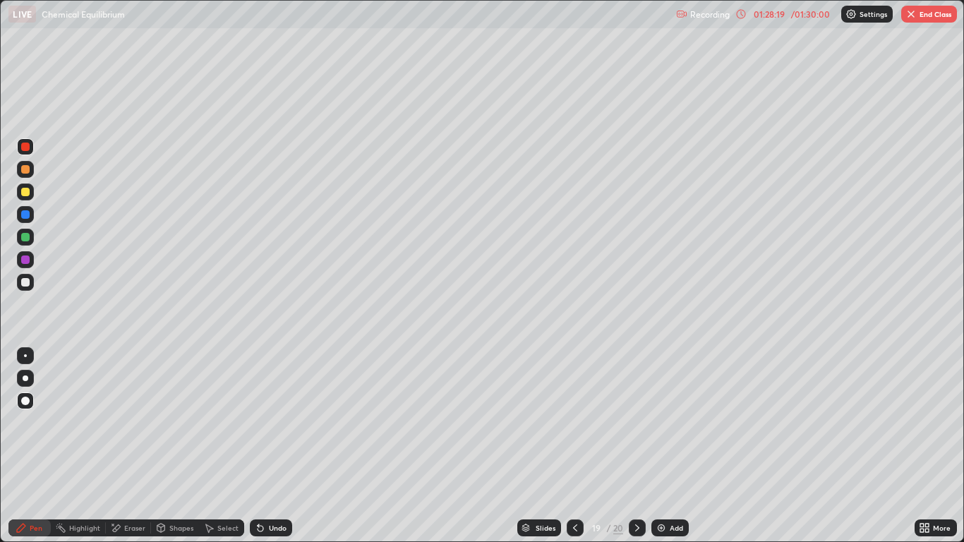
click at [577, 446] on icon at bounding box center [575, 527] width 11 height 11
click at [574, 446] on div at bounding box center [575, 528] width 17 height 28
click at [573, 446] on icon at bounding box center [575, 527] width 11 height 11
click at [32, 171] on div at bounding box center [25, 169] width 17 height 17
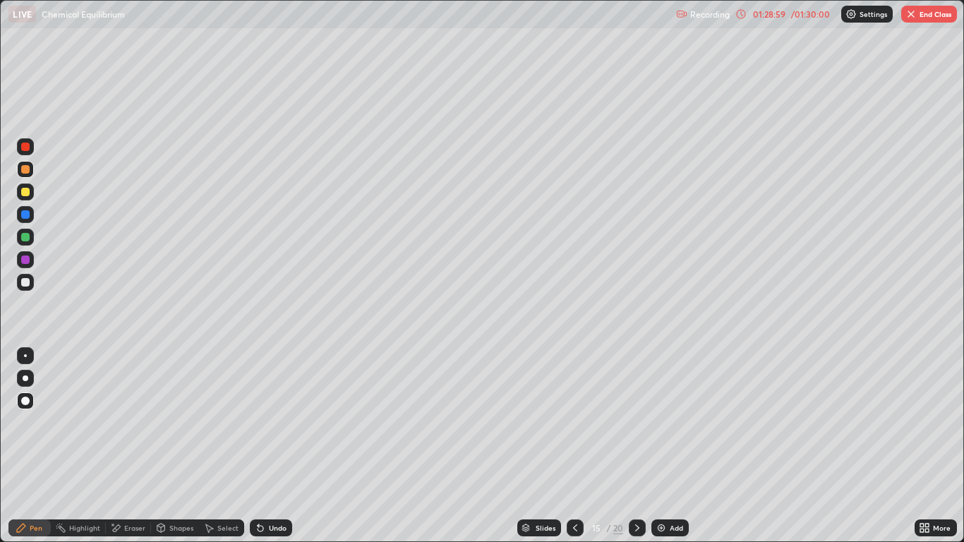
click at [635, 446] on icon at bounding box center [637, 527] width 11 height 11
click at [636, 446] on icon at bounding box center [637, 528] width 4 height 7
click at [636, 446] on icon at bounding box center [637, 527] width 11 height 11
click at [633, 446] on div at bounding box center [637, 528] width 17 height 17
click at [635, 446] on icon at bounding box center [637, 527] width 11 height 11
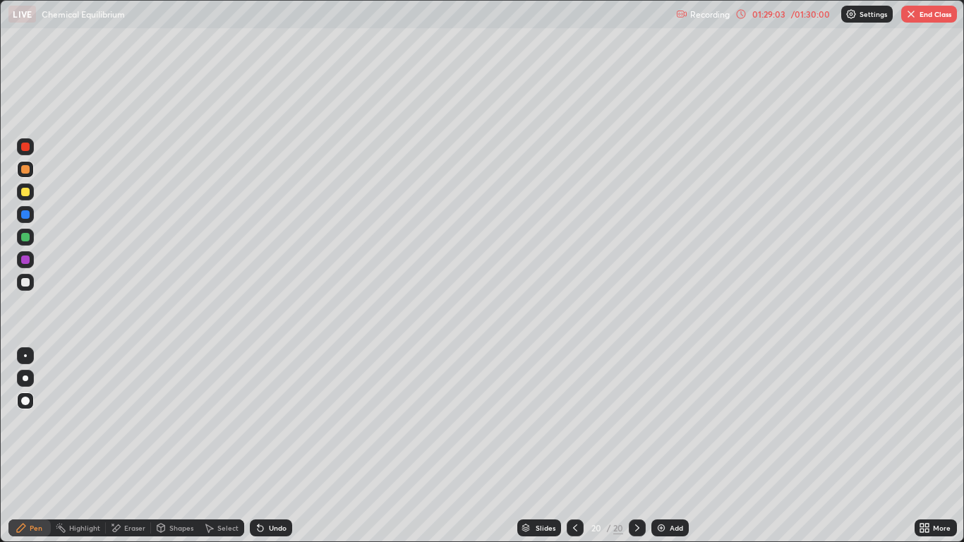
click at [31, 174] on div at bounding box center [25, 169] width 17 height 17
click at [25, 234] on div at bounding box center [25, 237] width 8 height 8
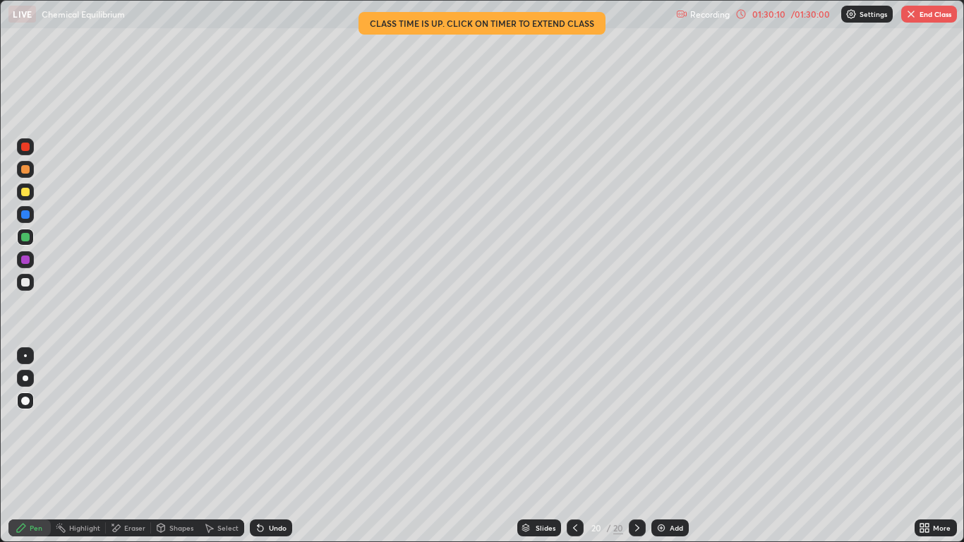
click at [573, 446] on icon at bounding box center [575, 528] width 4 height 7
click at [575, 446] on icon at bounding box center [575, 527] width 11 height 11
click at [578, 446] on icon at bounding box center [575, 527] width 11 height 11
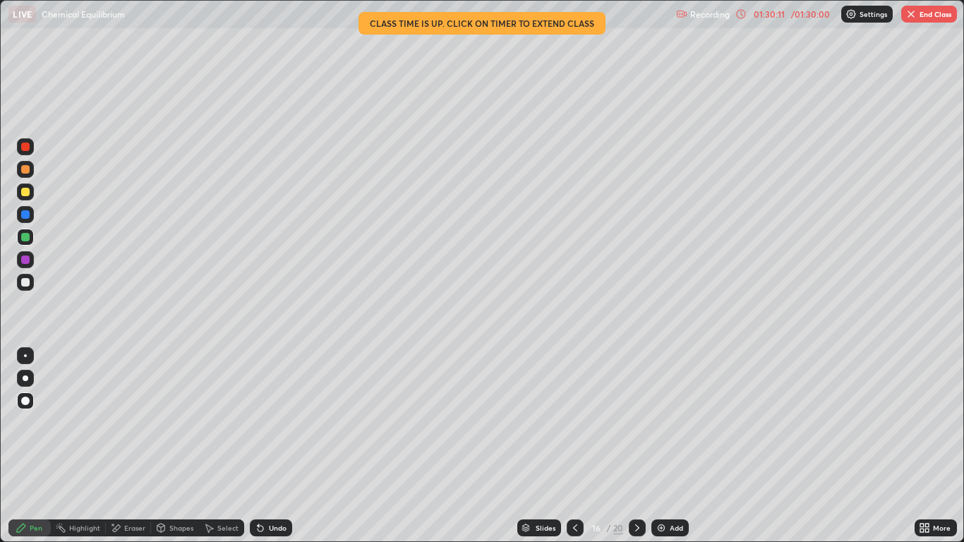
click at [574, 446] on icon at bounding box center [575, 527] width 11 height 11
click at [637, 446] on icon at bounding box center [637, 527] width 11 height 11
click at [640, 446] on icon at bounding box center [637, 527] width 11 height 11
click at [635, 446] on icon at bounding box center [637, 527] width 11 height 11
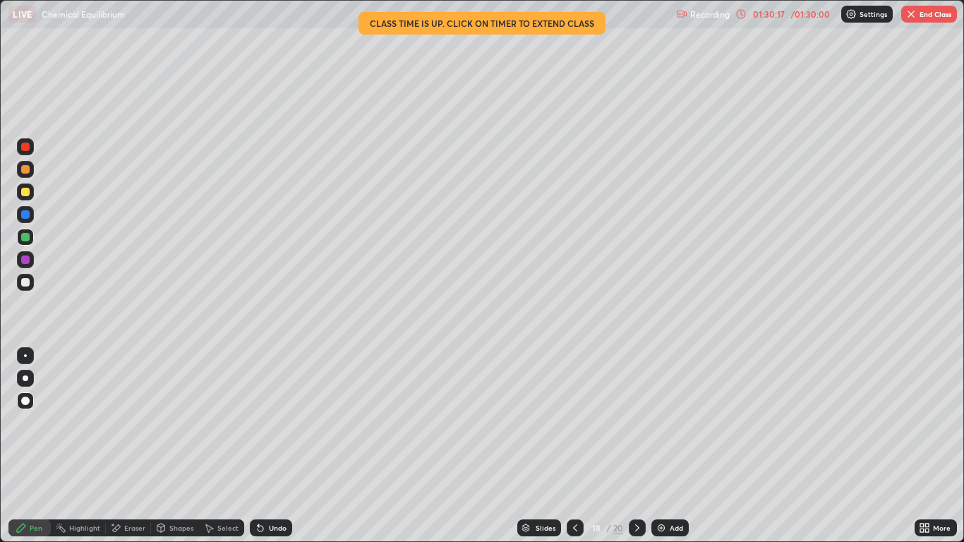
click at [629, 446] on div at bounding box center [637, 528] width 17 height 17
click at [635, 446] on icon at bounding box center [637, 527] width 11 height 11
click at [639, 446] on icon at bounding box center [637, 527] width 11 height 11
click at [925, 21] on button "End Class" at bounding box center [929, 14] width 56 height 17
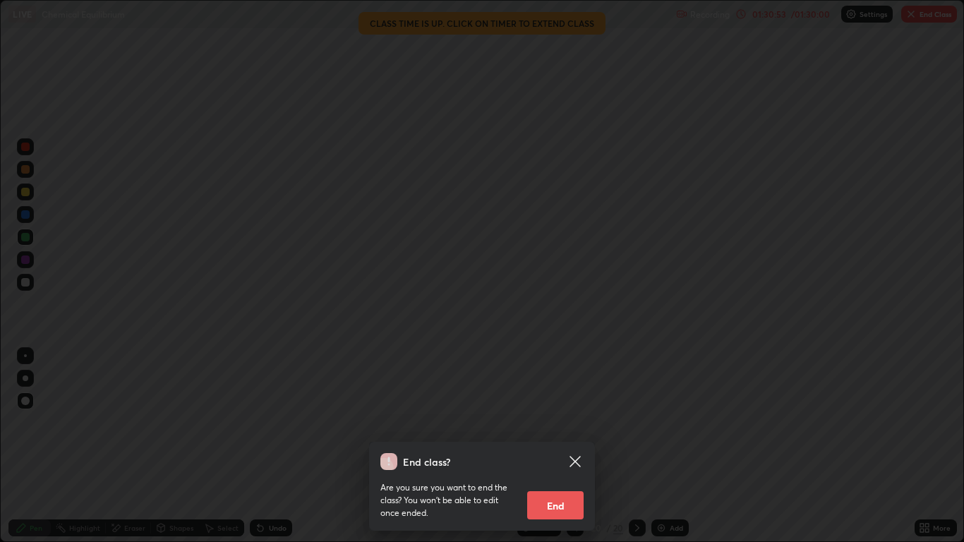
click at [573, 446] on button "End" at bounding box center [555, 505] width 56 height 28
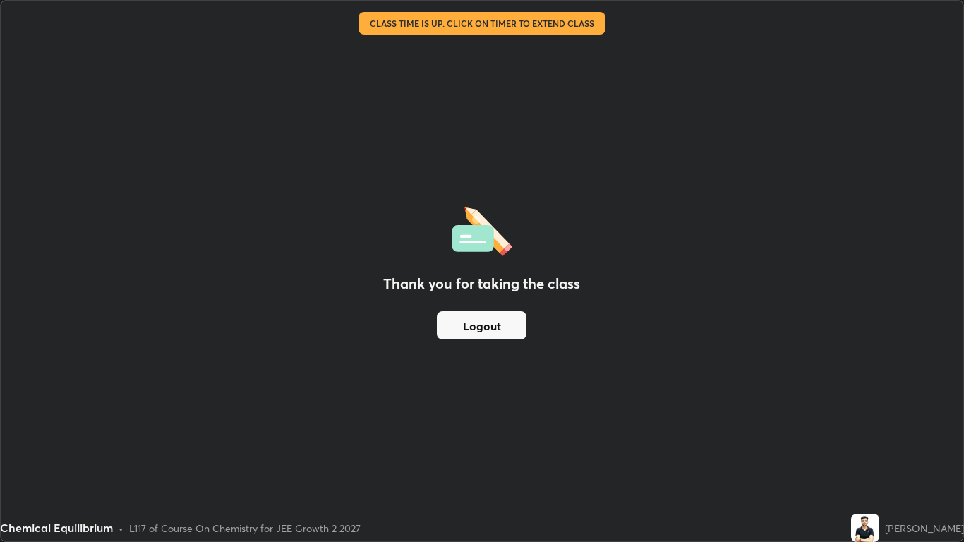
click at [491, 314] on button "Logout" at bounding box center [482, 325] width 90 height 28
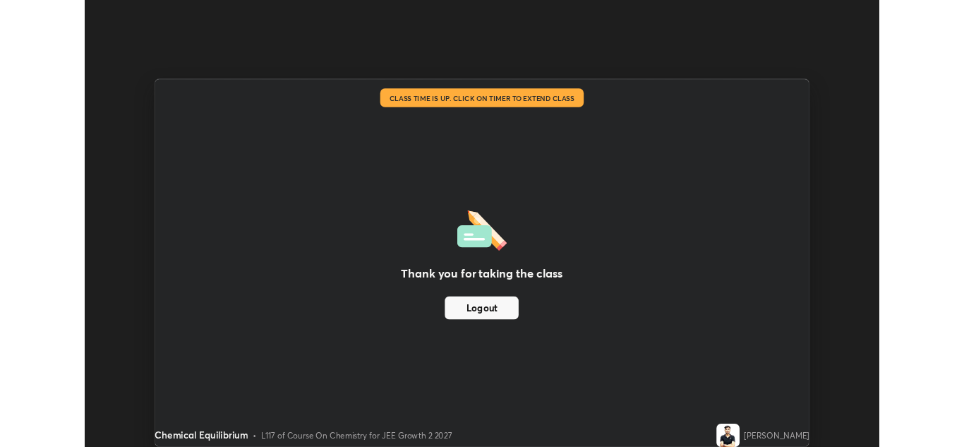
scroll to position [70146, 69628]
